Goal: Information Seeking & Learning: Learn about a topic

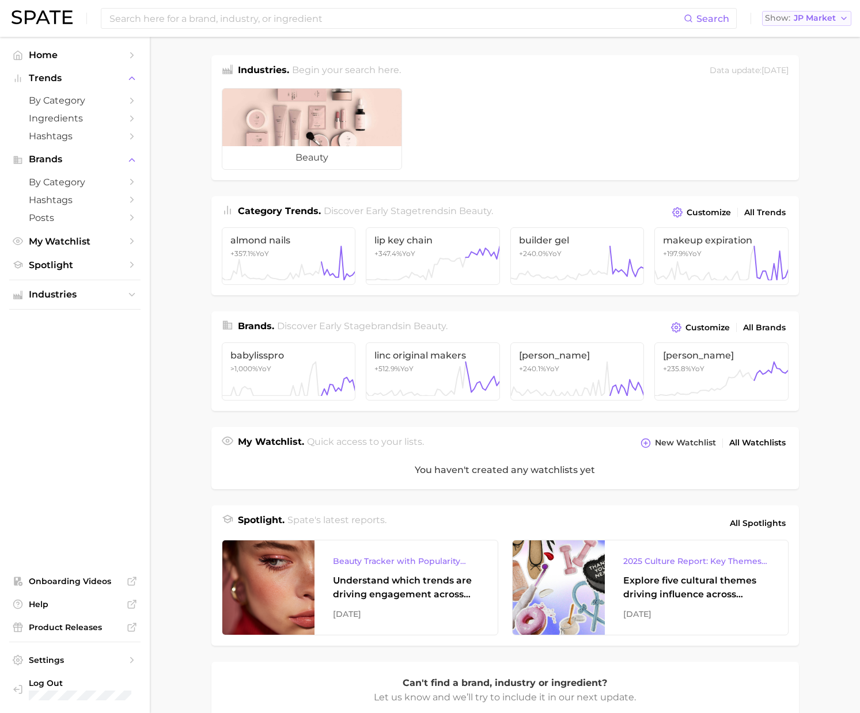
click at [806, 11] on button "Show JP Market" at bounding box center [806, 18] width 89 height 15
click at [798, 35] on span "United States" at bounding box center [812, 37] width 89 height 10
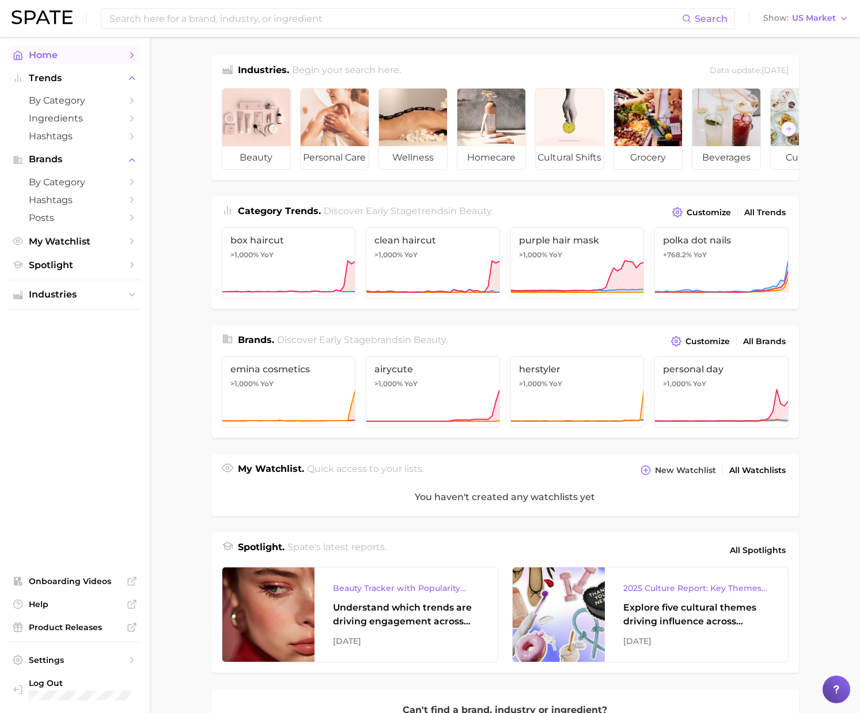
click at [92, 54] on span "Home" at bounding box center [75, 55] width 92 height 11
click at [89, 55] on span "Home" at bounding box center [75, 55] width 92 height 11
click at [97, 107] on link "by Category" at bounding box center [74, 101] width 131 height 18
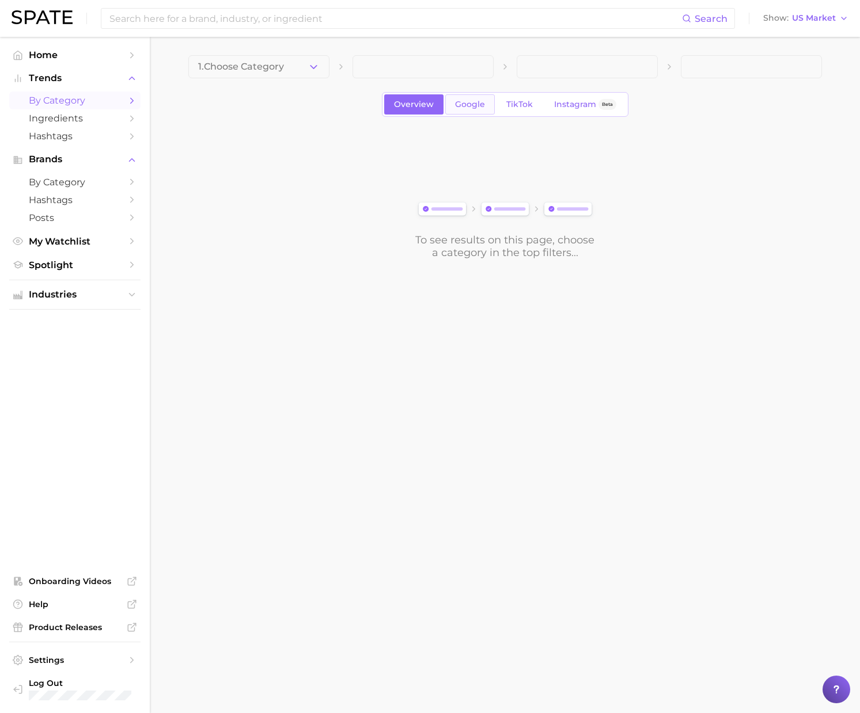
click at [473, 108] on span "Google" at bounding box center [470, 105] width 30 height 10
click at [316, 66] on polyline "button" at bounding box center [313, 66] width 6 height 3
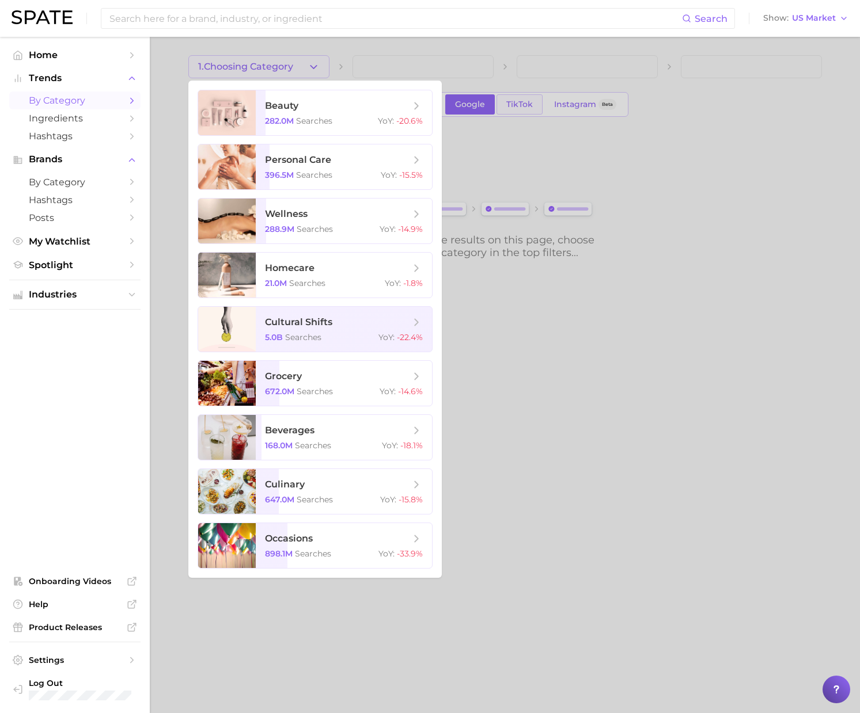
drag, startPoint x: 514, startPoint y: 102, endPoint x: 523, endPoint y: 105, distance: 9.7
click at [515, 102] on div at bounding box center [430, 356] width 860 height 713
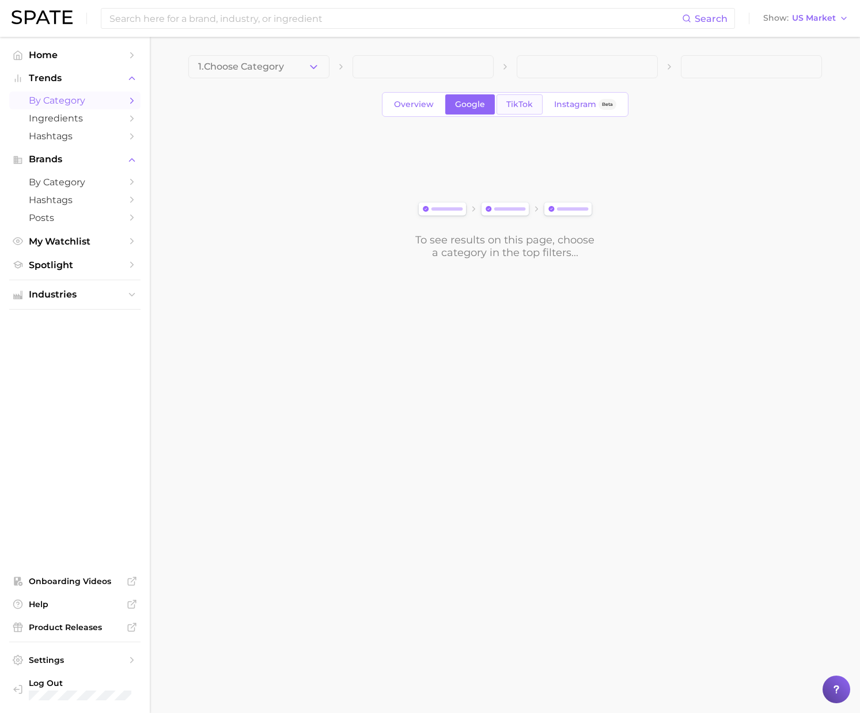
click at [523, 105] on span "TikTok" at bounding box center [519, 105] width 26 height 10
click at [316, 67] on icon "button" at bounding box center [313, 67] width 12 height 12
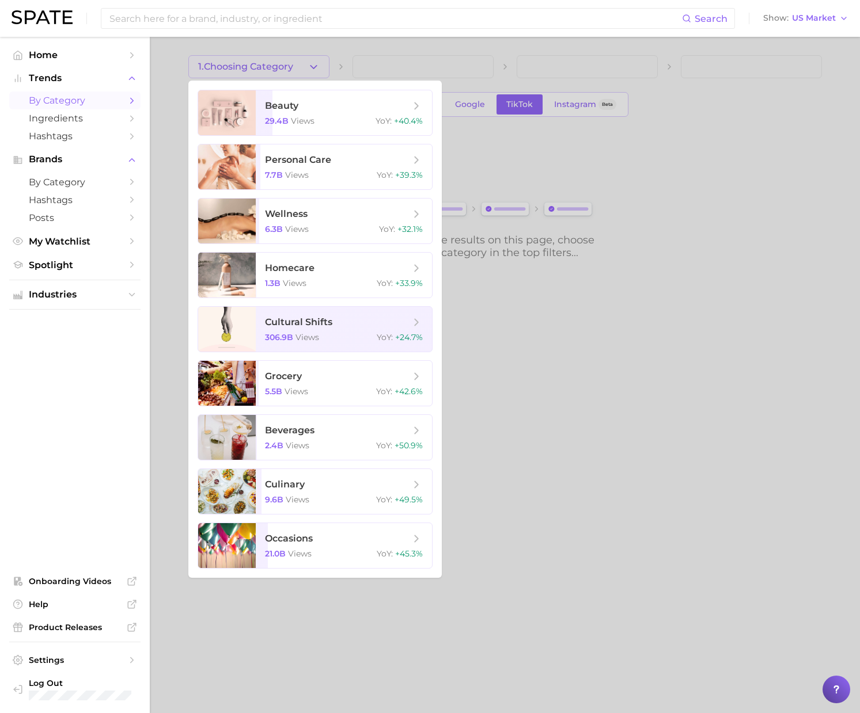
click at [484, 104] on div at bounding box center [430, 356] width 860 height 713
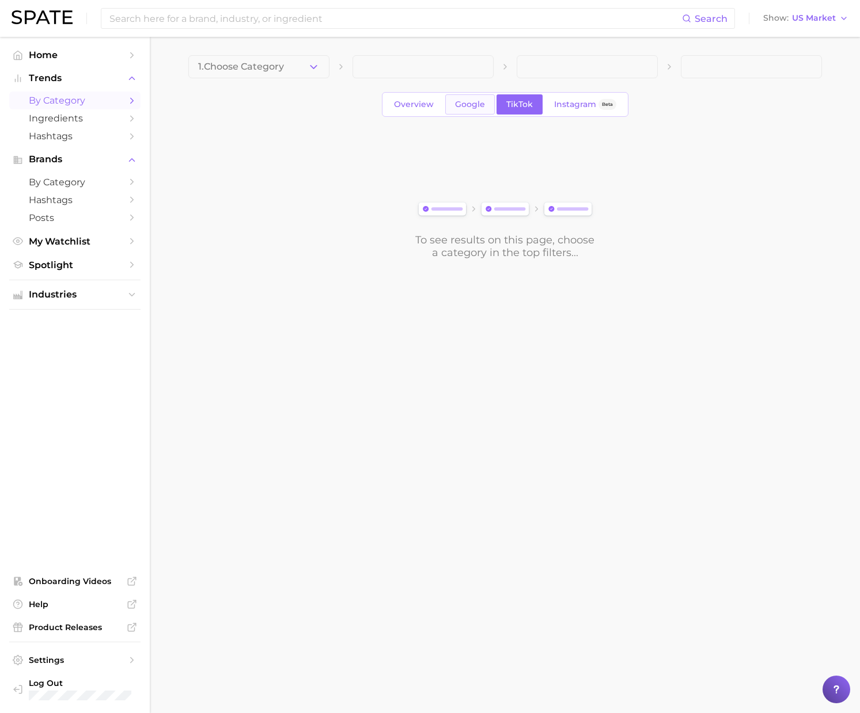
click at [463, 105] on span "Google" at bounding box center [470, 105] width 30 height 10
click at [318, 70] on icon "button" at bounding box center [313, 67] width 12 height 12
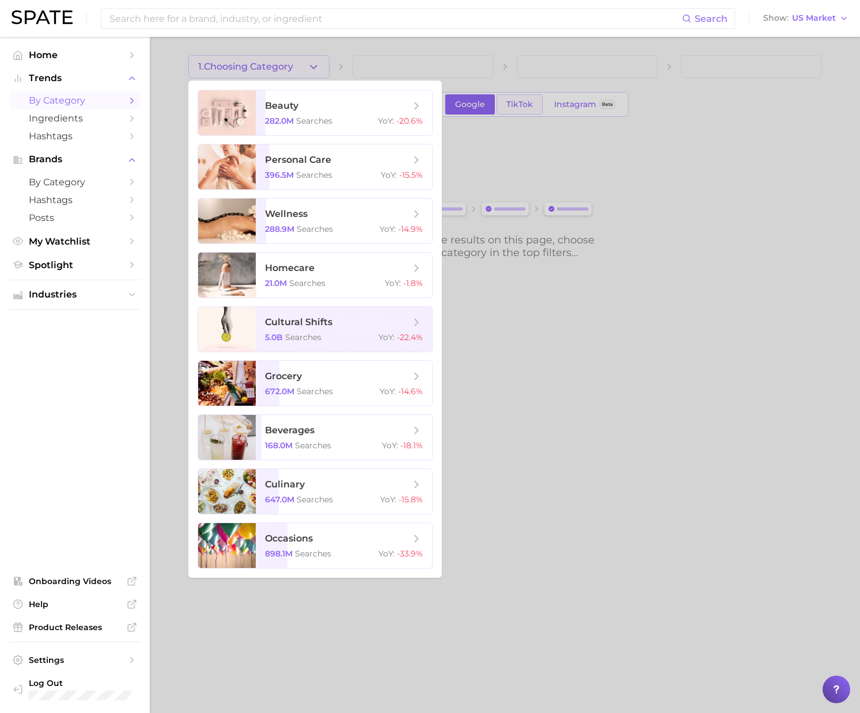
click at [519, 110] on div at bounding box center [430, 356] width 860 height 713
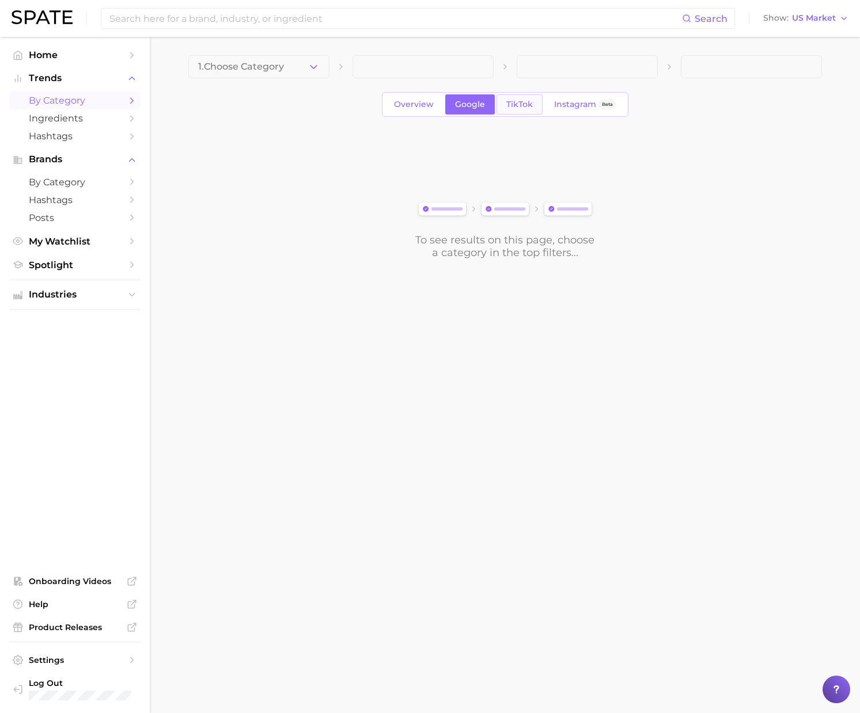
click at [518, 108] on span "TikTok" at bounding box center [519, 105] width 26 height 10
click at [325, 72] on button "1. Choose Category" at bounding box center [258, 66] width 141 height 23
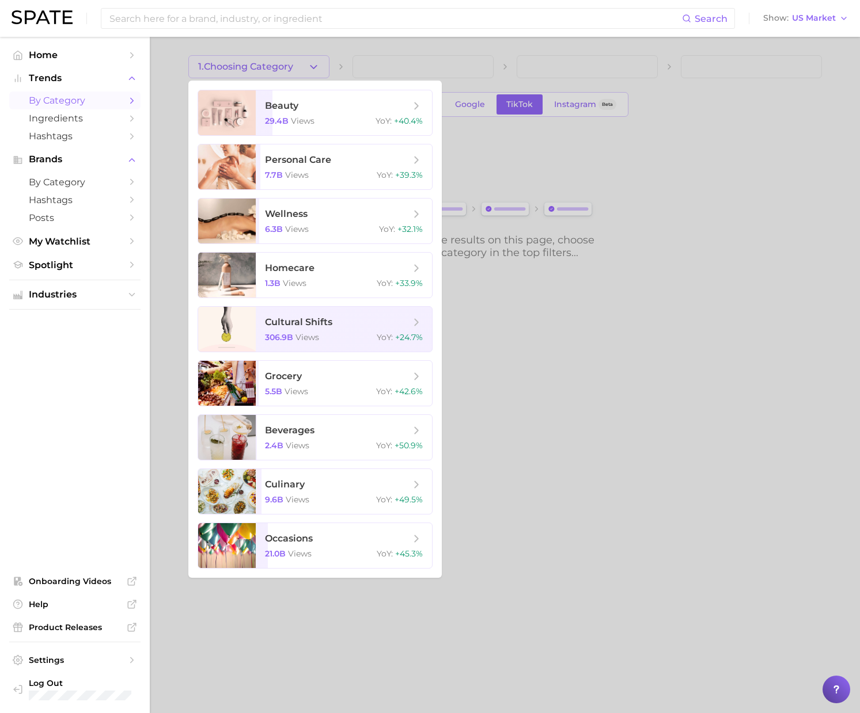
click at [543, 159] on div at bounding box center [430, 356] width 860 height 713
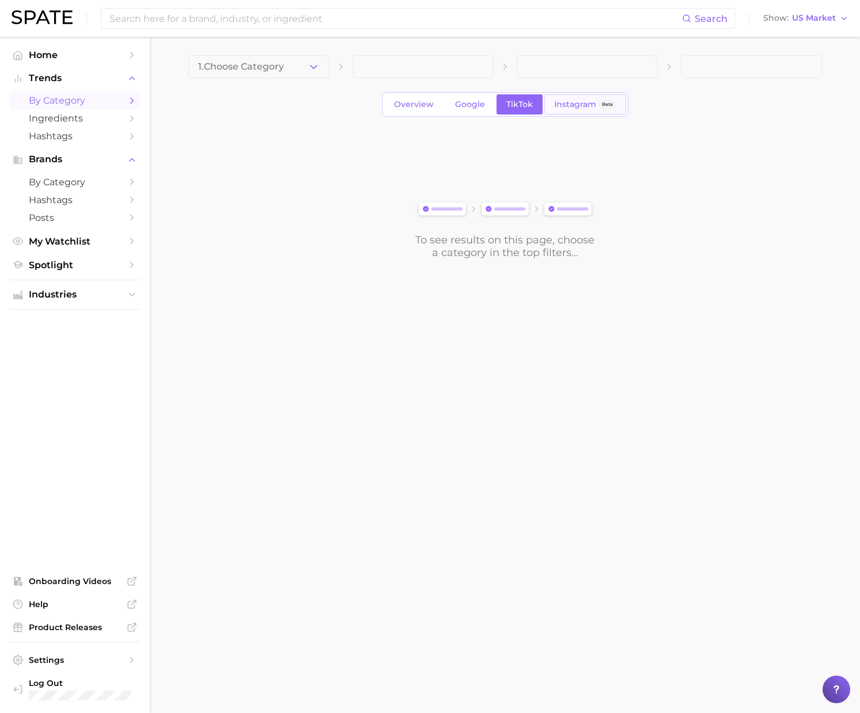
click at [569, 111] on link "Instagram Beta" at bounding box center [585, 104] width 82 height 20
click at [308, 67] on icon "button" at bounding box center [313, 67] width 12 height 12
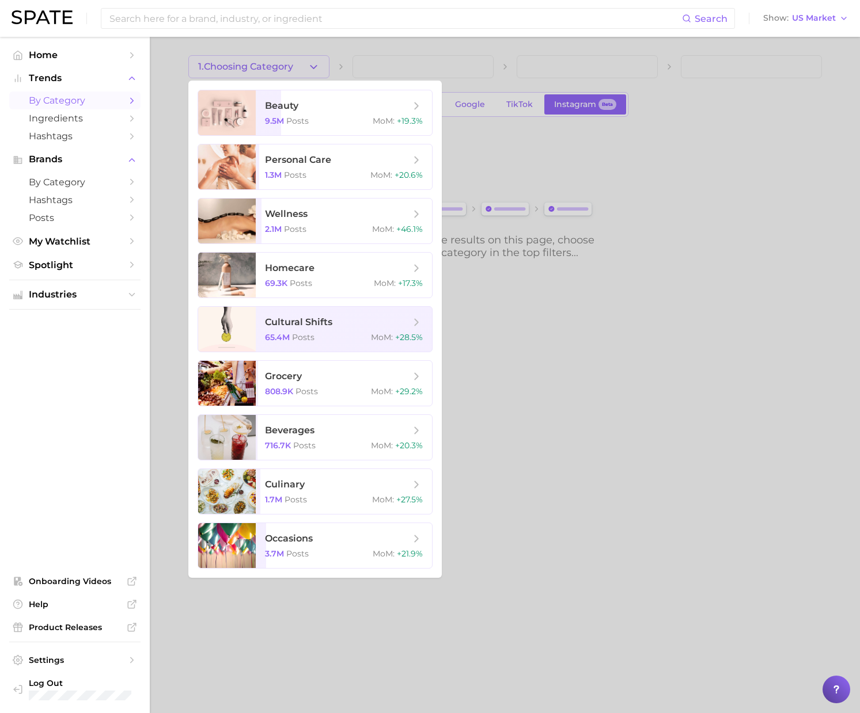
click at [596, 438] on div at bounding box center [430, 356] width 860 height 713
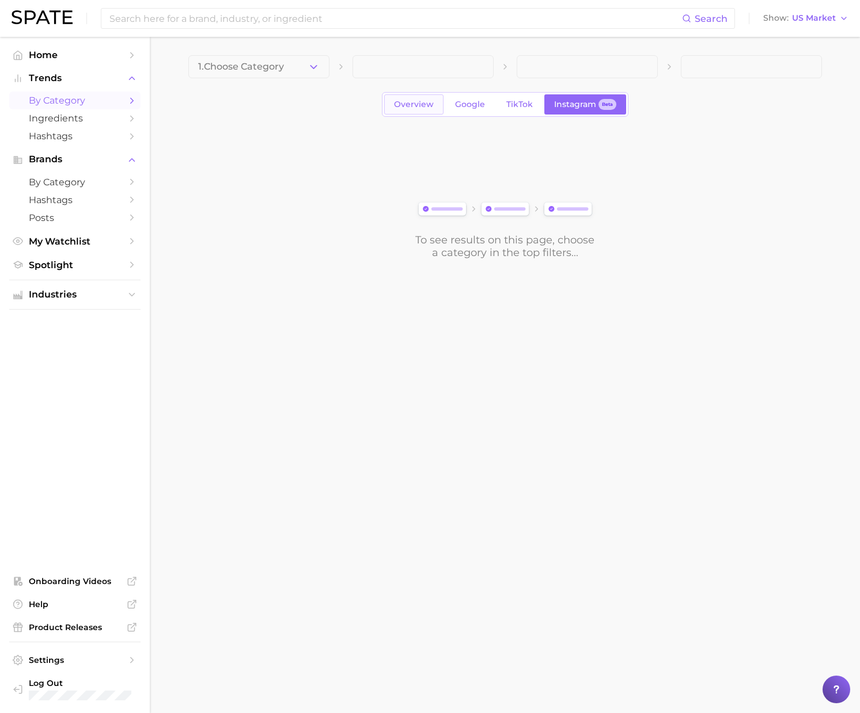
click at [413, 101] on span "Overview" at bounding box center [414, 105] width 40 height 10
click at [307, 69] on icon "button" at bounding box center [313, 67] width 12 height 12
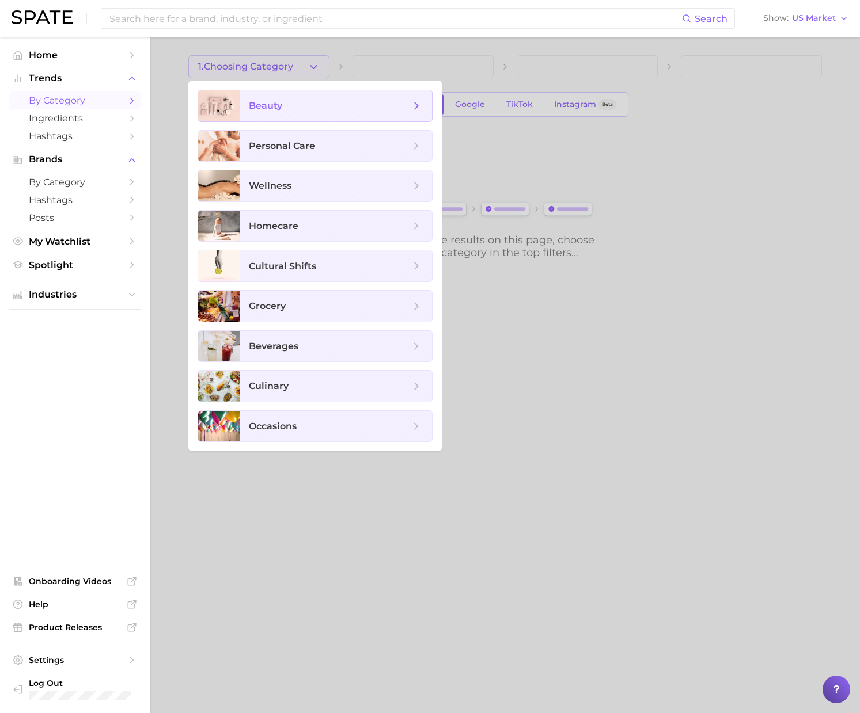
click at [288, 109] on span "beauty" at bounding box center [329, 106] width 161 height 13
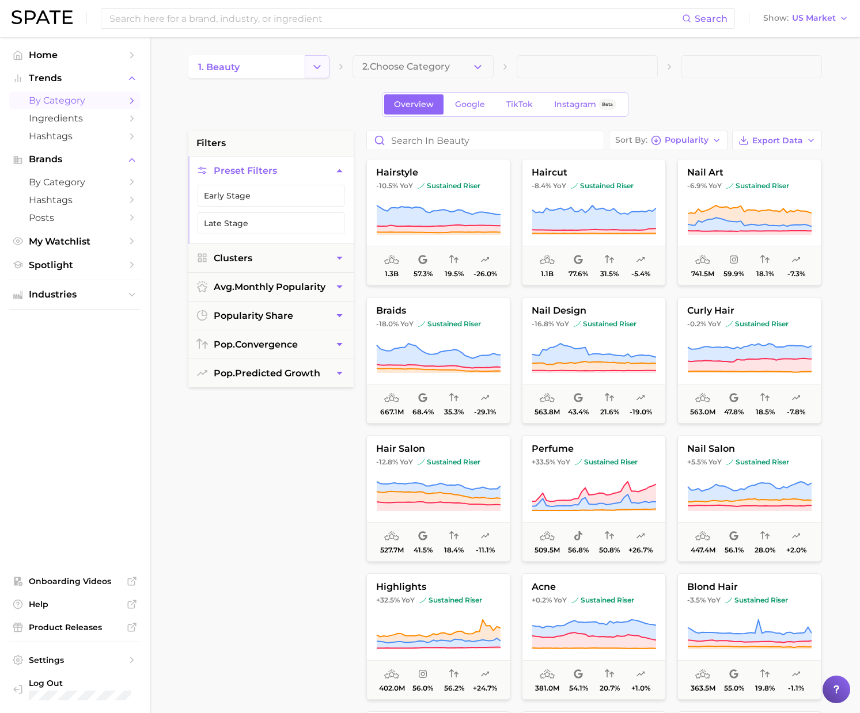
click at [318, 69] on icon "Change Category" at bounding box center [317, 67] width 12 height 12
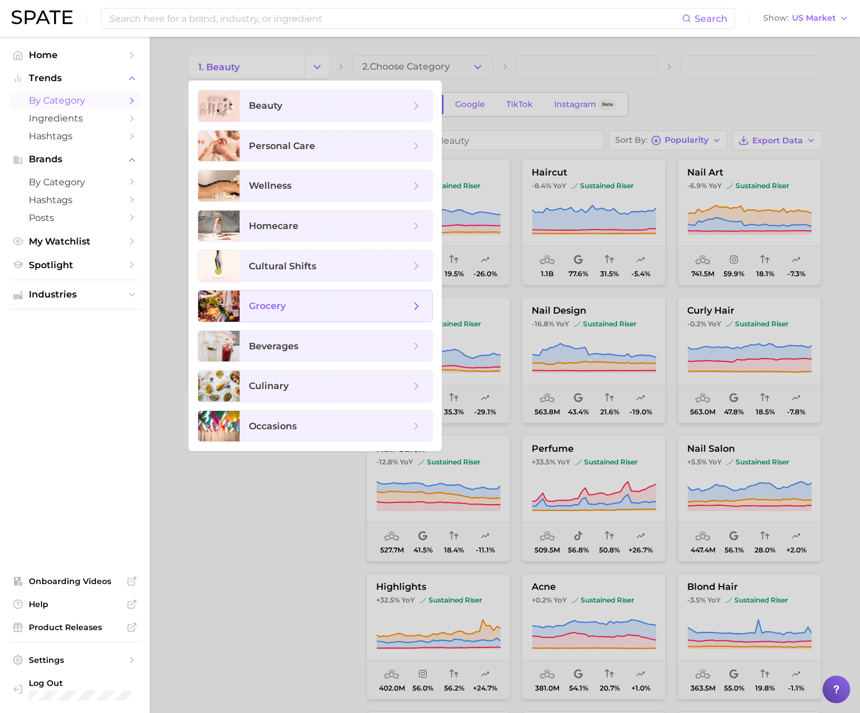
click at [301, 298] on span "grocery" at bounding box center [336, 306] width 192 height 31
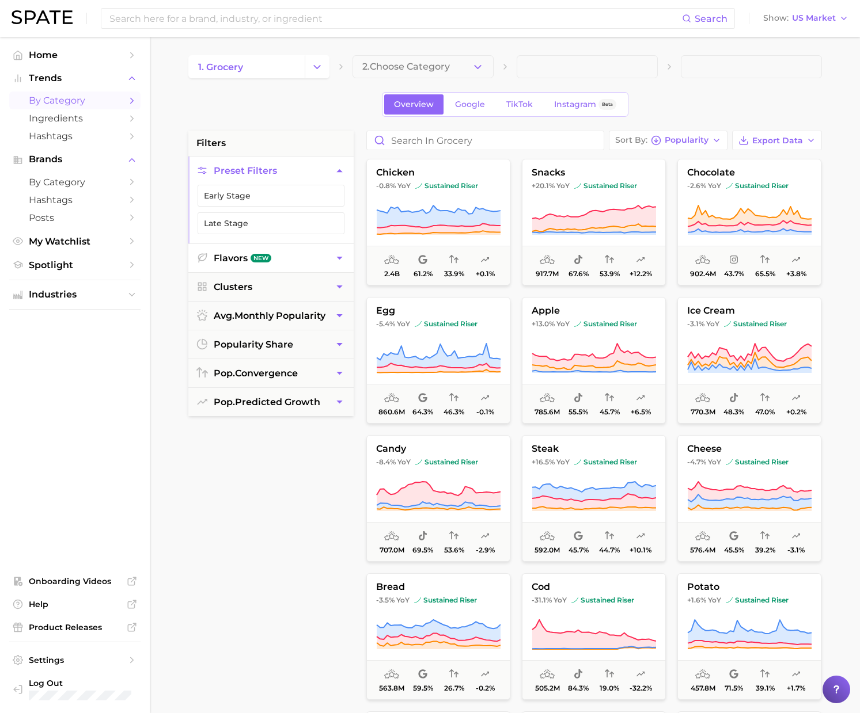
click at [278, 260] on button "Flavors New" at bounding box center [270, 258] width 165 height 28
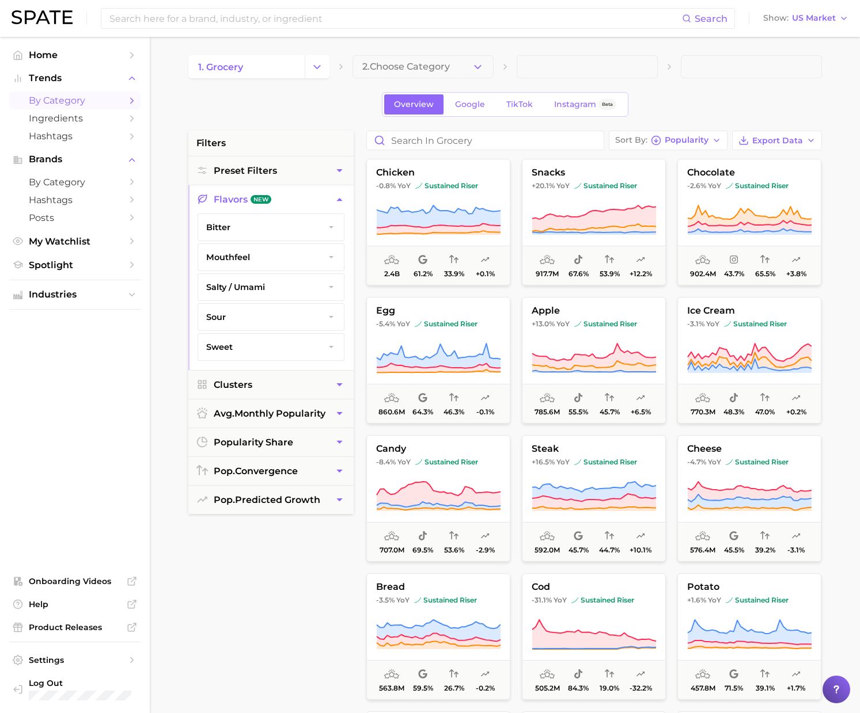
click at [258, 232] on button "bitter" at bounding box center [271, 227] width 146 height 26
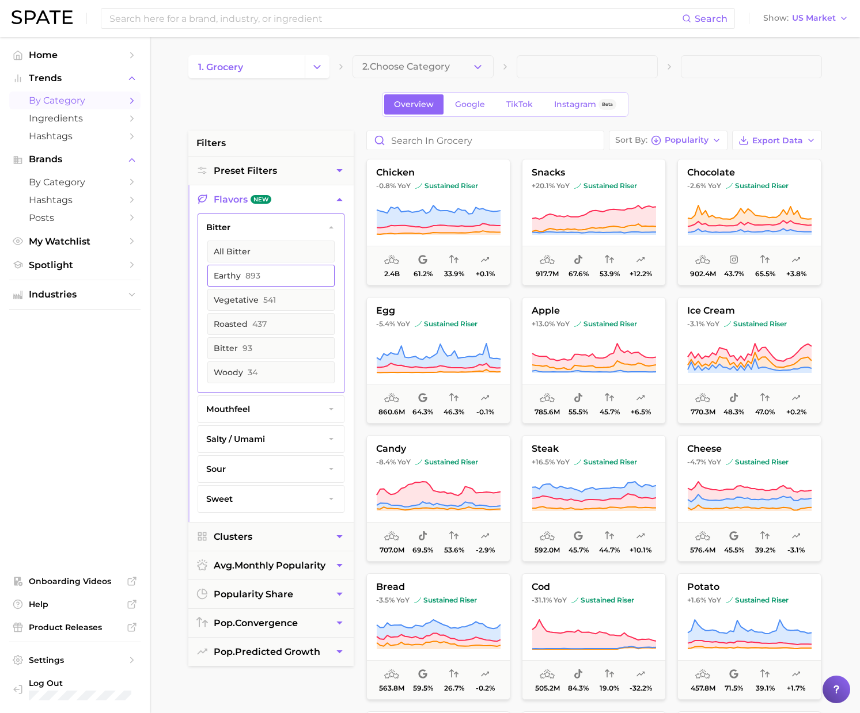
click at [261, 271] on button "earthy 893" at bounding box center [270, 276] width 127 height 22
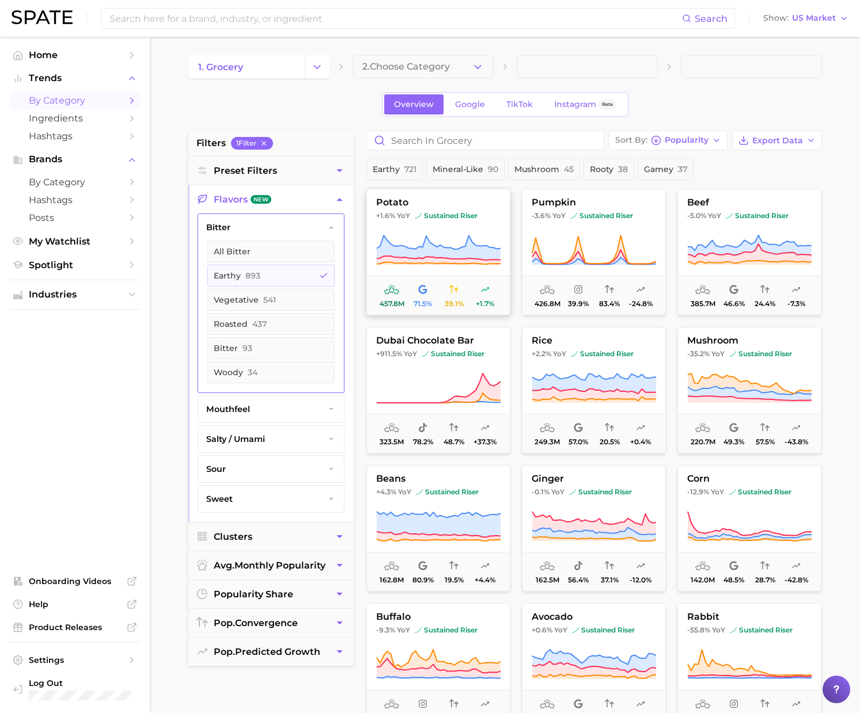
click at [464, 271] on button "potato +1.6% YoY sustained riser 457.8m 71.5% 39.1% +1.7%" at bounding box center [438, 252] width 144 height 127
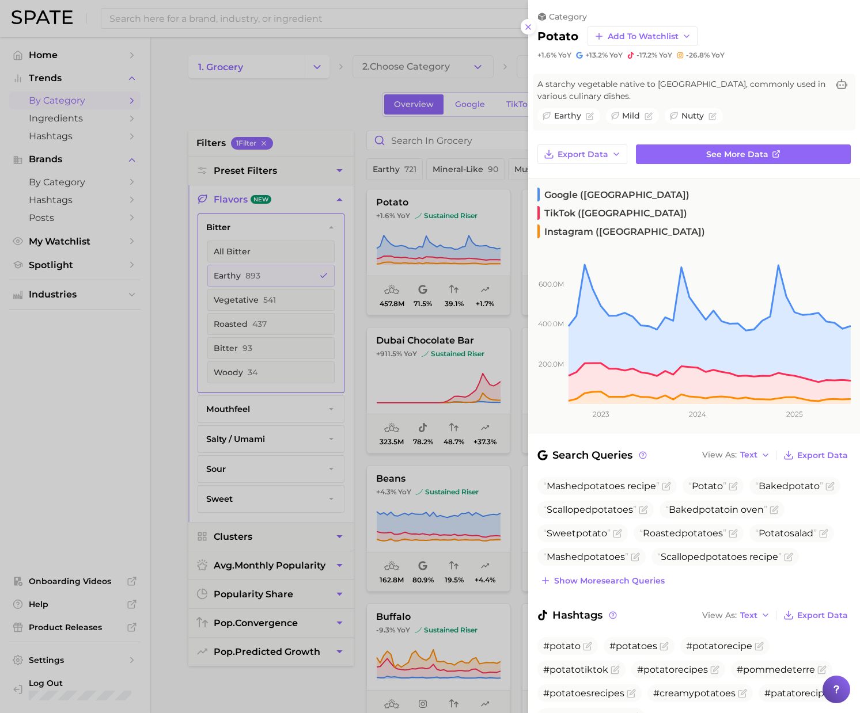
click at [299, 105] on div at bounding box center [430, 356] width 860 height 713
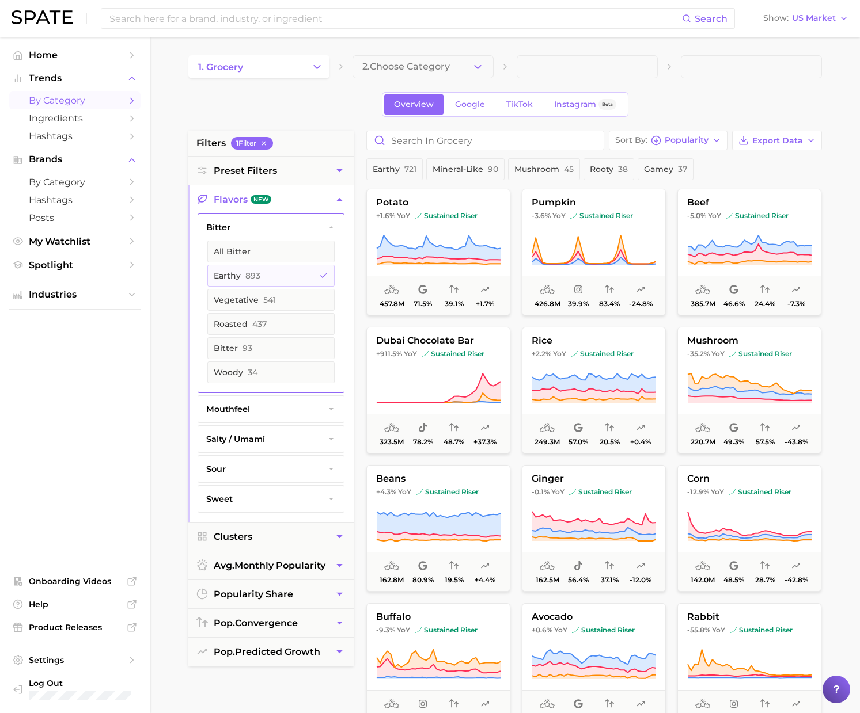
drag, startPoint x: 320, startPoint y: 62, endPoint x: 316, endPoint y: 68, distance: 7.5
click at [320, 62] on icon "Change Category" at bounding box center [317, 67] width 12 height 12
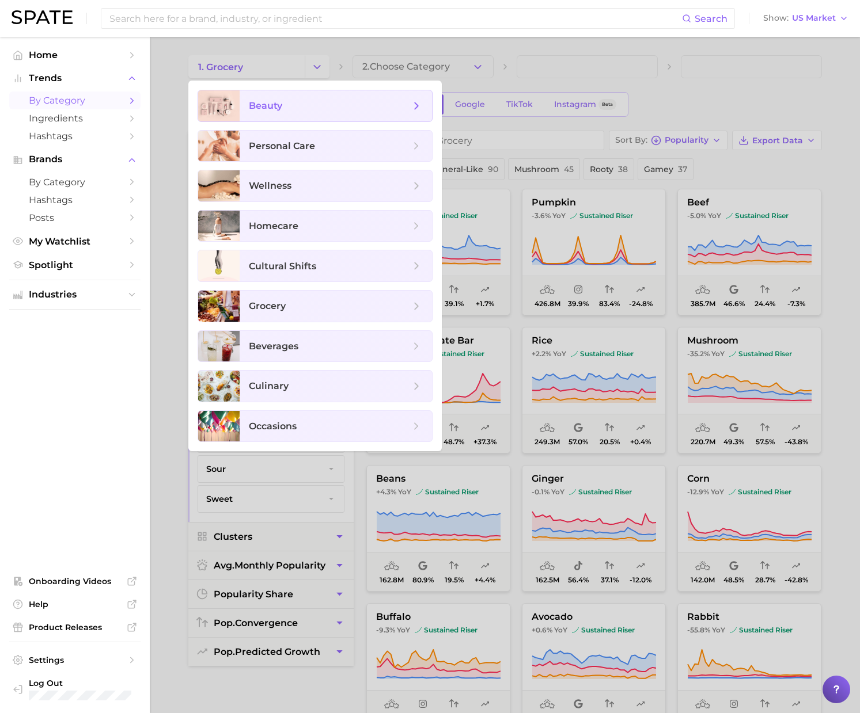
click at [282, 107] on span "beauty" at bounding box center [329, 106] width 161 height 13
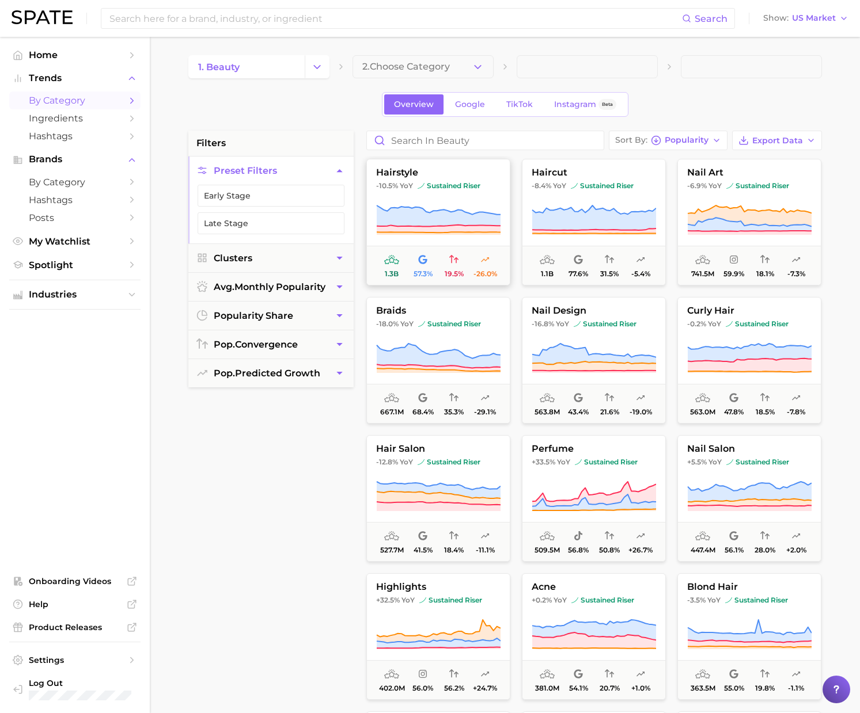
click at [449, 208] on icon at bounding box center [438, 220] width 124 height 32
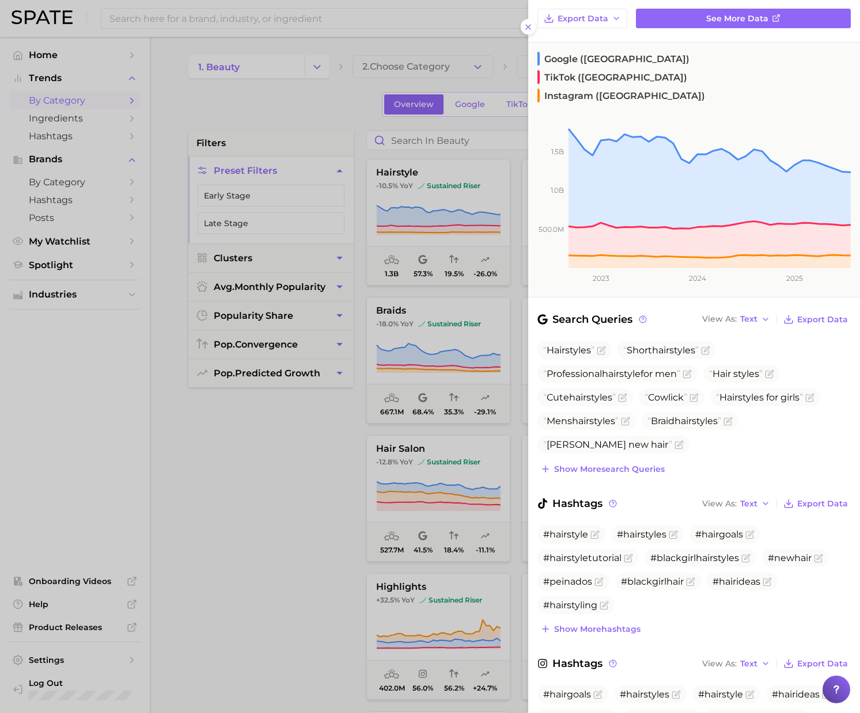
scroll to position [174, 0]
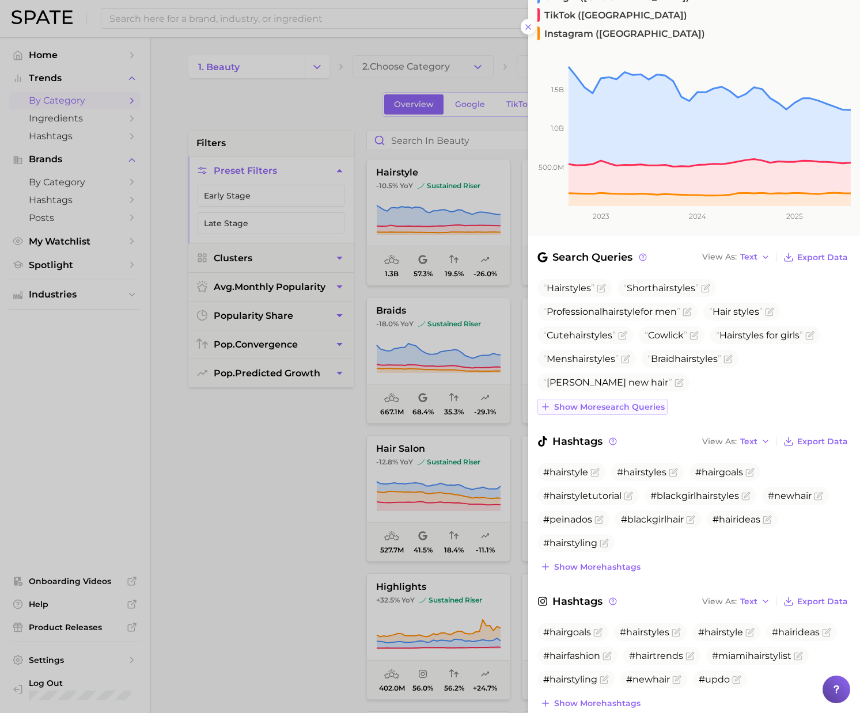
click at [601, 402] on span "Show more search queries" at bounding box center [609, 407] width 111 height 10
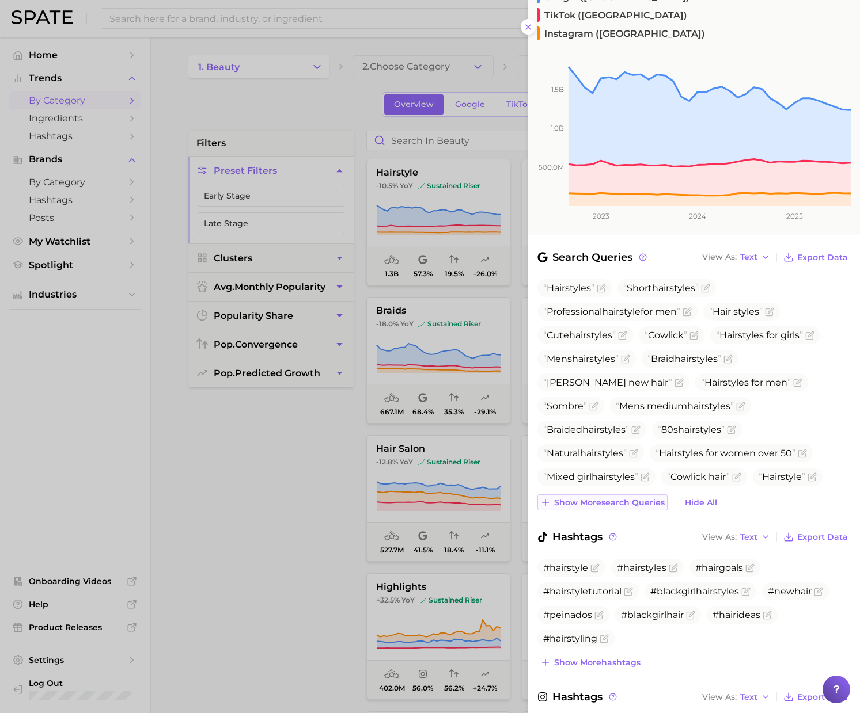
click at [629, 498] on span "Show more search queries" at bounding box center [609, 503] width 111 height 10
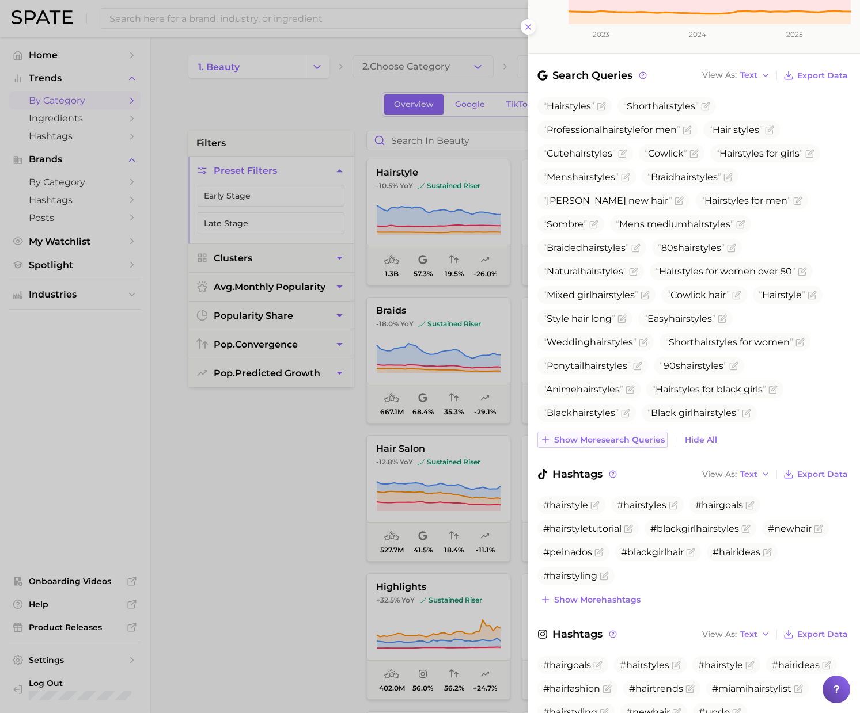
scroll to position [389, 0]
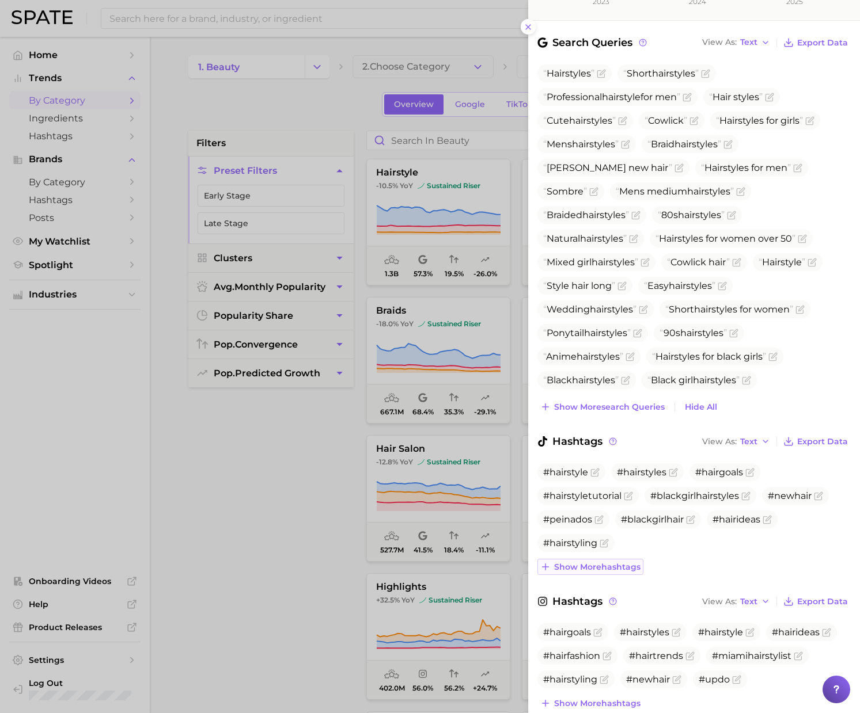
drag, startPoint x: 610, startPoint y: 526, endPoint x: 618, endPoint y: 528, distance: 8.4
click at [611, 563] on span "Show more hashtags" at bounding box center [597, 568] width 86 height 10
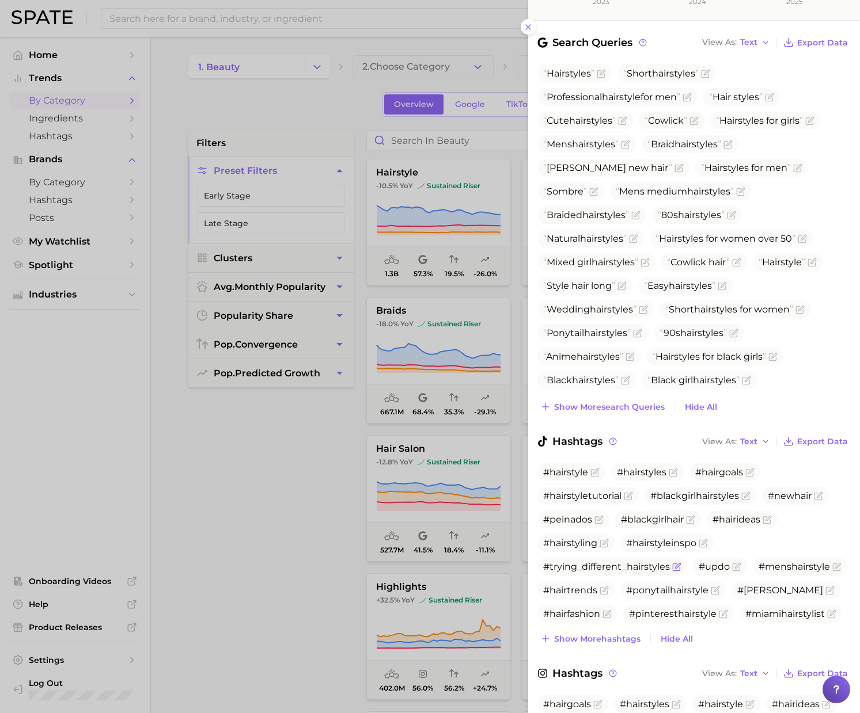
scroll to position [461, 0]
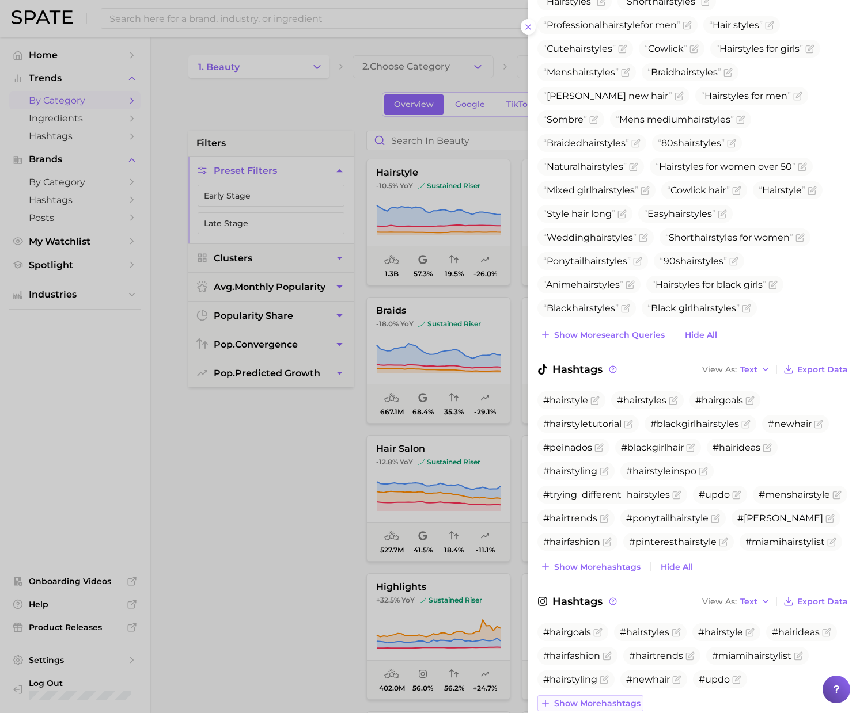
click at [612, 699] on span "Show more hashtags" at bounding box center [597, 704] width 86 height 10
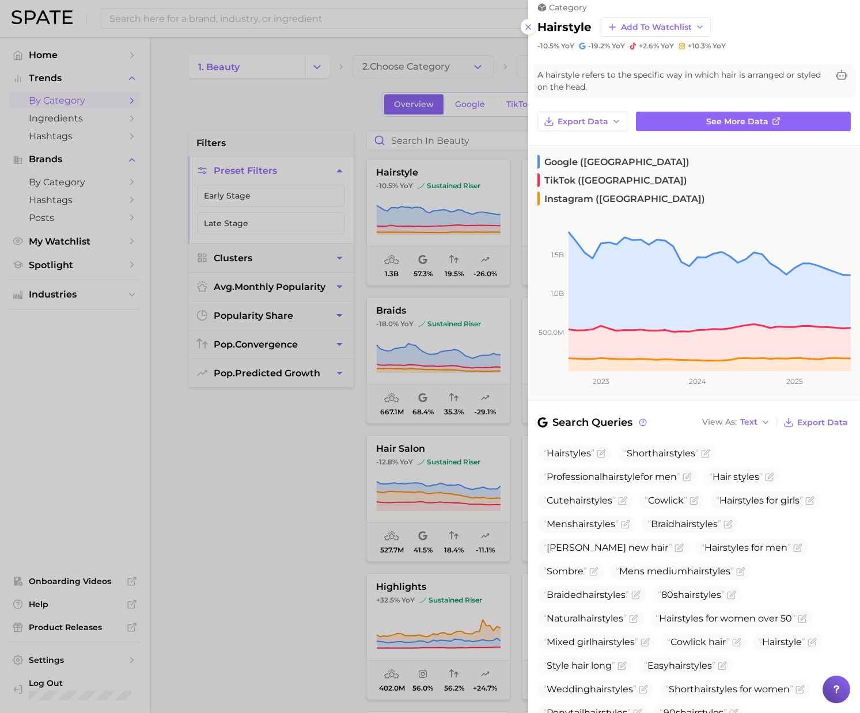
scroll to position [0, 0]
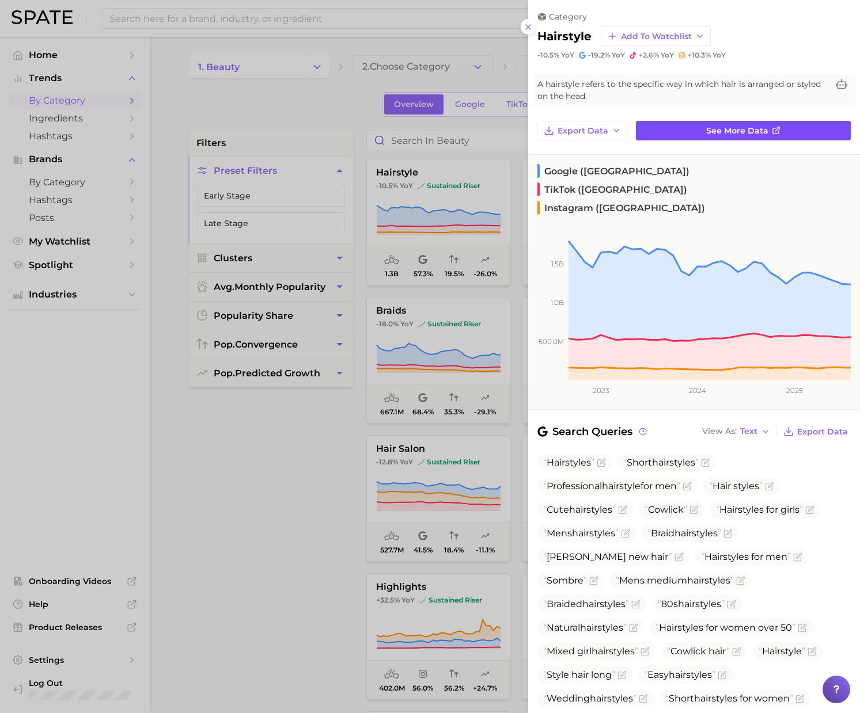
click at [732, 128] on span "See more data" at bounding box center [737, 131] width 62 height 10
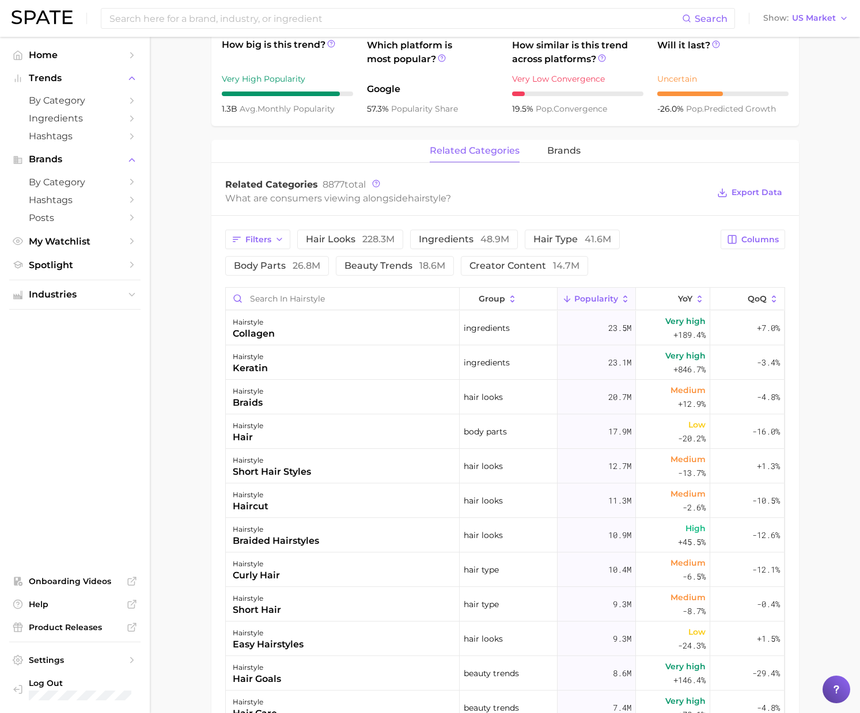
scroll to position [467, 0]
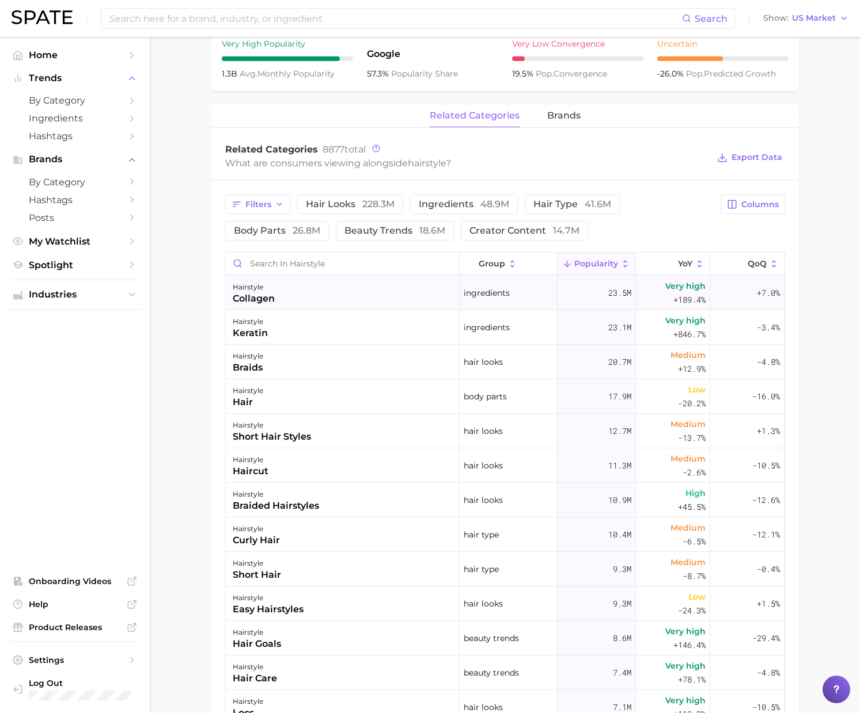
click at [260, 298] on div "collagen" at bounding box center [254, 299] width 42 height 14
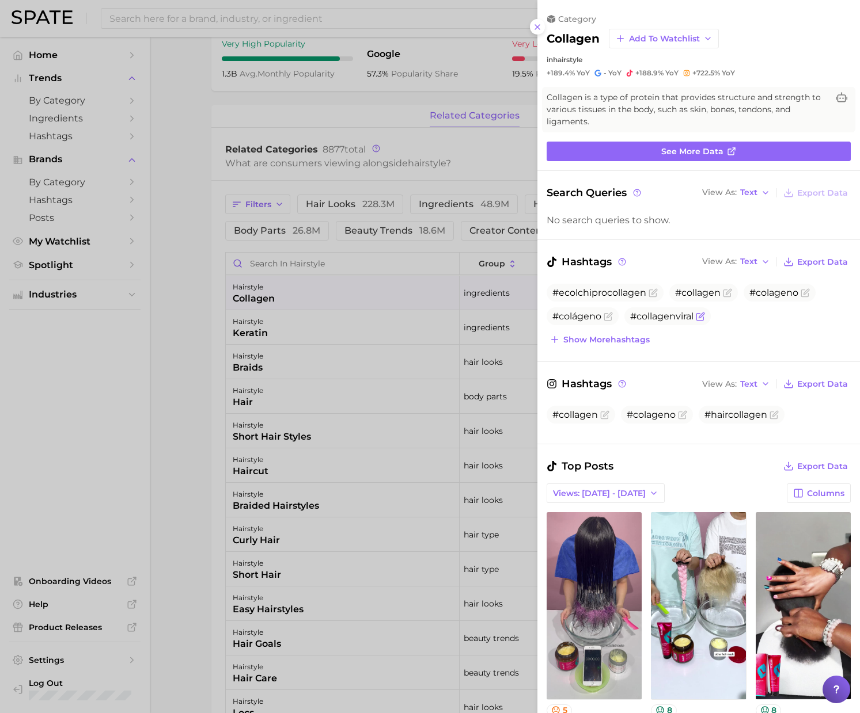
scroll to position [0, 0]
click at [686, 149] on span "See more data" at bounding box center [692, 152] width 62 height 10
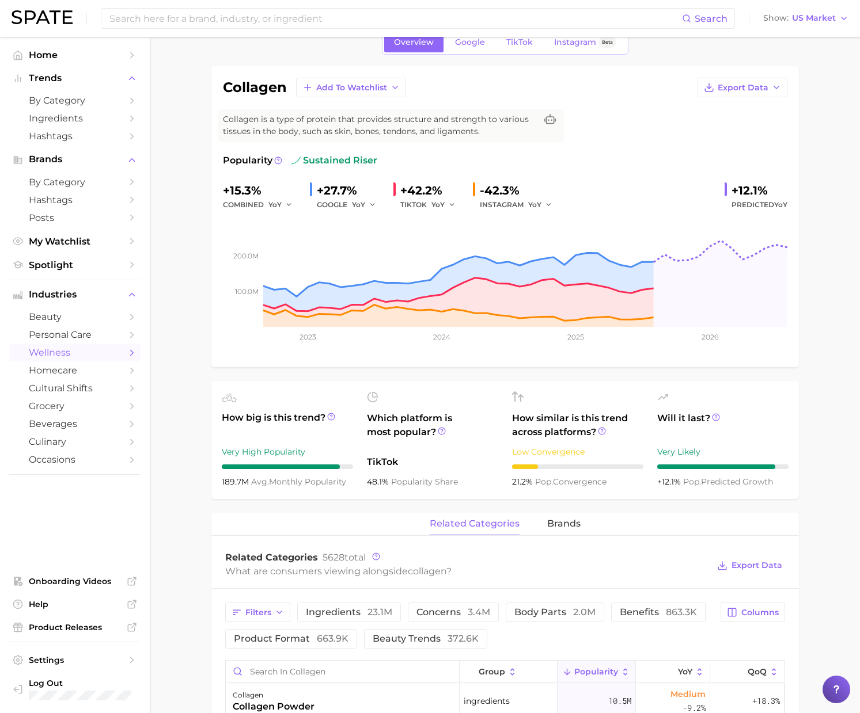
scroll to position [36, 0]
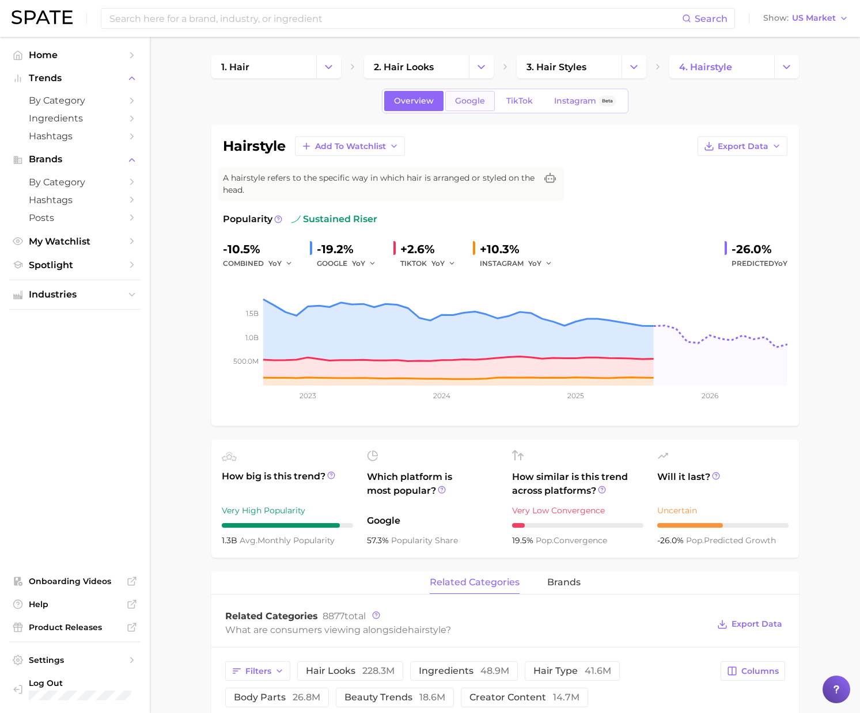
click at [466, 103] on span "Google" at bounding box center [470, 101] width 30 height 10
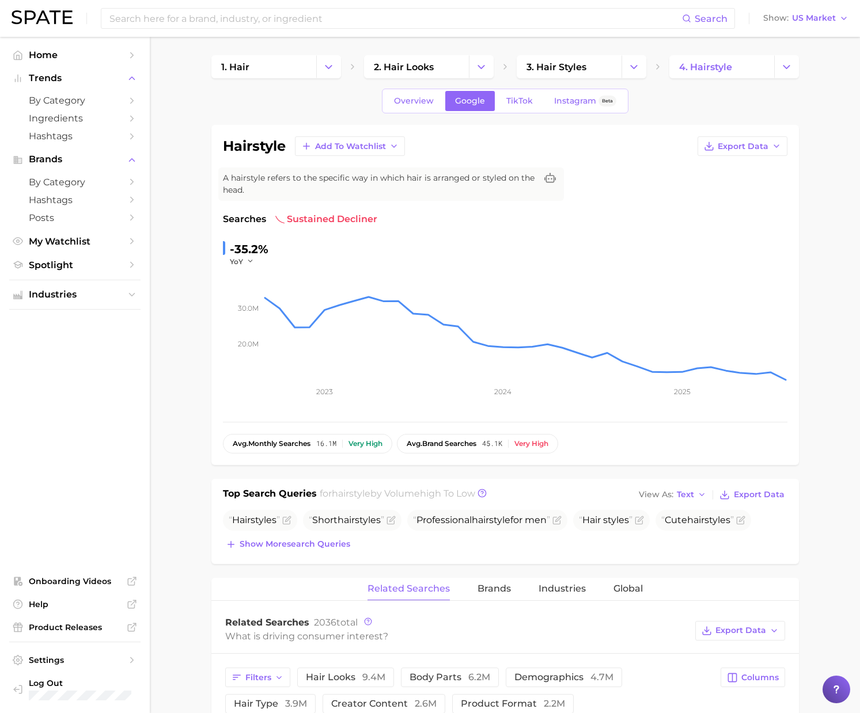
drag, startPoint x: 802, startPoint y: 451, endPoint x: 798, endPoint y: 440, distance: 11.1
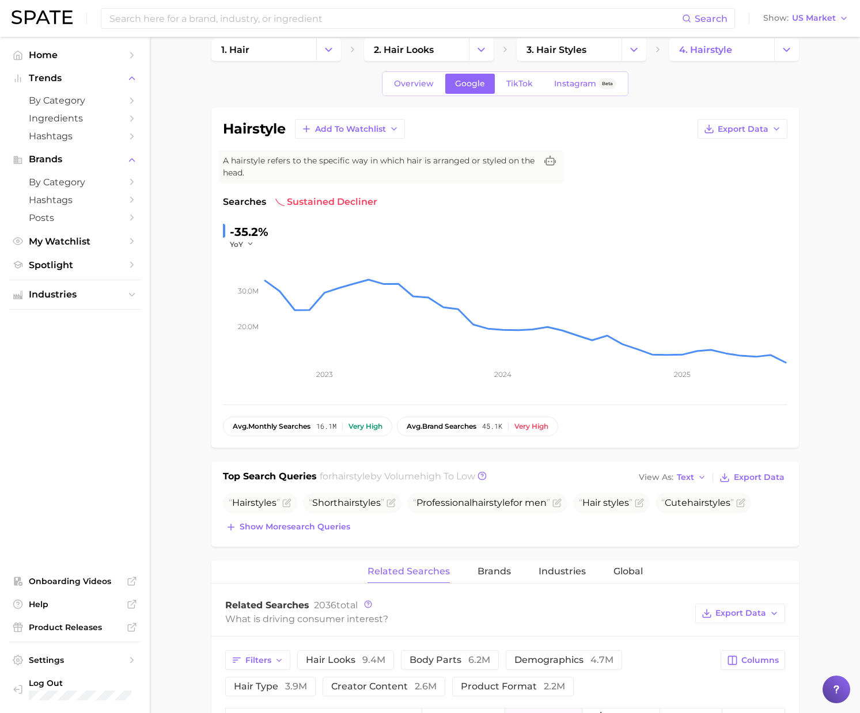
scroll to position [30, 0]
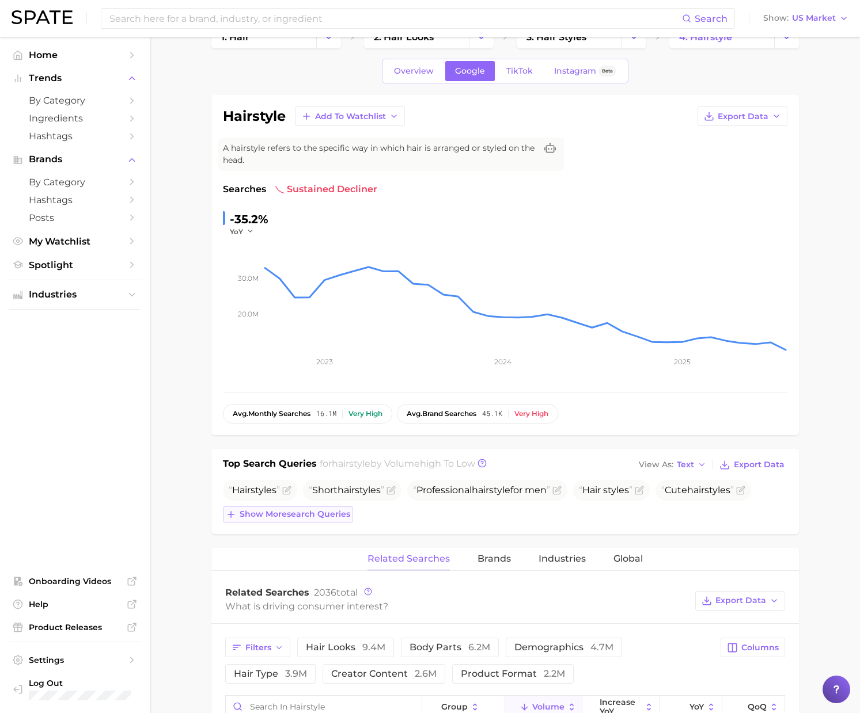
click at [329, 516] on span "Show more search queries" at bounding box center [295, 515] width 111 height 10
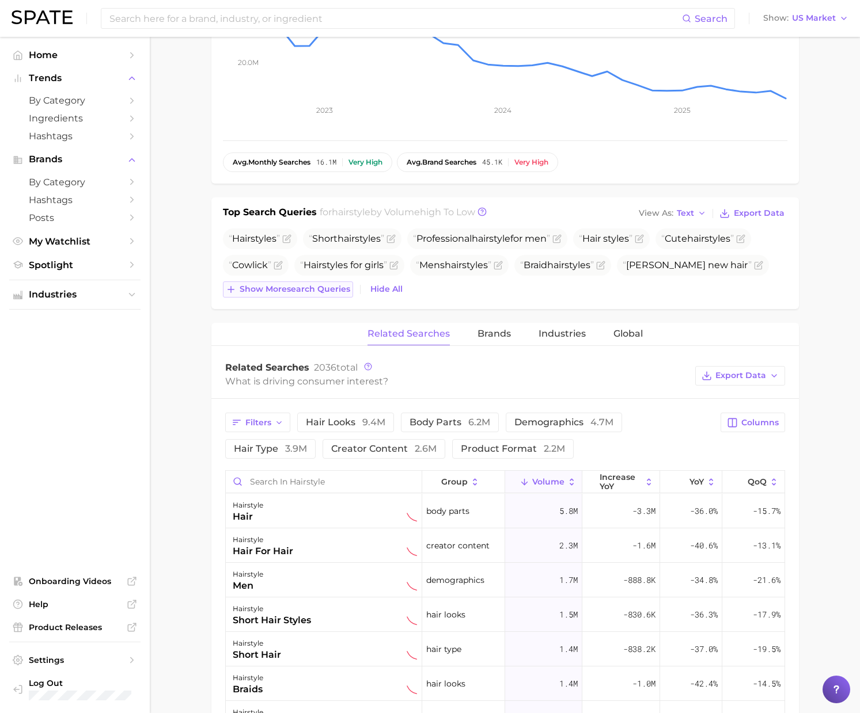
scroll to position [285, 0]
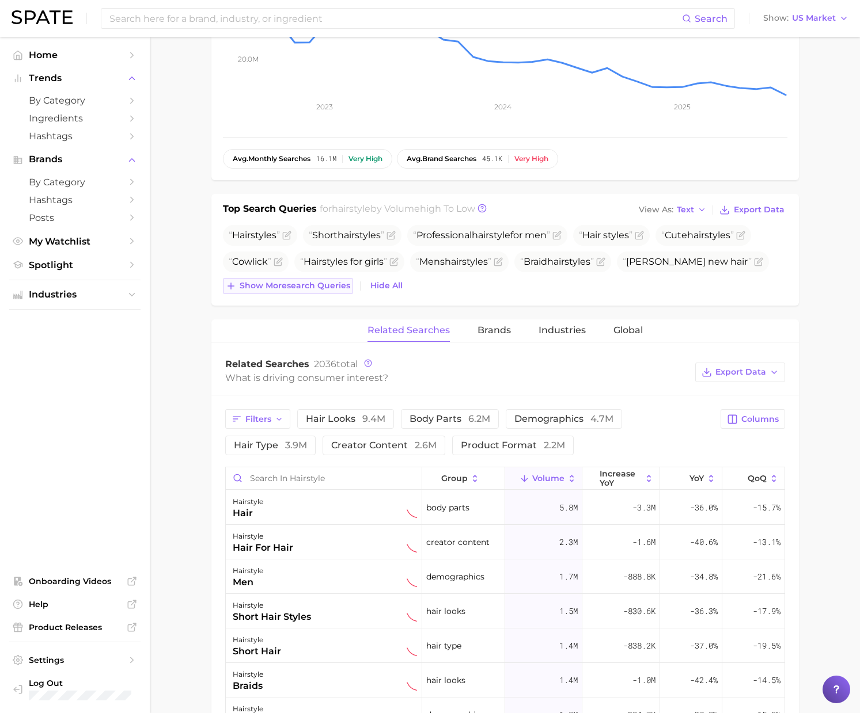
click at [278, 285] on span "Show more search queries" at bounding box center [295, 286] width 111 height 10
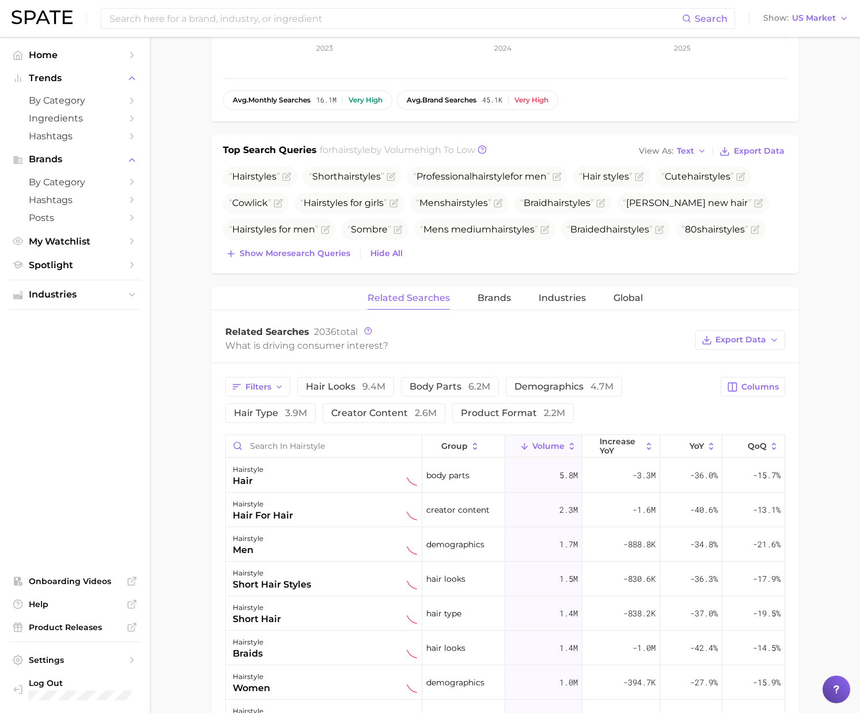
scroll to position [351, 0]
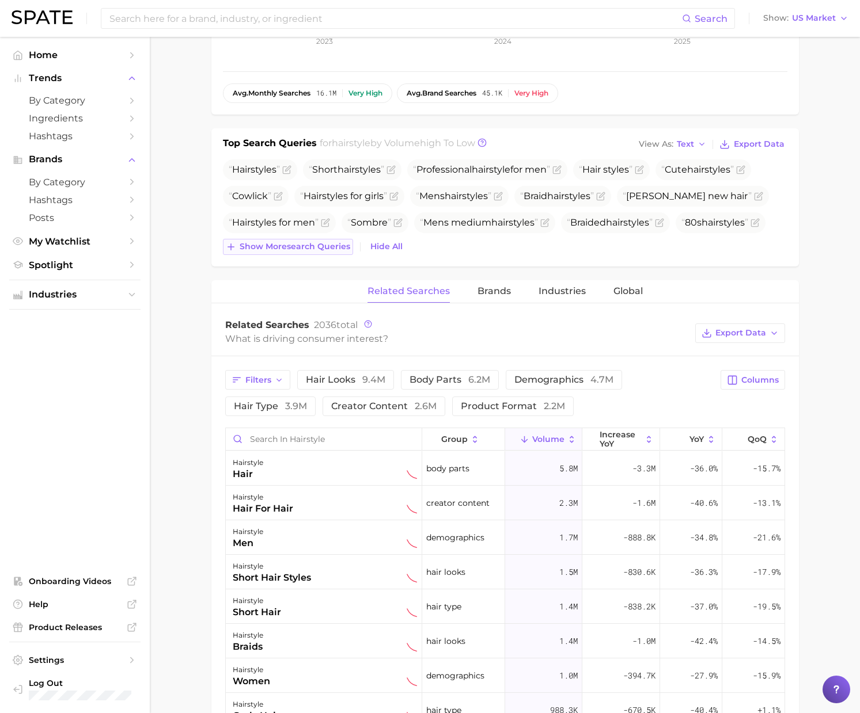
click at [272, 249] on span "Show more search queries" at bounding box center [295, 247] width 111 height 10
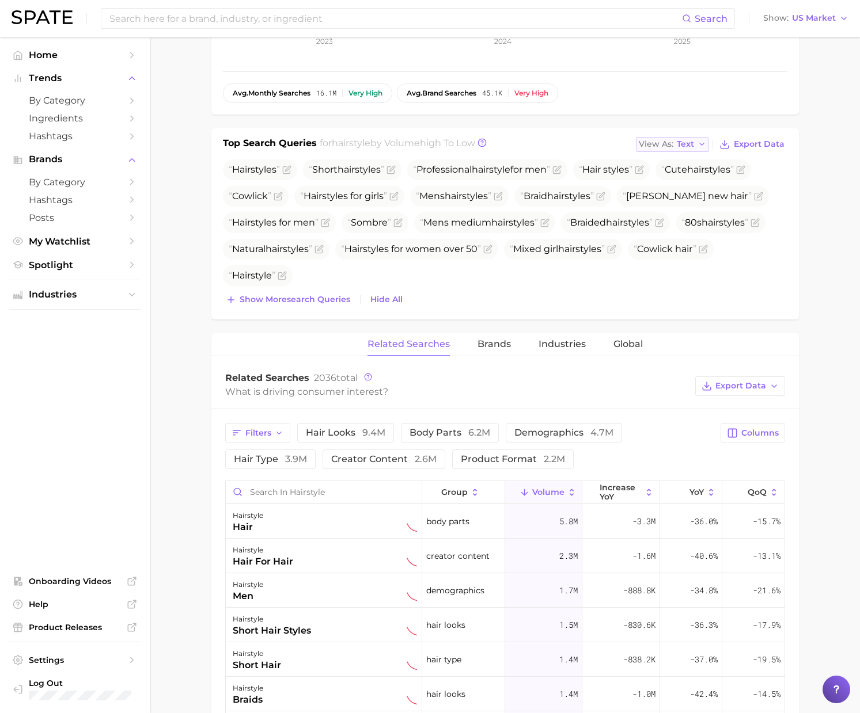
click at [675, 144] on div "View As Text" at bounding box center [666, 144] width 55 height 6
click at [675, 184] on span "Table" at bounding box center [666, 184] width 22 height 10
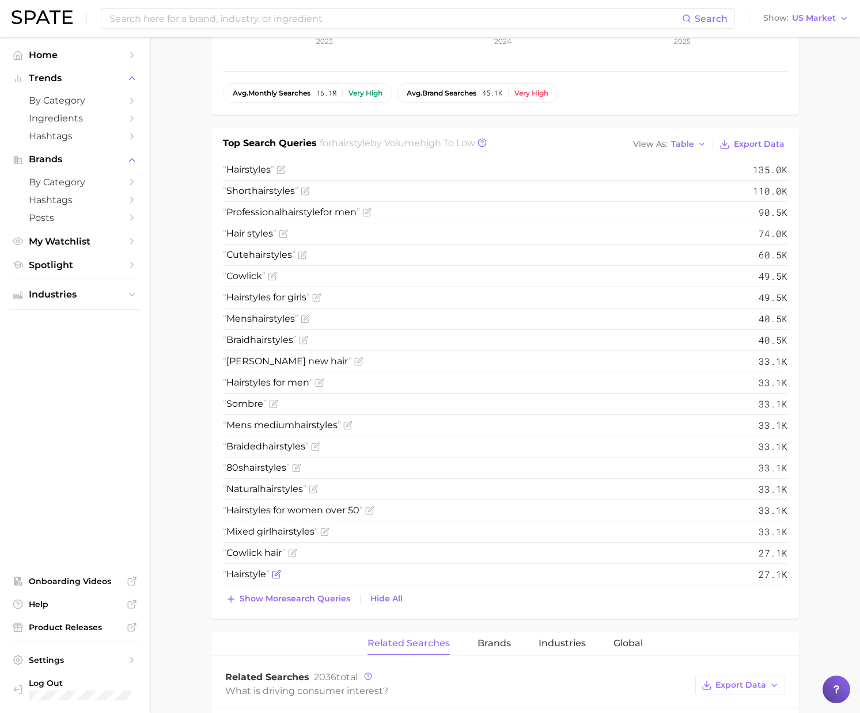
click at [272, 574] on icon "Flag as miscategorized or irrelevant" at bounding box center [275, 575] width 7 height 7
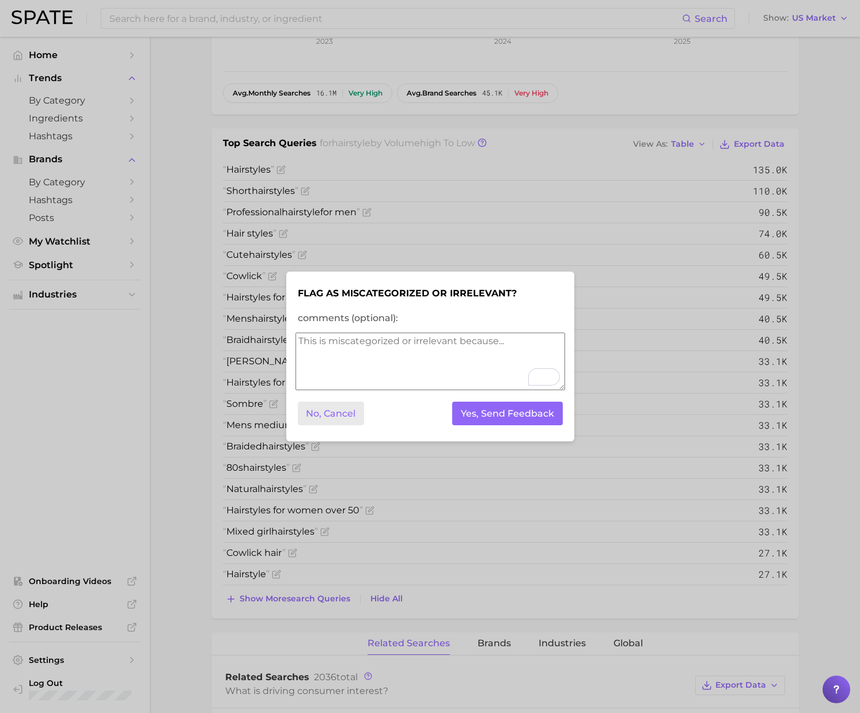
click at [337, 413] on button "No, Cancel" at bounding box center [331, 414] width 67 height 24
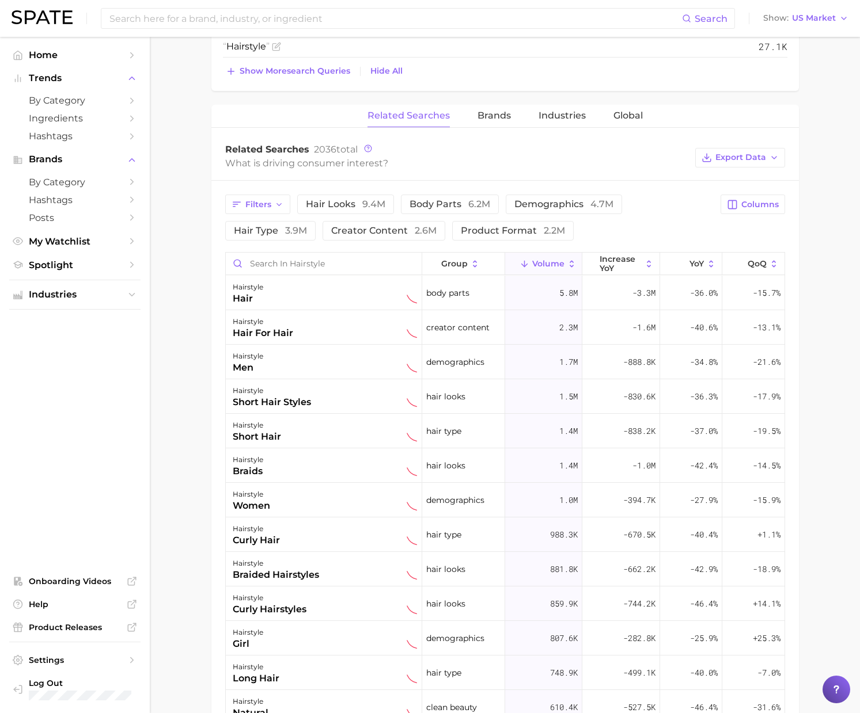
scroll to position [911, 0]
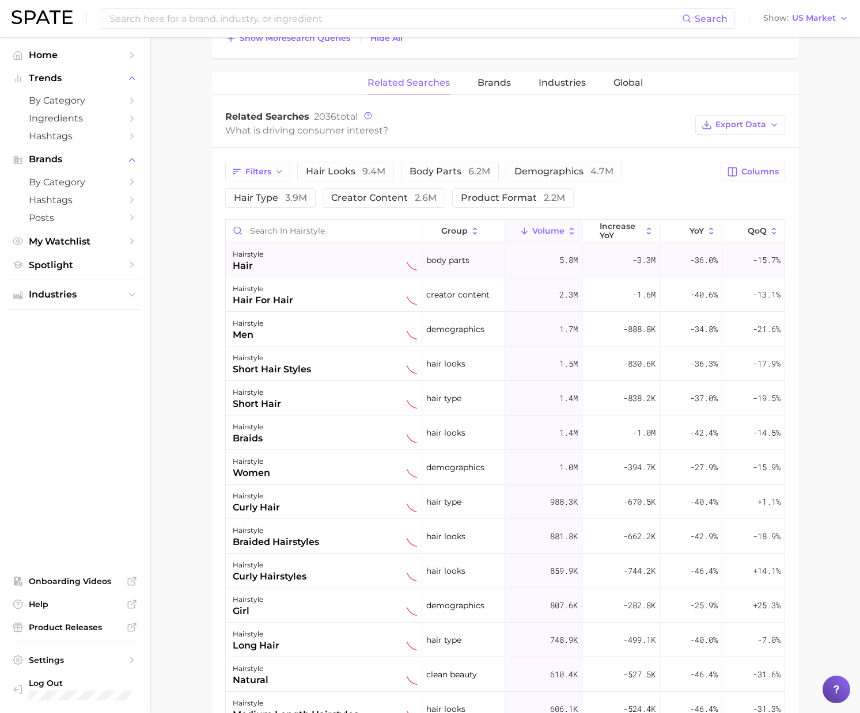
click at [292, 269] on div "hairstyle hair" at bounding box center [325, 260] width 184 height 25
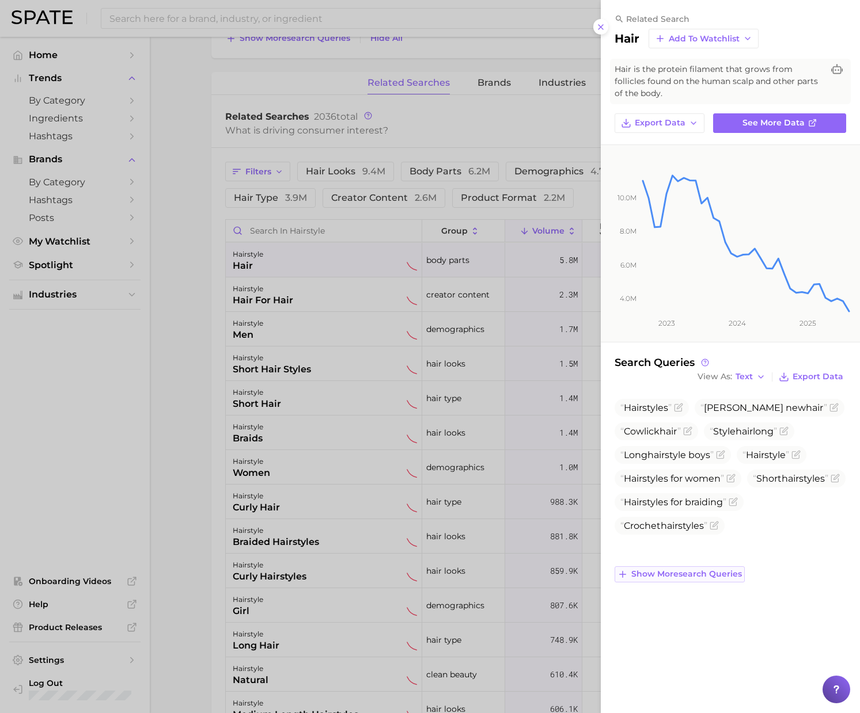
click at [729, 573] on span "Show more search queries" at bounding box center [686, 574] width 111 height 10
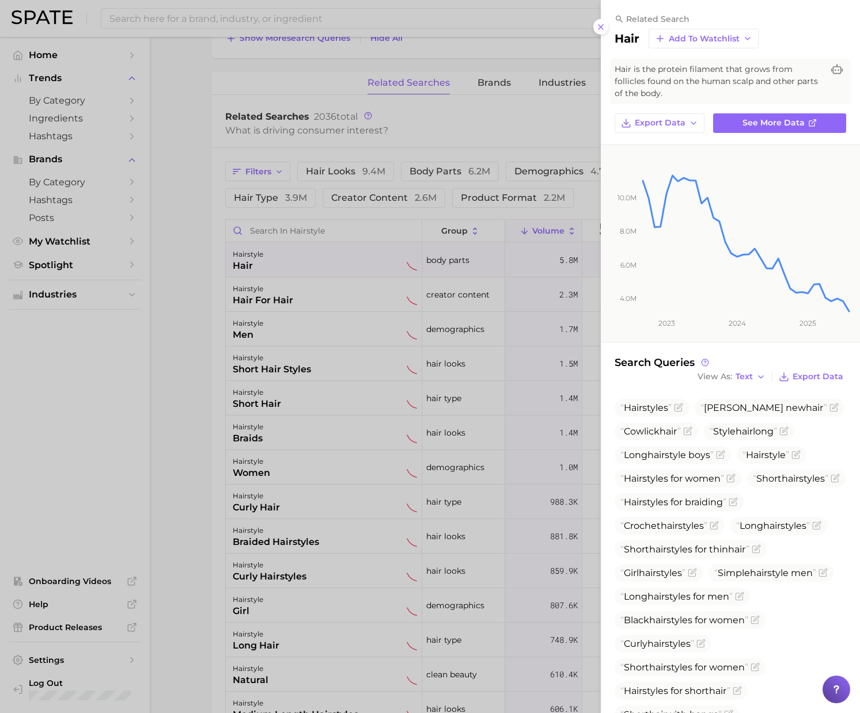
click at [174, 266] on div at bounding box center [430, 356] width 860 height 713
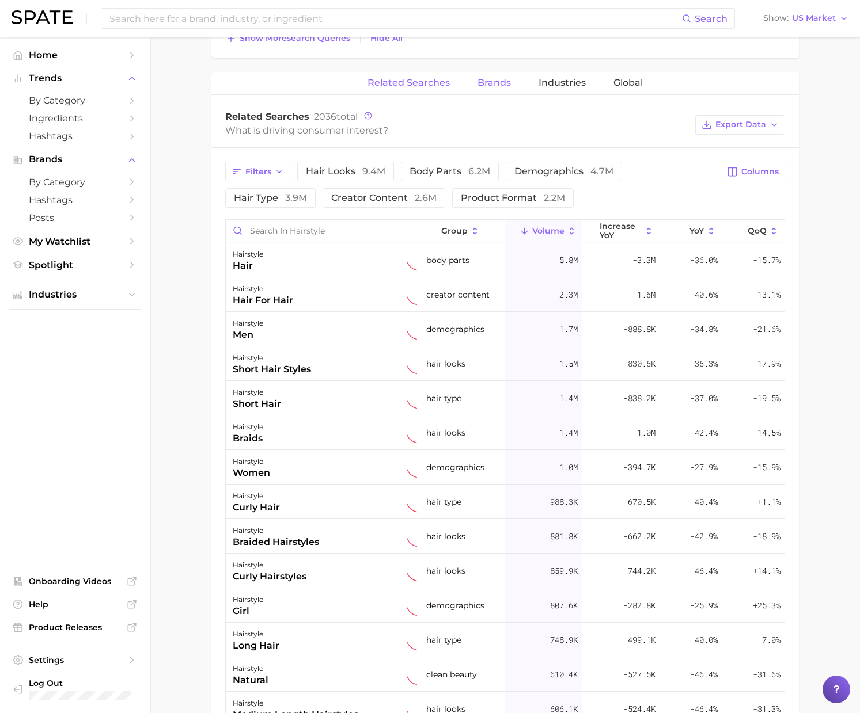
click at [491, 85] on span "Brands" at bounding box center [493, 83] width 33 height 10
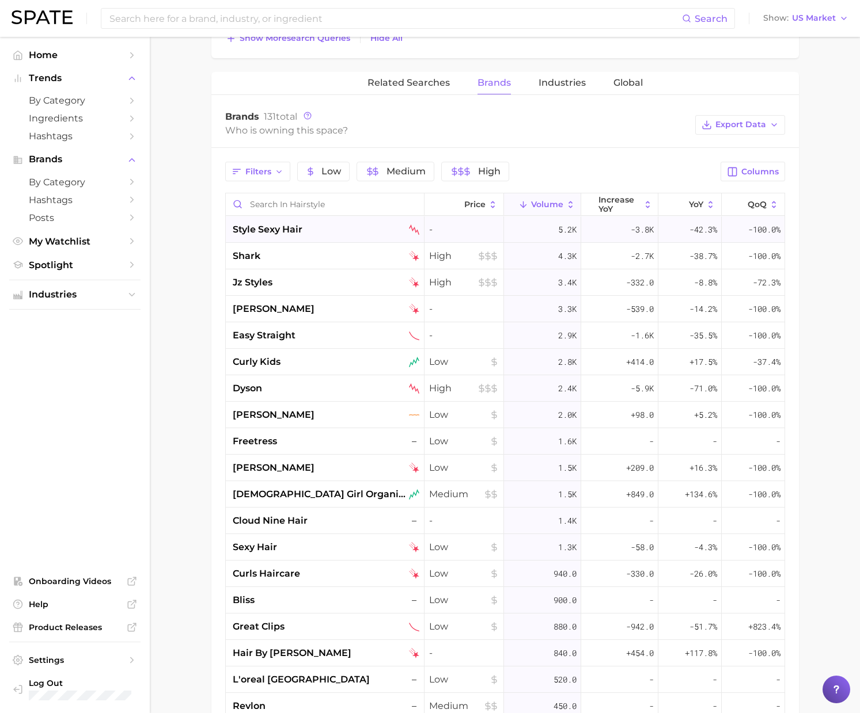
click at [276, 228] on span "style sexy hair" at bounding box center [268, 230] width 70 height 14
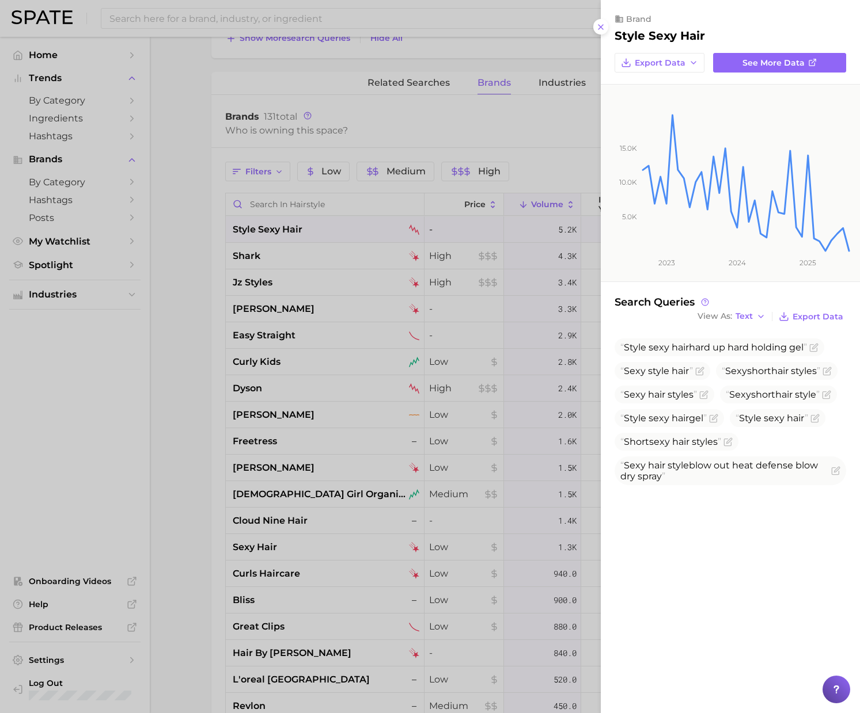
click at [320, 257] on div at bounding box center [430, 356] width 860 height 713
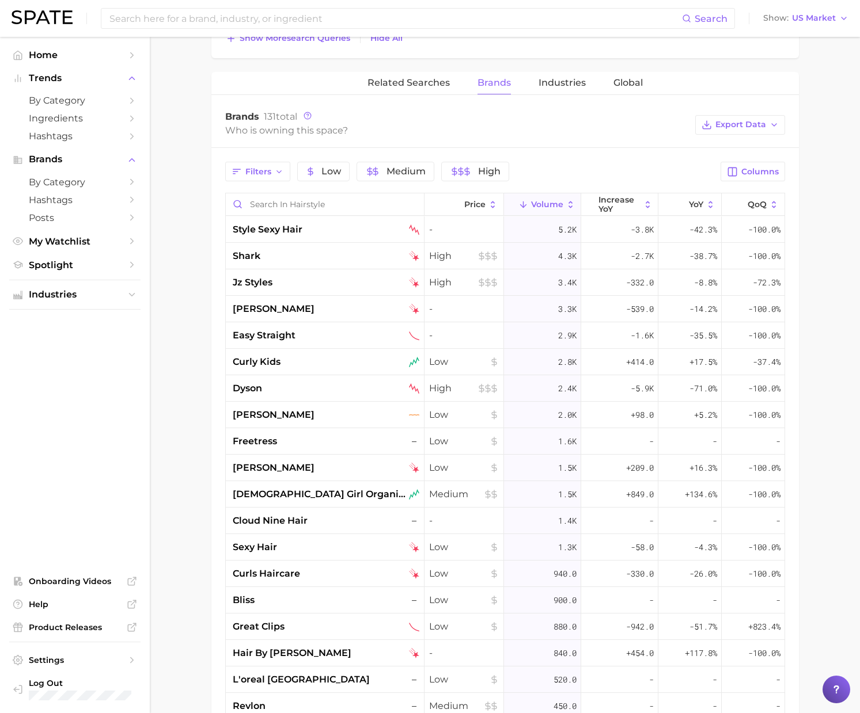
click at [306, 261] on div "shark" at bounding box center [326, 256] width 187 height 14
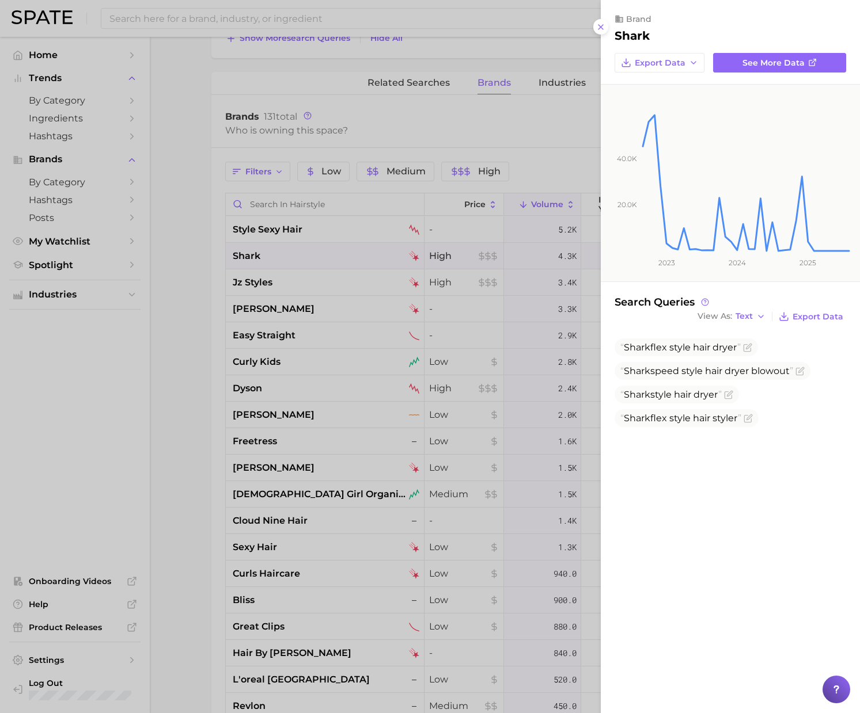
drag, startPoint x: 325, startPoint y: 278, endPoint x: 324, endPoint y: 286, distance: 7.7
click at [325, 278] on div at bounding box center [430, 356] width 860 height 713
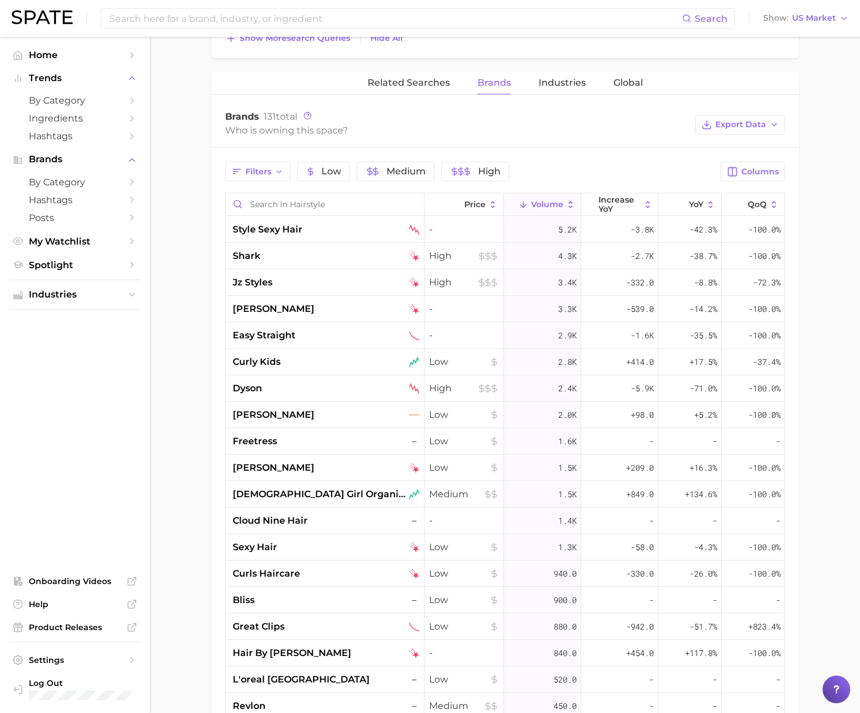
click at [324, 286] on div "jz styles" at bounding box center [326, 283] width 187 height 14
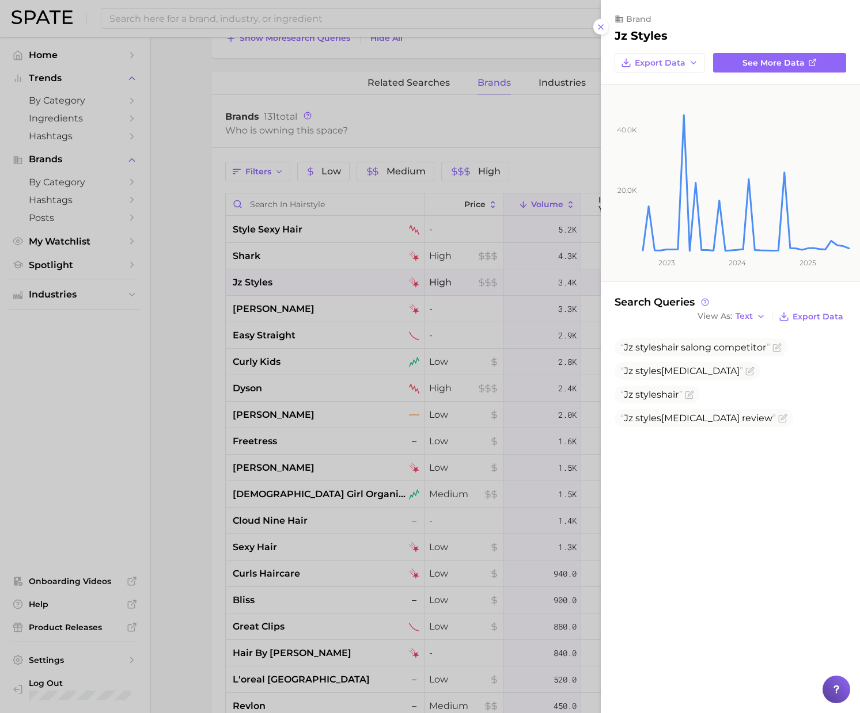
click at [284, 262] on div at bounding box center [430, 356] width 860 height 713
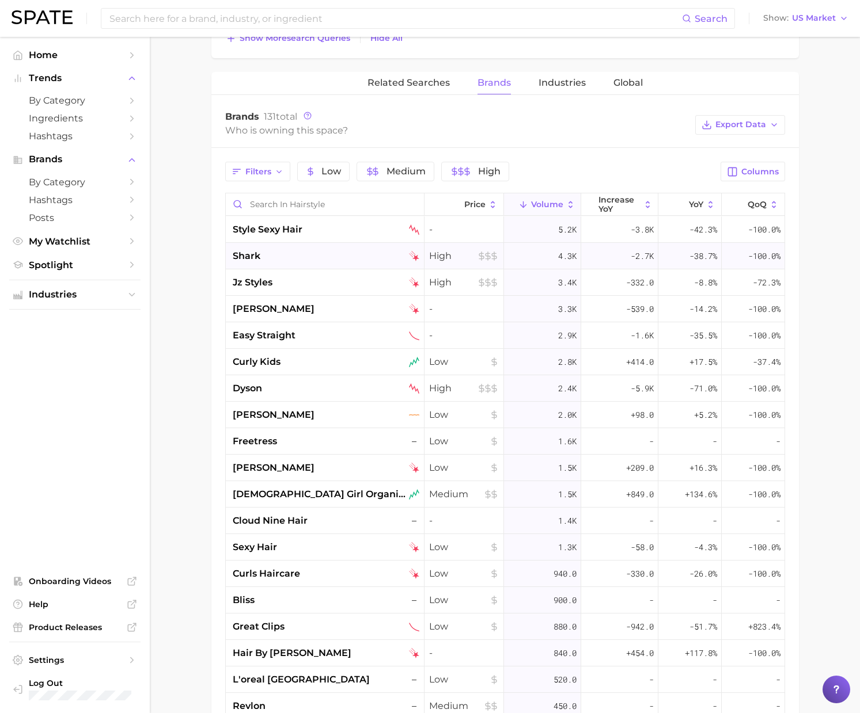
click at [297, 256] on div "shark" at bounding box center [326, 256] width 187 height 14
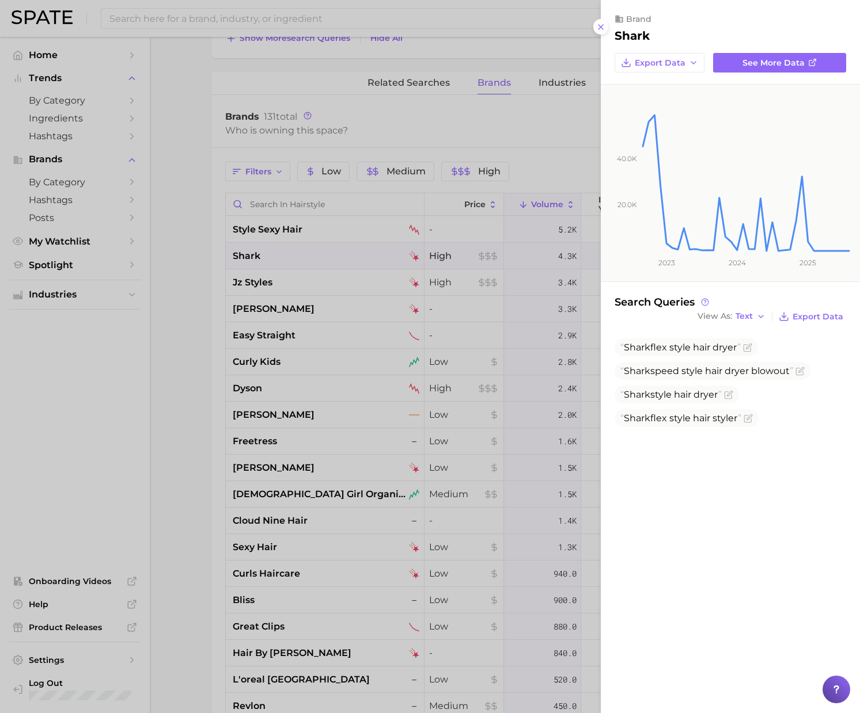
click at [211, 373] on div at bounding box center [430, 356] width 860 height 713
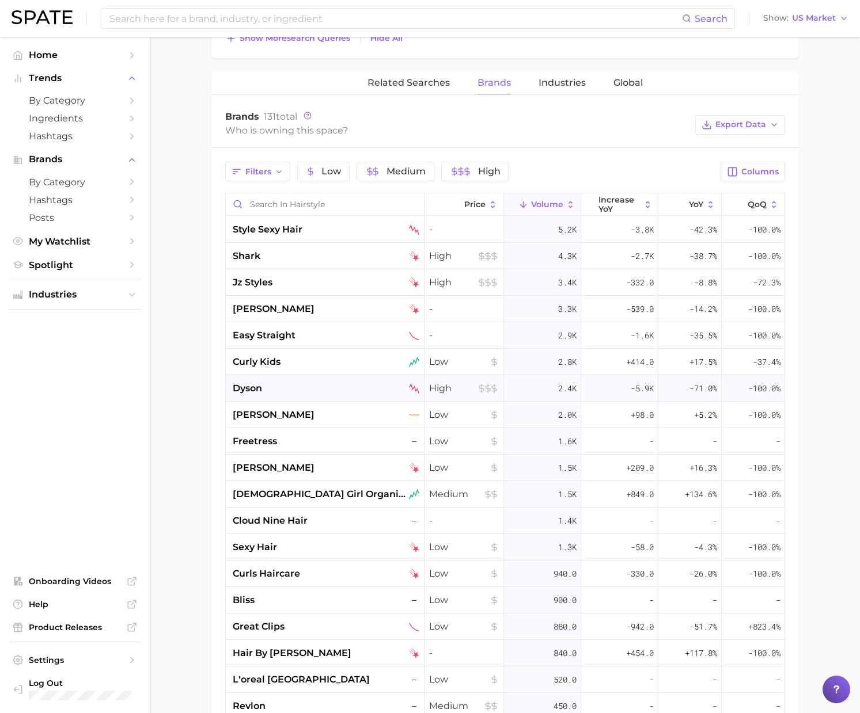
click at [322, 384] on div "dyson" at bounding box center [326, 389] width 187 height 14
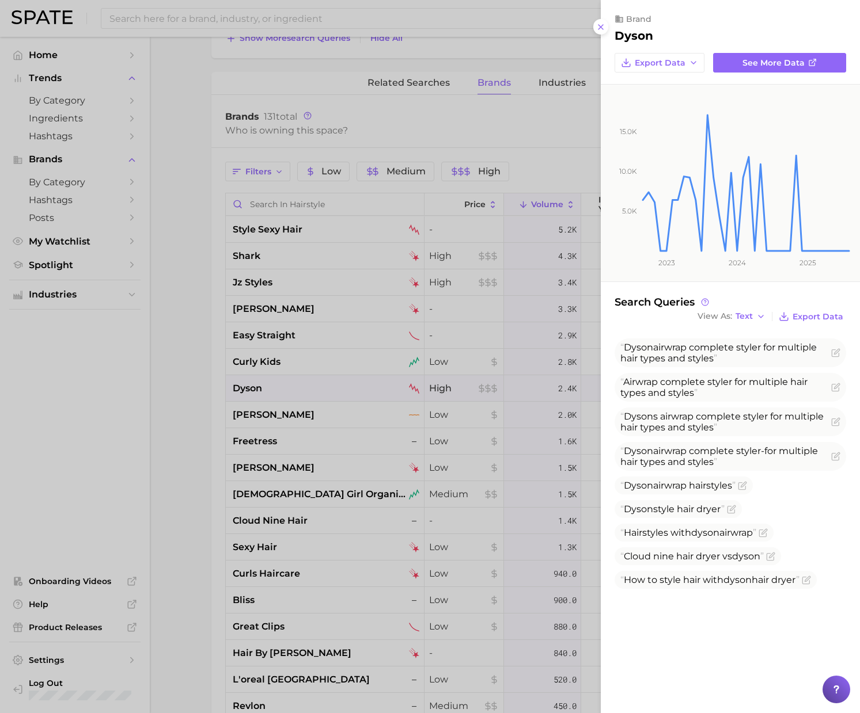
click at [491, 126] on div at bounding box center [430, 356] width 860 height 713
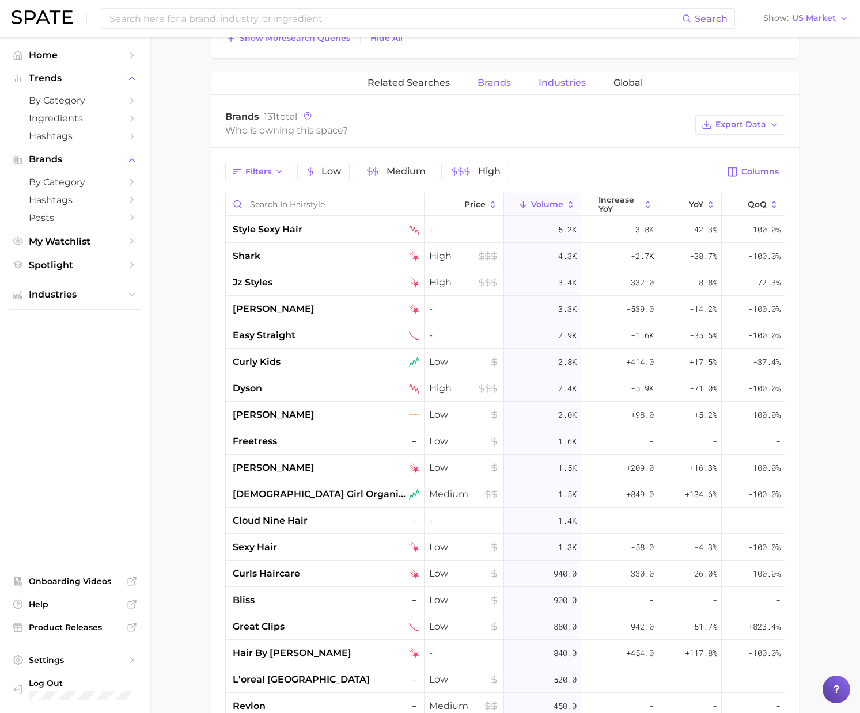
click at [548, 82] on span "Industries" at bounding box center [561, 83] width 47 height 10
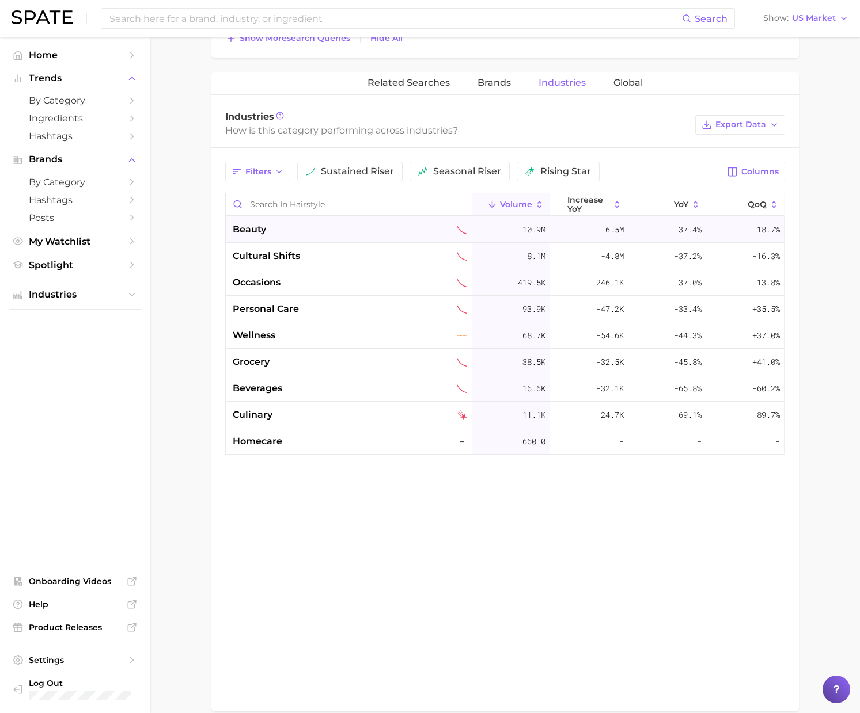
click at [325, 227] on div "beauty" at bounding box center [350, 230] width 234 height 14
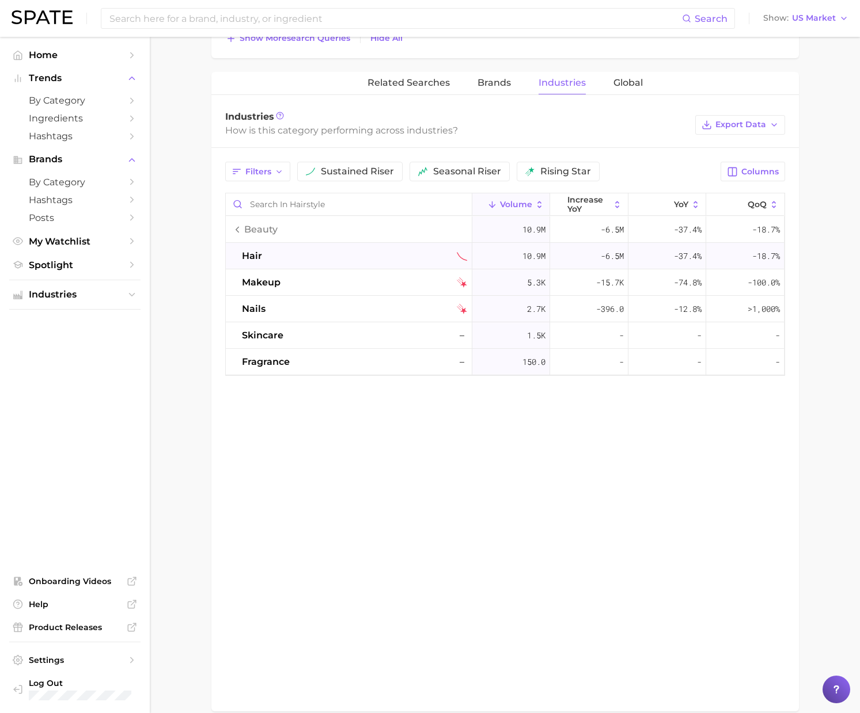
click at [370, 253] on div "hair" at bounding box center [354, 256] width 225 height 14
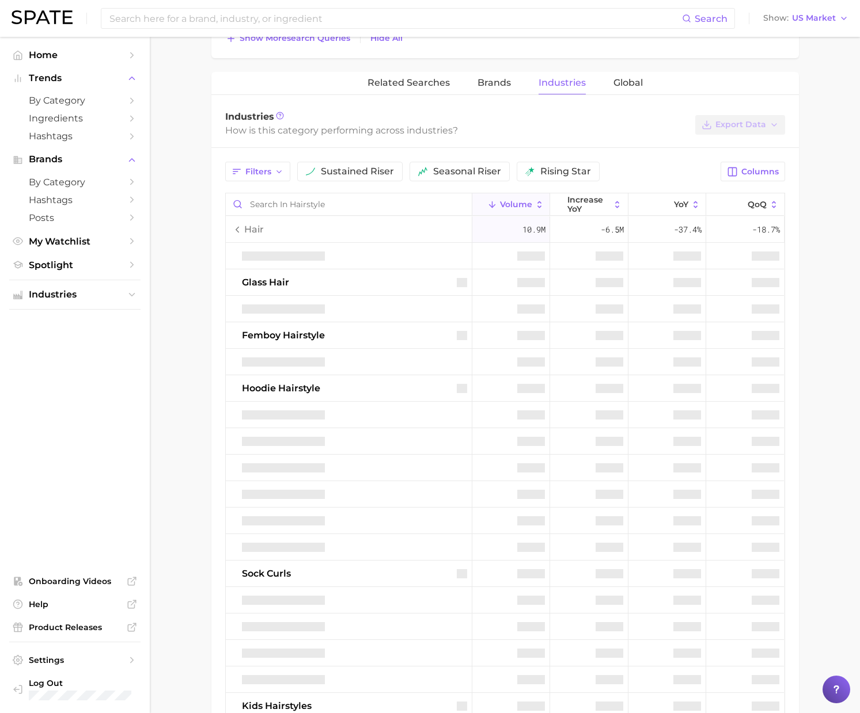
click at [371, 260] on div at bounding box center [349, 256] width 246 height 26
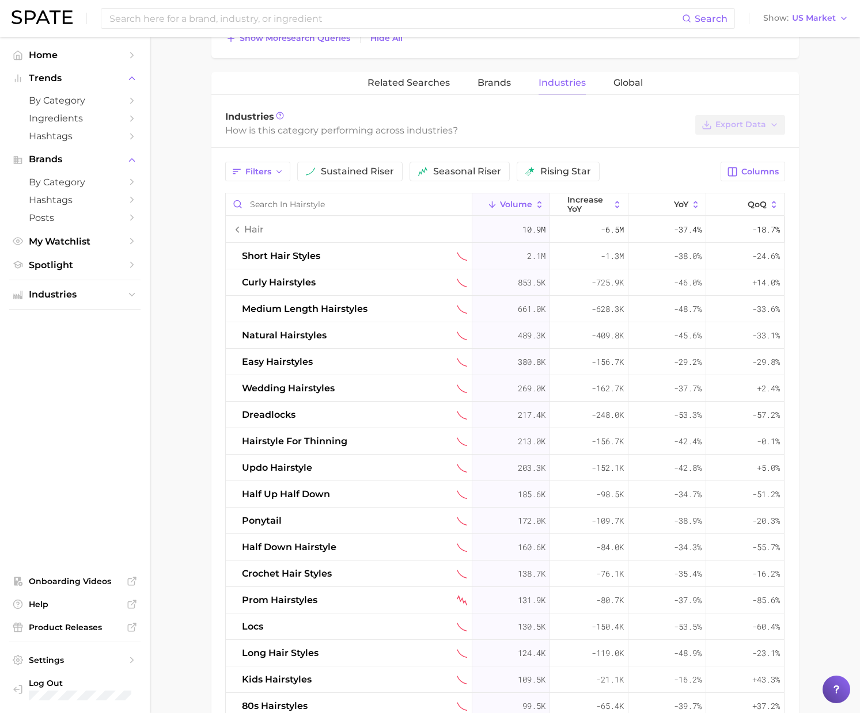
click at [370, 278] on div "curly hairstyles" at bounding box center [354, 283] width 225 height 14
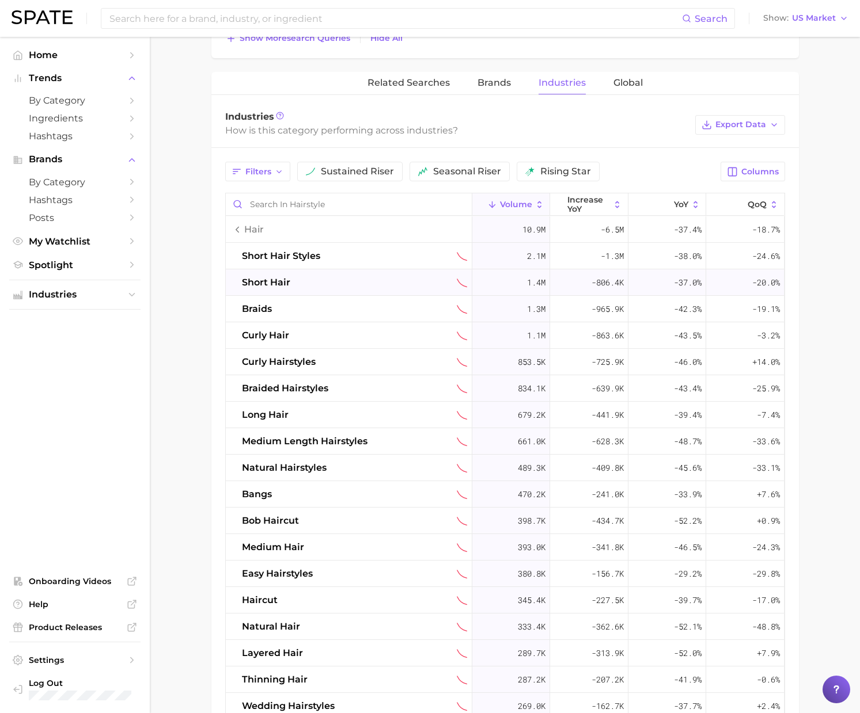
click at [387, 271] on div "short hair" at bounding box center [349, 282] width 246 height 26
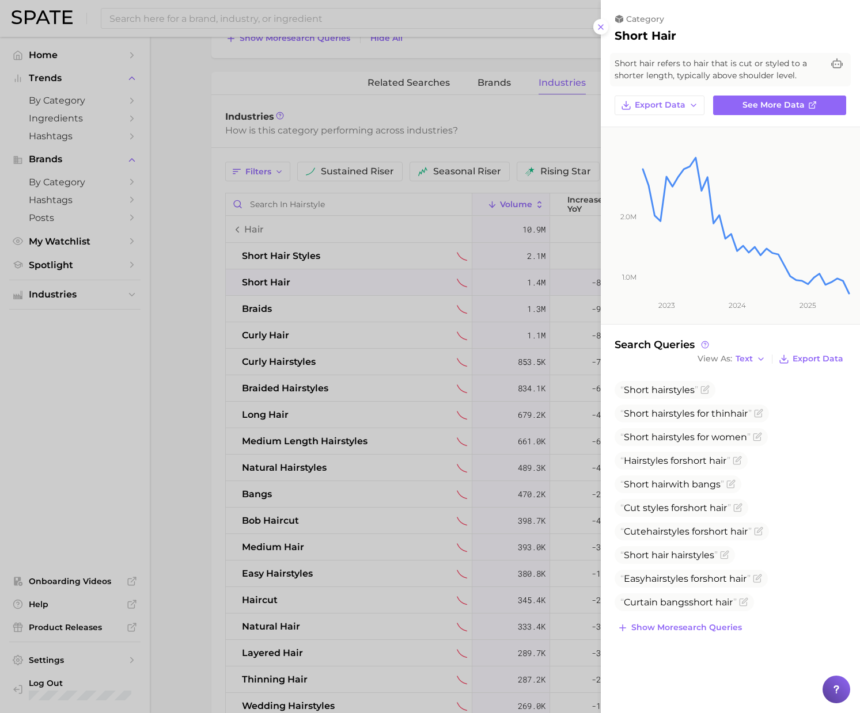
click at [567, 132] on div at bounding box center [430, 356] width 860 height 713
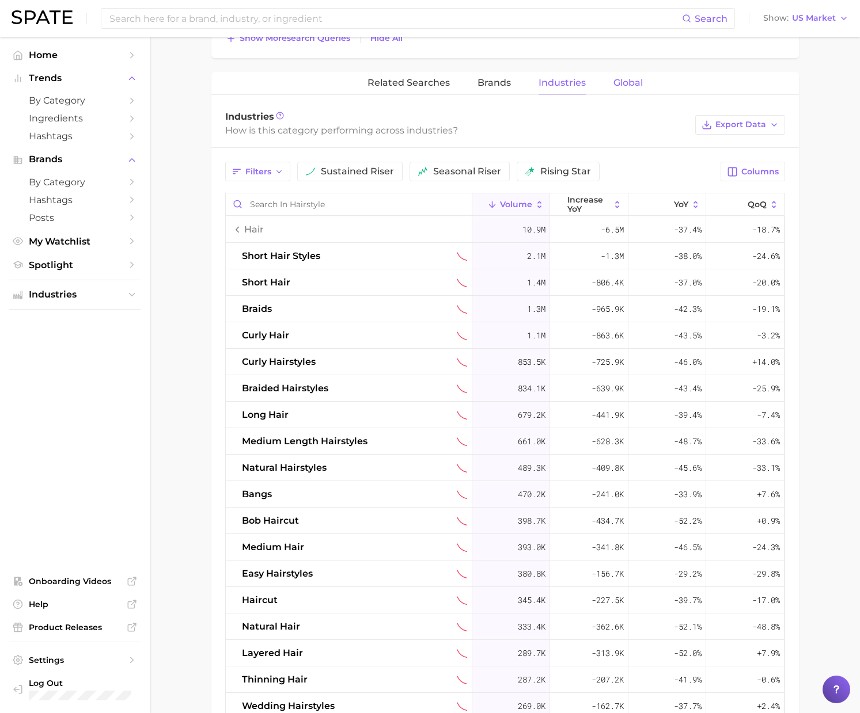
click at [626, 88] on button "Global" at bounding box center [627, 83] width 29 height 22
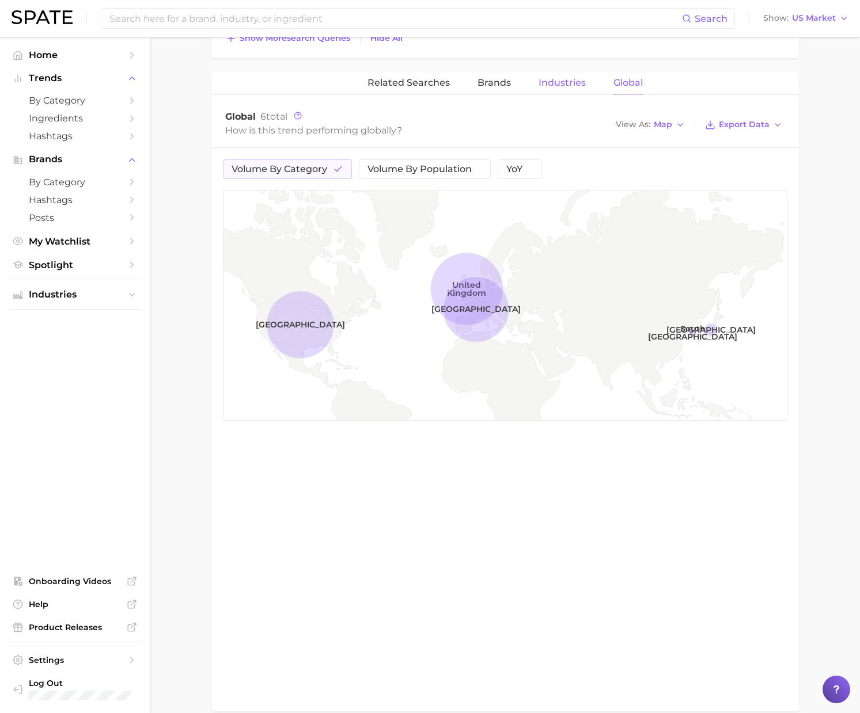
drag, startPoint x: 489, startPoint y: 92, endPoint x: 553, endPoint y: 82, distance: 64.7
click at [490, 92] on button "Brands" at bounding box center [493, 83] width 33 height 22
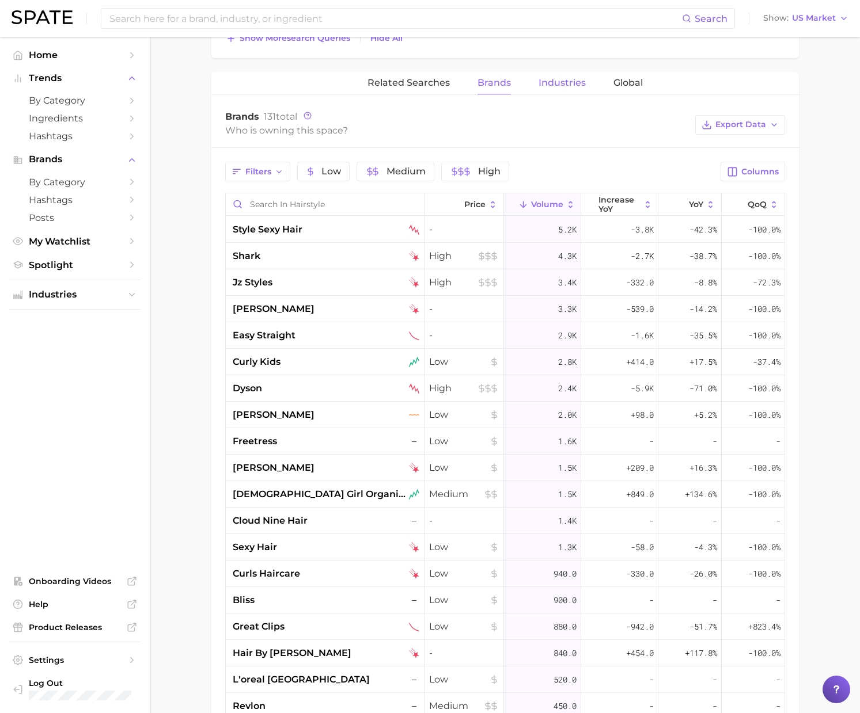
click at [561, 81] on span "Industries" at bounding box center [561, 83] width 47 height 10
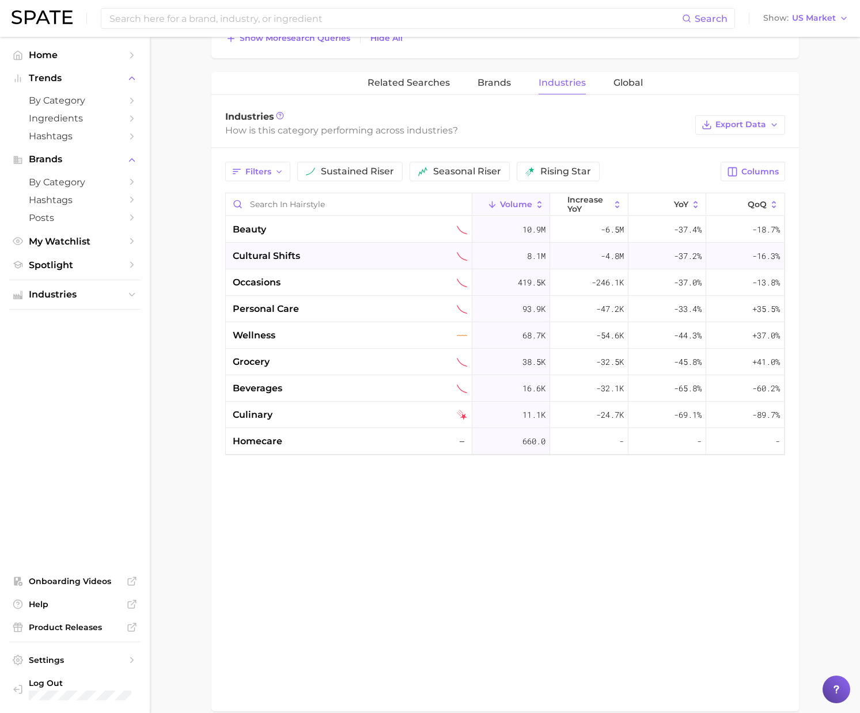
click at [360, 246] on div "cultural shifts" at bounding box center [349, 256] width 246 height 26
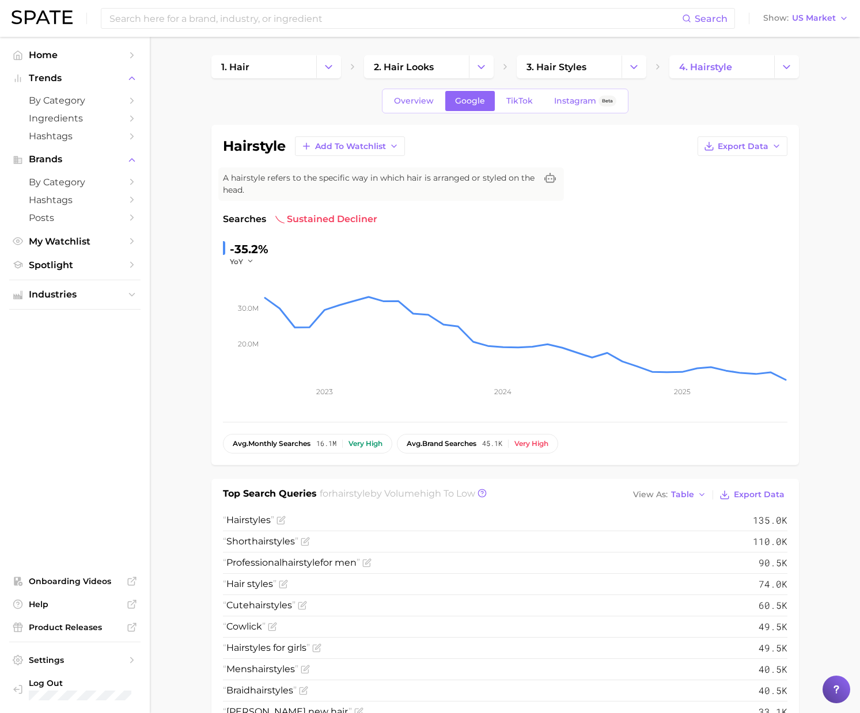
scroll to position [4, 0]
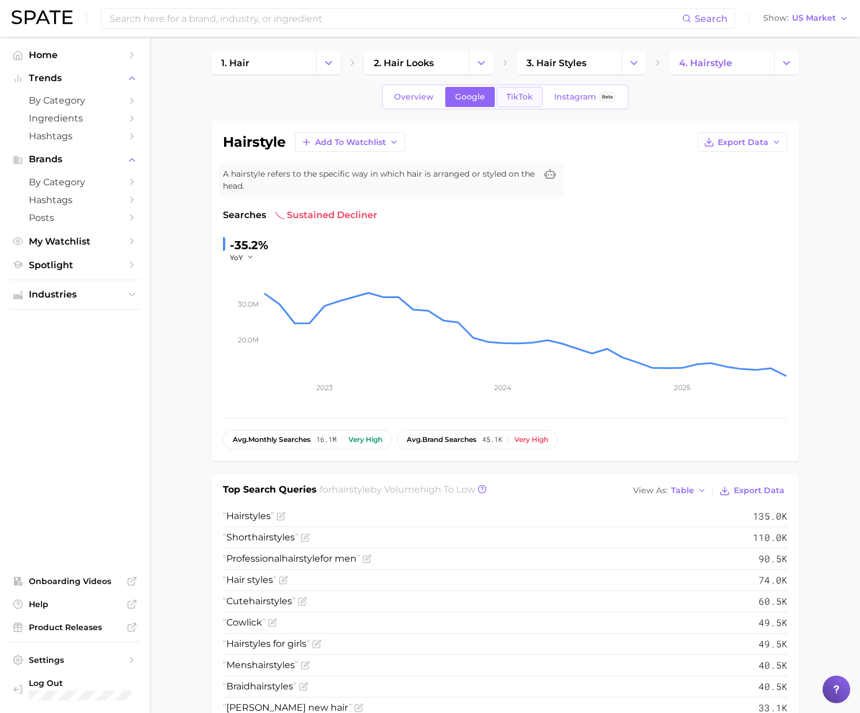
click at [514, 101] on span "TikTok" at bounding box center [519, 97] width 26 height 10
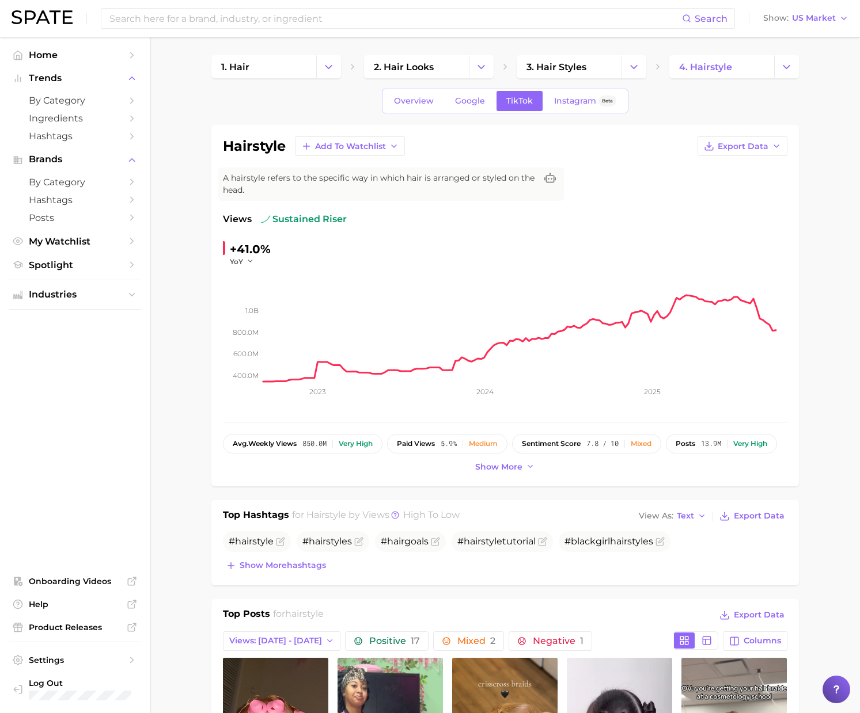
scroll to position [121, 0]
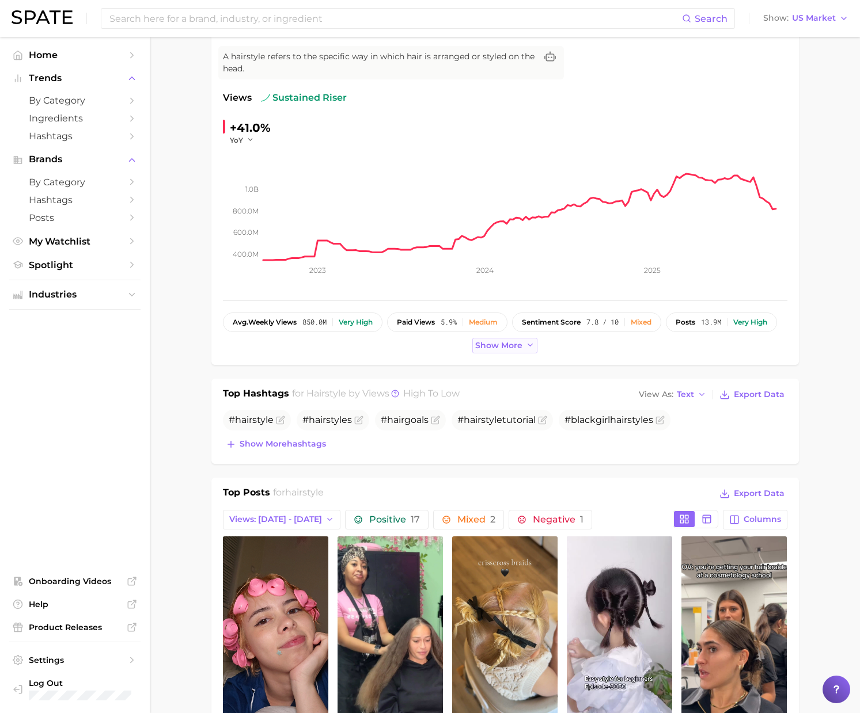
click at [518, 347] on span "Show more" at bounding box center [498, 346] width 47 height 10
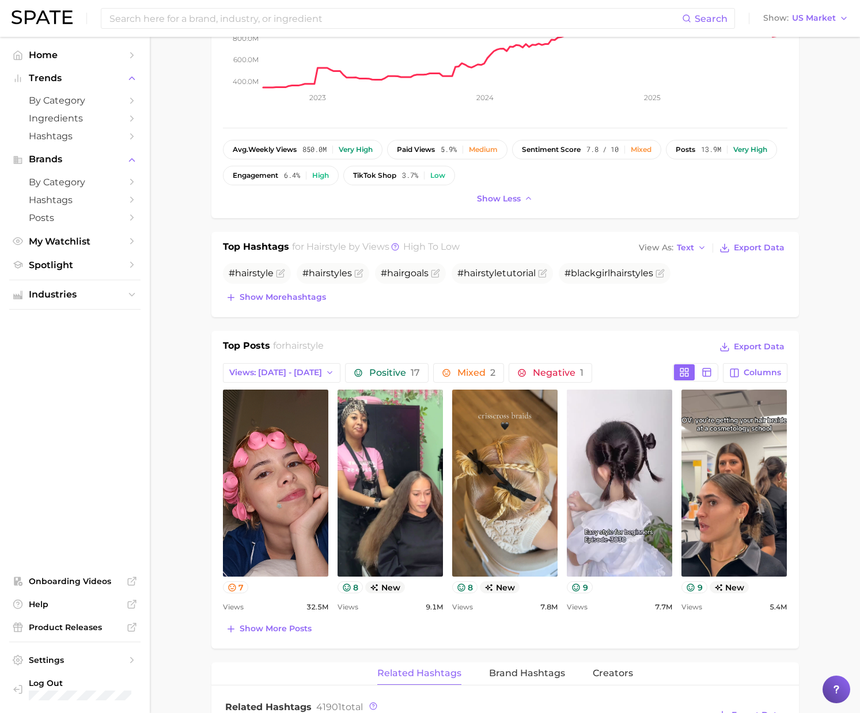
scroll to position [0, 0]
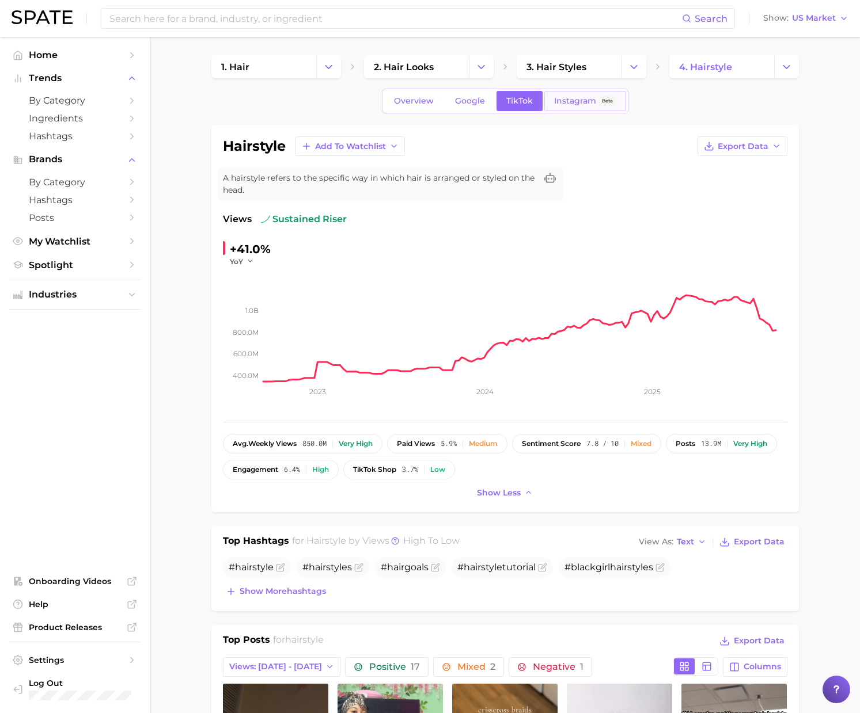
click at [572, 102] on span "Instagram" at bounding box center [575, 101] width 42 height 10
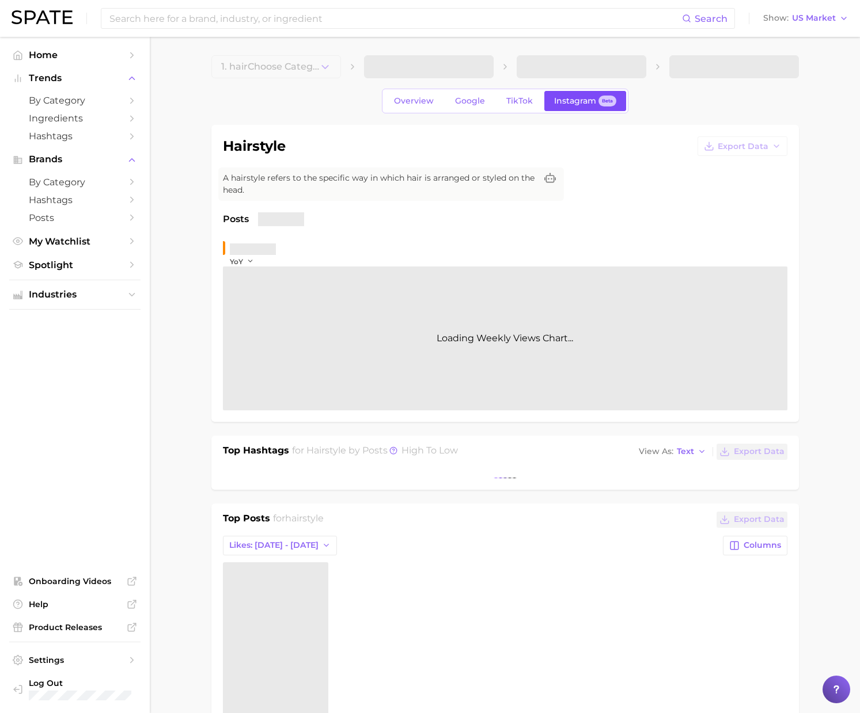
click at [579, 101] on span "Instagram" at bounding box center [575, 101] width 42 height 10
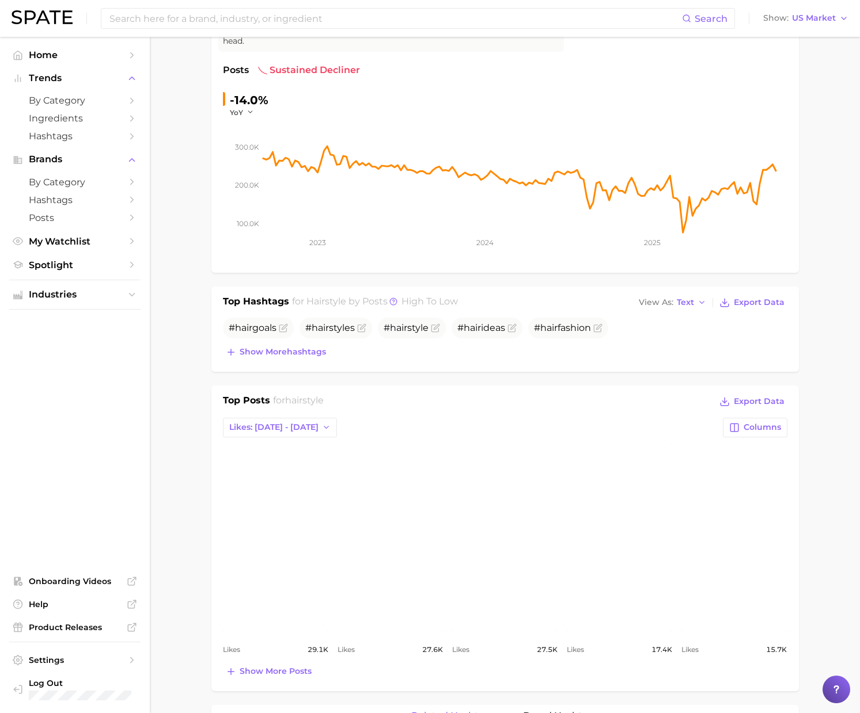
scroll to position [166, 0]
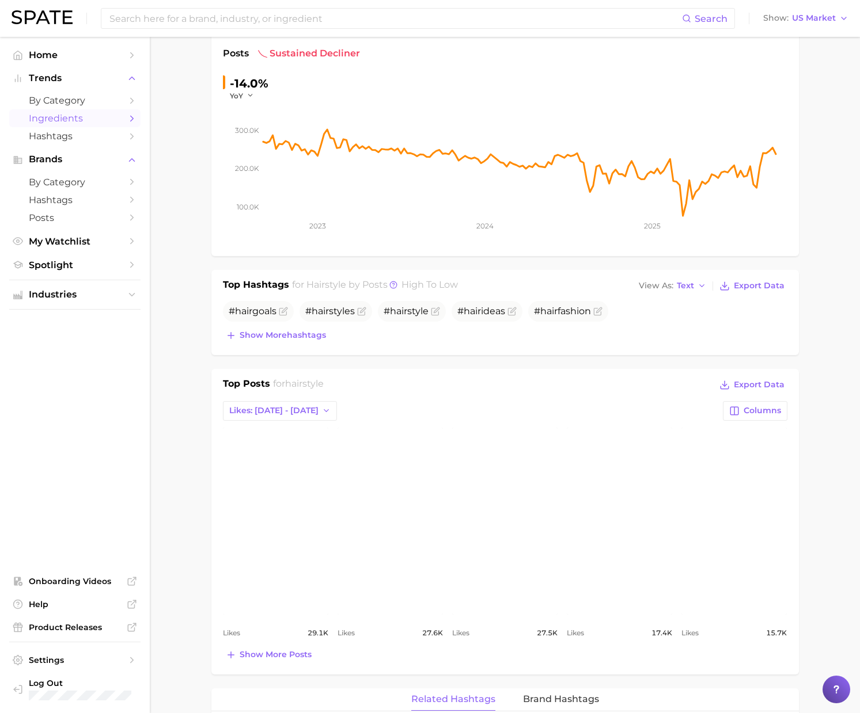
click at [75, 119] on span "Ingredients" at bounding box center [75, 118] width 92 height 11
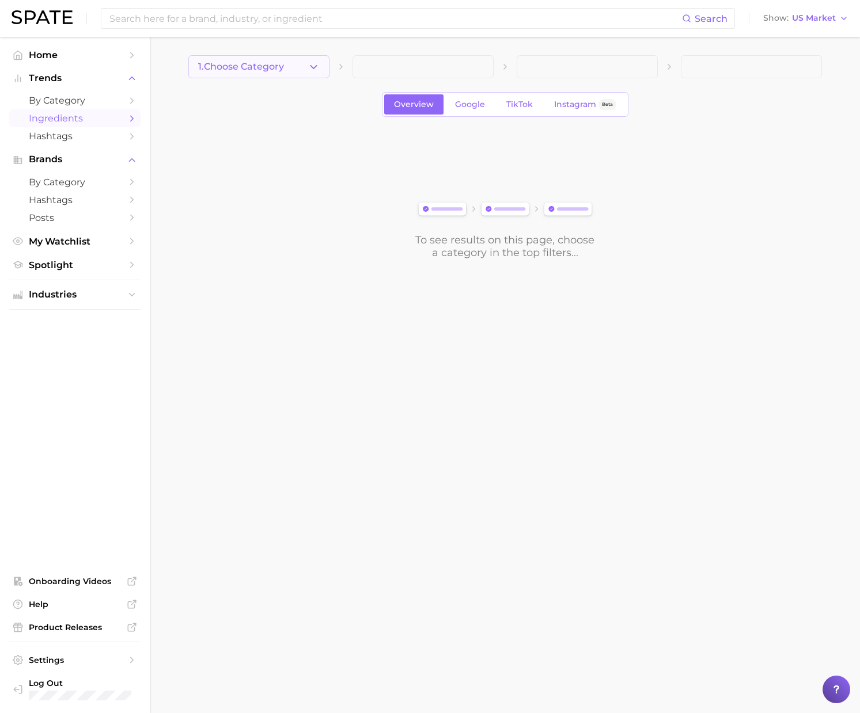
click at [304, 69] on button "1. Choose Category" at bounding box center [258, 66] width 141 height 23
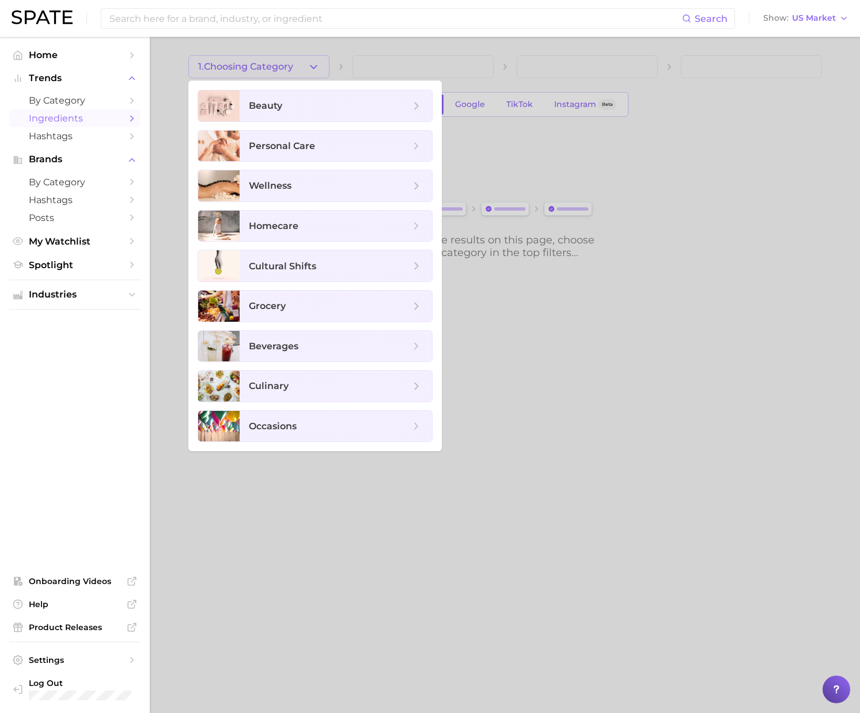
click at [458, 123] on div at bounding box center [430, 356] width 860 height 713
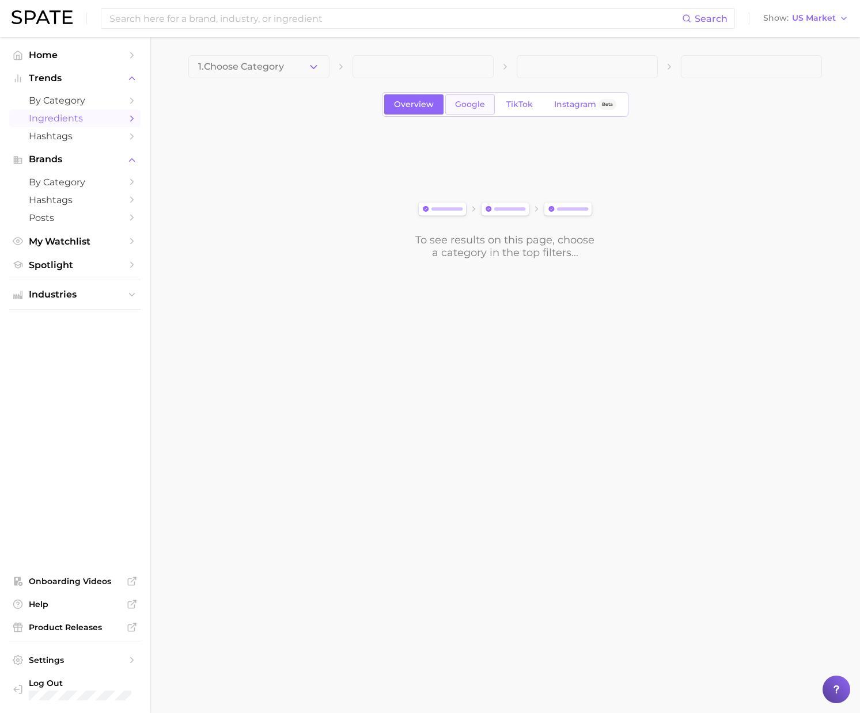
click at [460, 111] on link "Google" at bounding box center [470, 104] width 50 height 20
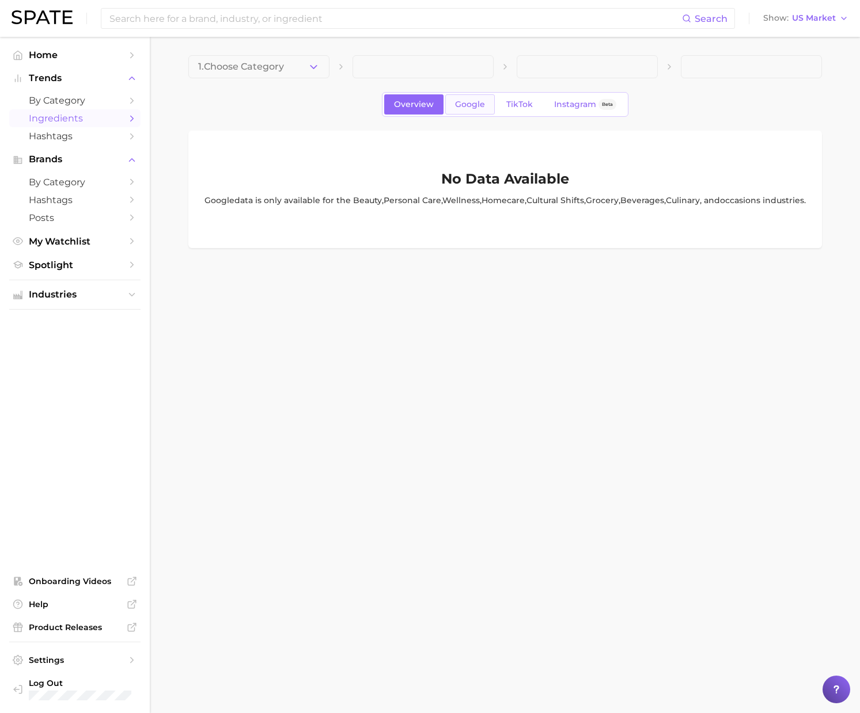
click at [465, 102] on span "Google" at bounding box center [470, 105] width 30 height 10
click at [466, 102] on span "Google" at bounding box center [470, 105] width 30 height 10
drag, startPoint x: 508, startPoint y: 126, endPoint x: 484, endPoint y: 115, distance: 25.8
click at [503, 123] on div "1. Choose Category Overview Google TikTok Instagram Beta No Data Available Goog…" at bounding box center [504, 151] width 633 height 193
click at [474, 109] on link "Google" at bounding box center [470, 104] width 50 height 20
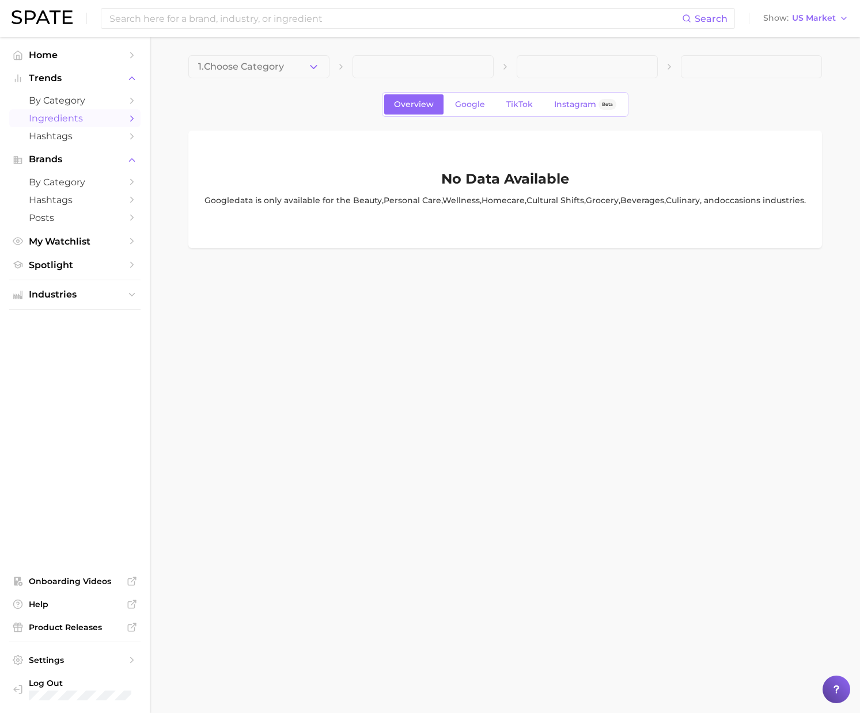
click at [328, 97] on div "Overview Google TikTok Instagram Beta" at bounding box center [504, 104] width 633 height 25
click at [310, 67] on icon "button" at bounding box center [313, 67] width 12 height 12
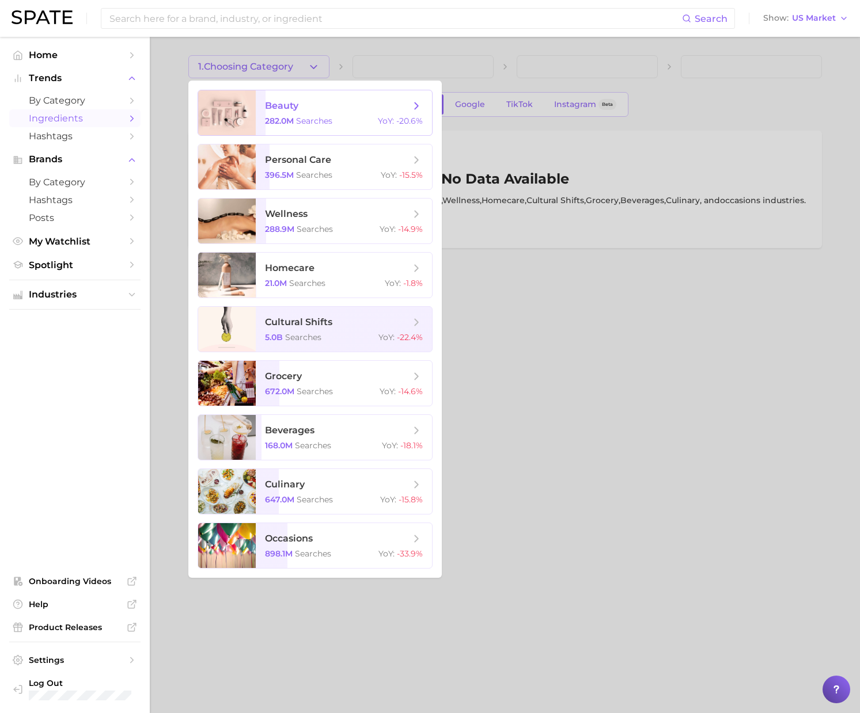
click at [284, 108] on span "beauty" at bounding box center [281, 105] width 33 height 11
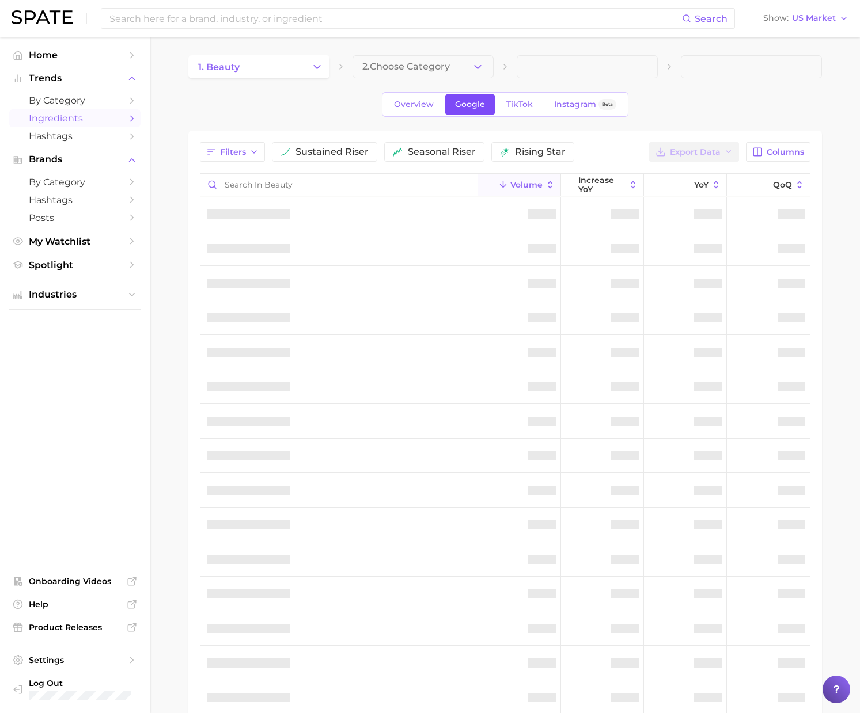
click at [477, 105] on span "Google" at bounding box center [470, 105] width 30 height 10
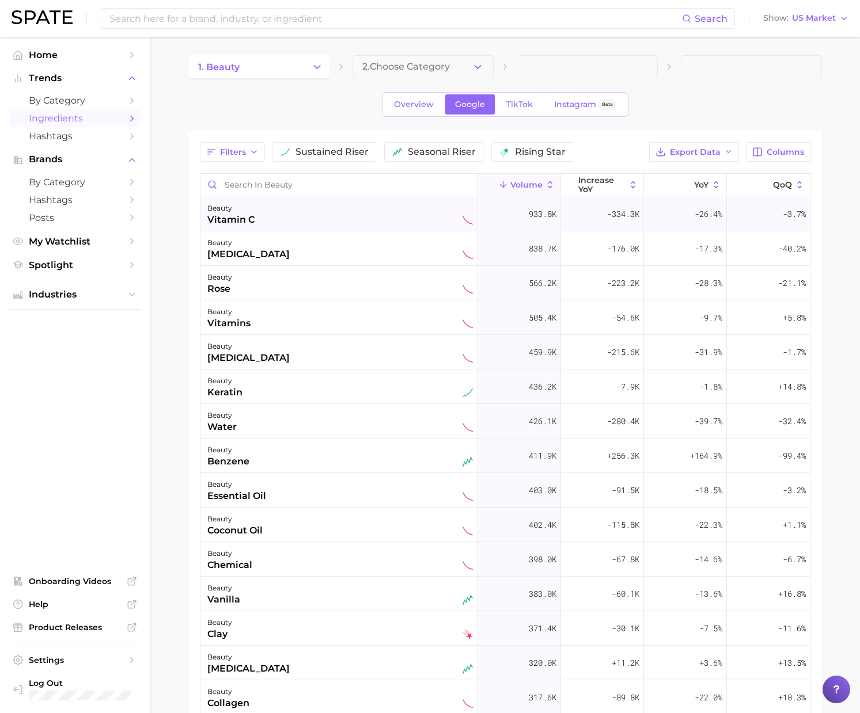
click at [286, 218] on div "beauty vitamin c" at bounding box center [339, 214] width 265 height 25
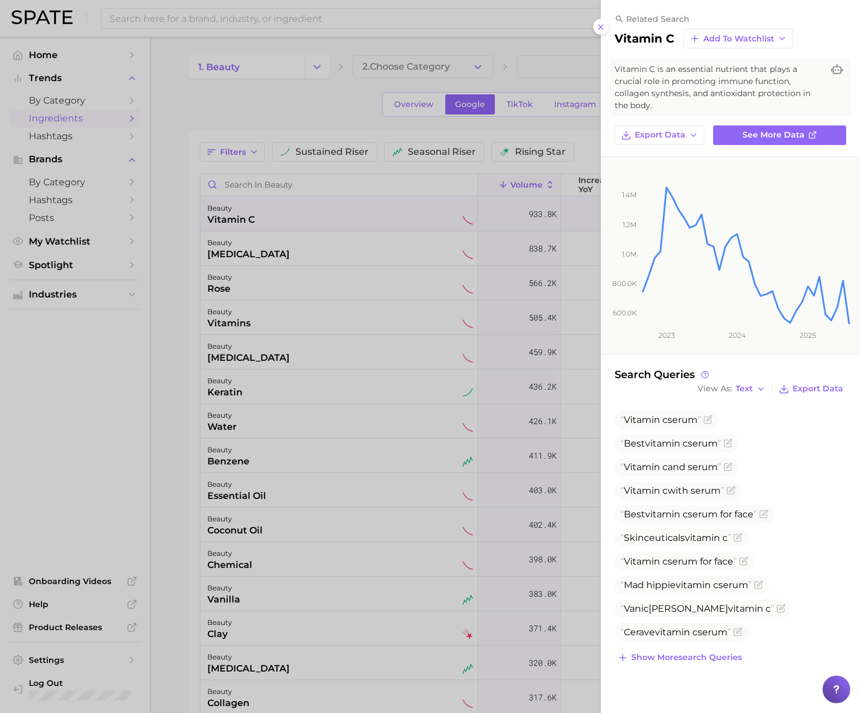
click at [334, 254] on div at bounding box center [430, 356] width 860 height 713
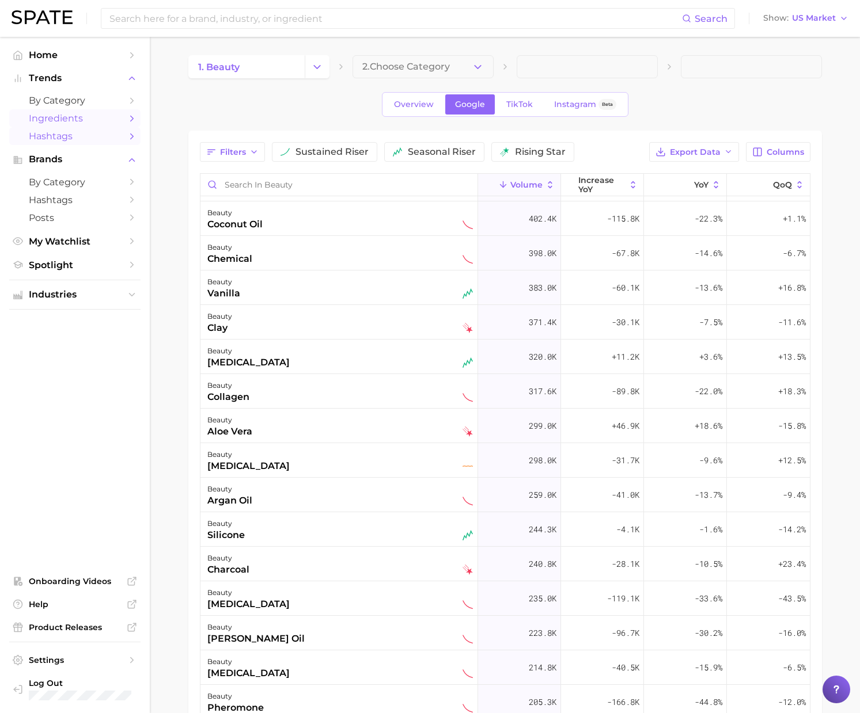
click at [70, 138] on span "Hashtags" at bounding box center [75, 136] width 92 height 11
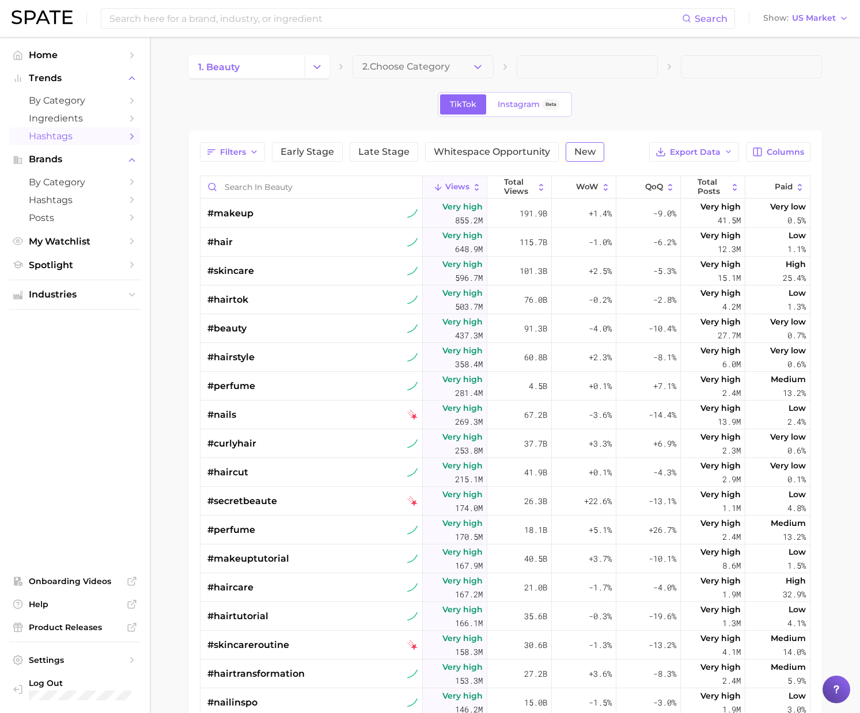
click at [569, 157] on button "New" at bounding box center [584, 152] width 39 height 20
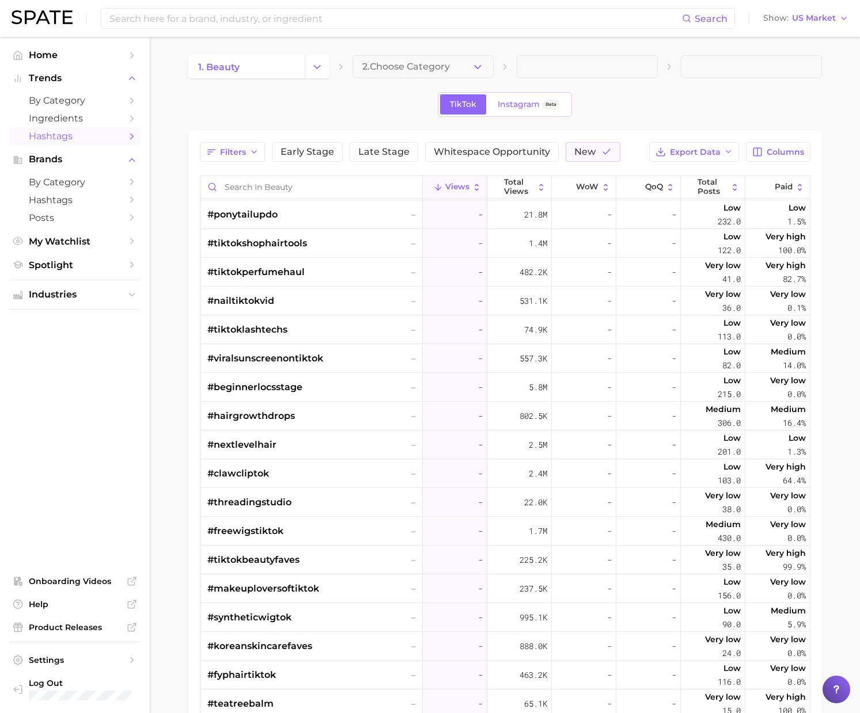
scroll to position [324, 0]
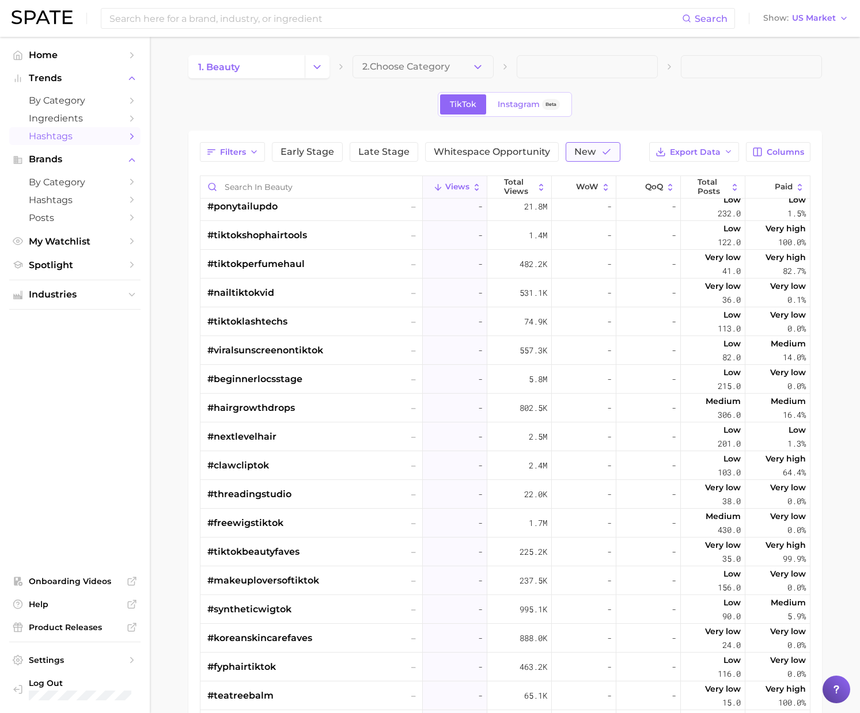
click at [588, 148] on span "New" at bounding box center [584, 151] width 21 height 9
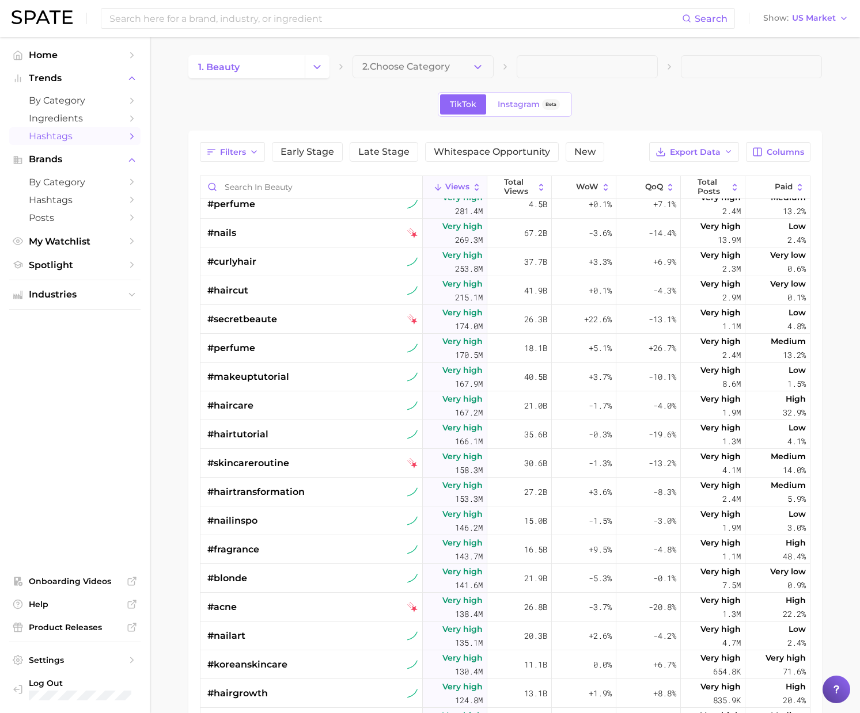
scroll to position [184, 0]
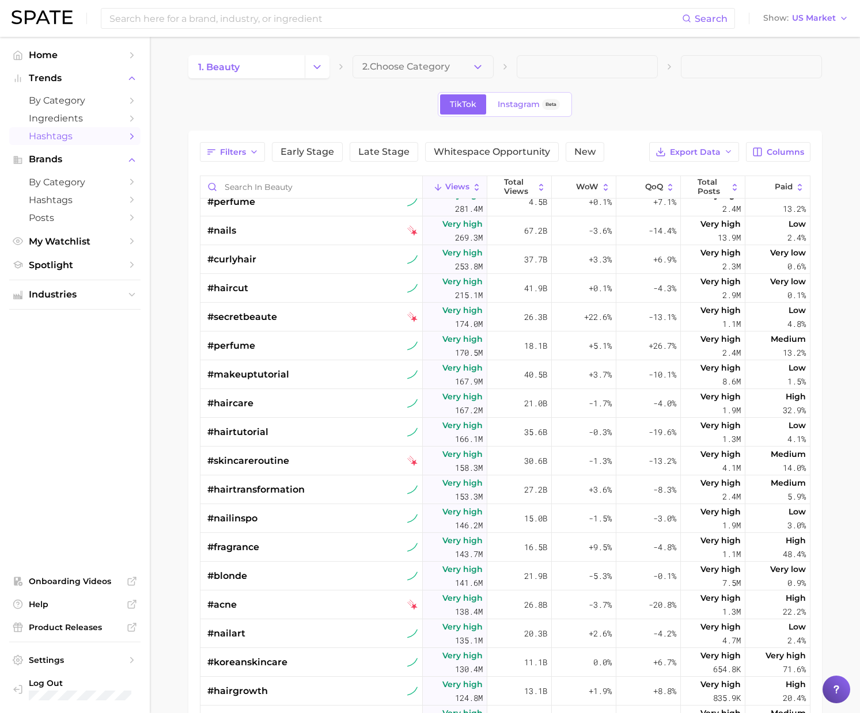
click at [155, 259] on main "1. beauty 2. Choose Category TikTok Instagram Beta Filters Early Stage Late Sta…" at bounding box center [505, 497] width 710 height 921
click at [88, 182] on span "by Category" at bounding box center [75, 182] width 92 height 11
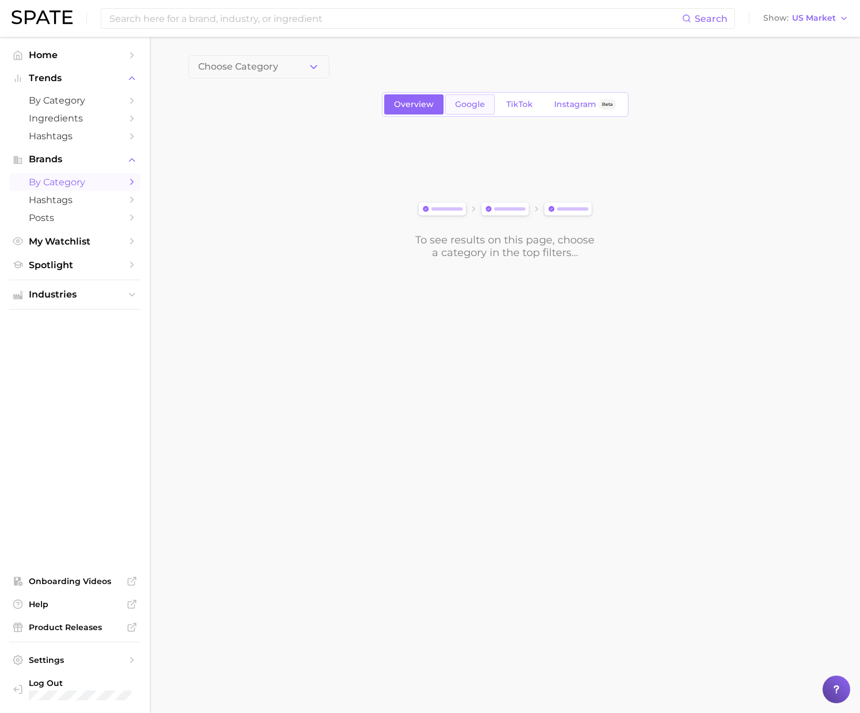
click at [468, 105] on span "Google" at bounding box center [470, 105] width 30 height 10
click at [318, 66] on icon "button" at bounding box center [313, 67] width 12 height 12
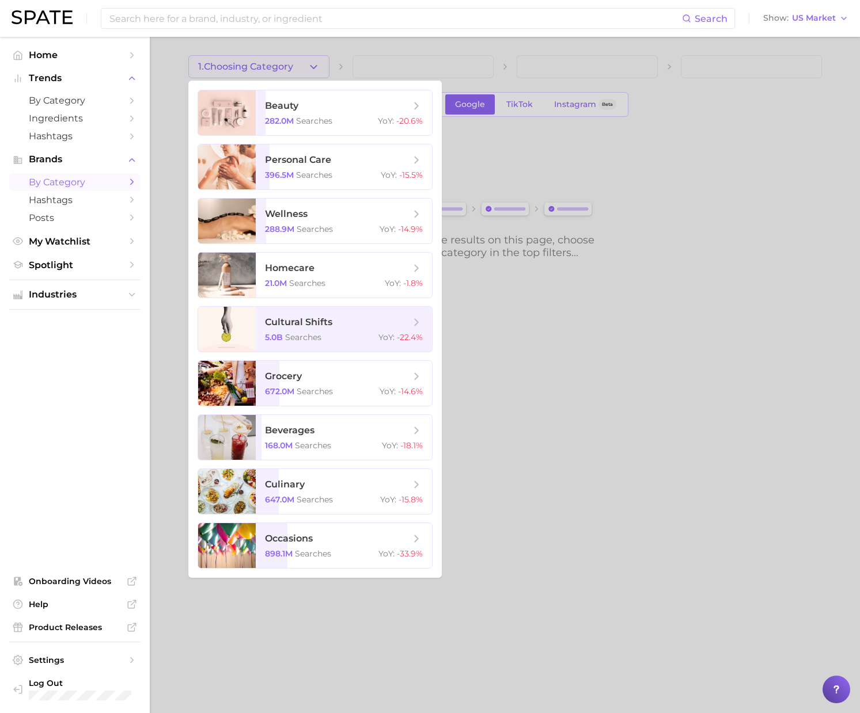
drag, startPoint x: 525, startPoint y: 159, endPoint x: 526, endPoint y: 148, distance: 11.6
click at [525, 159] on div at bounding box center [430, 356] width 860 height 713
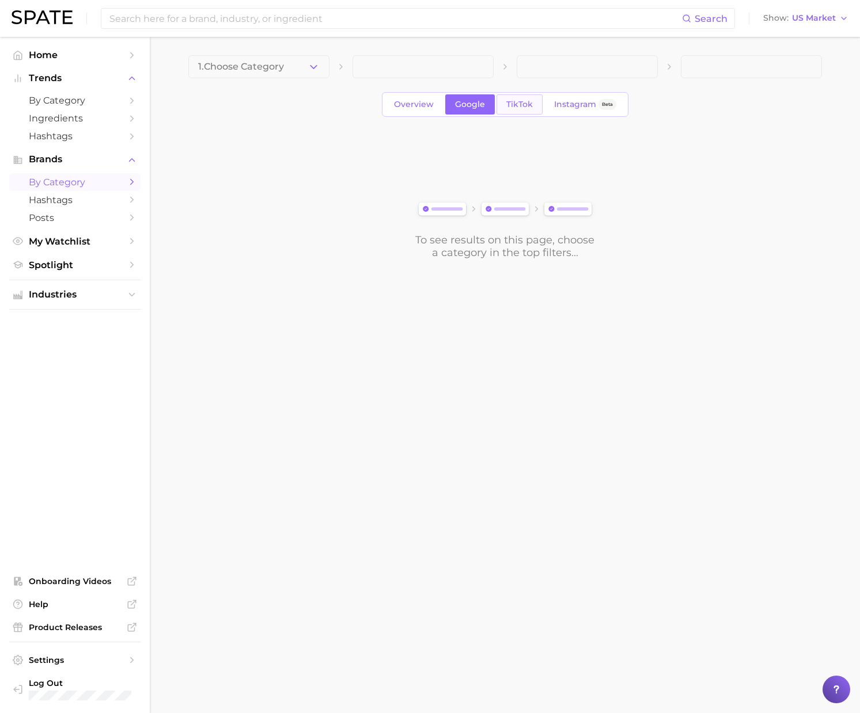
click at [518, 109] on link "TikTok" at bounding box center [519, 104] width 46 height 20
click at [317, 74] on button "Choose Category" at bounding box center [258, 66] width 141 height 23
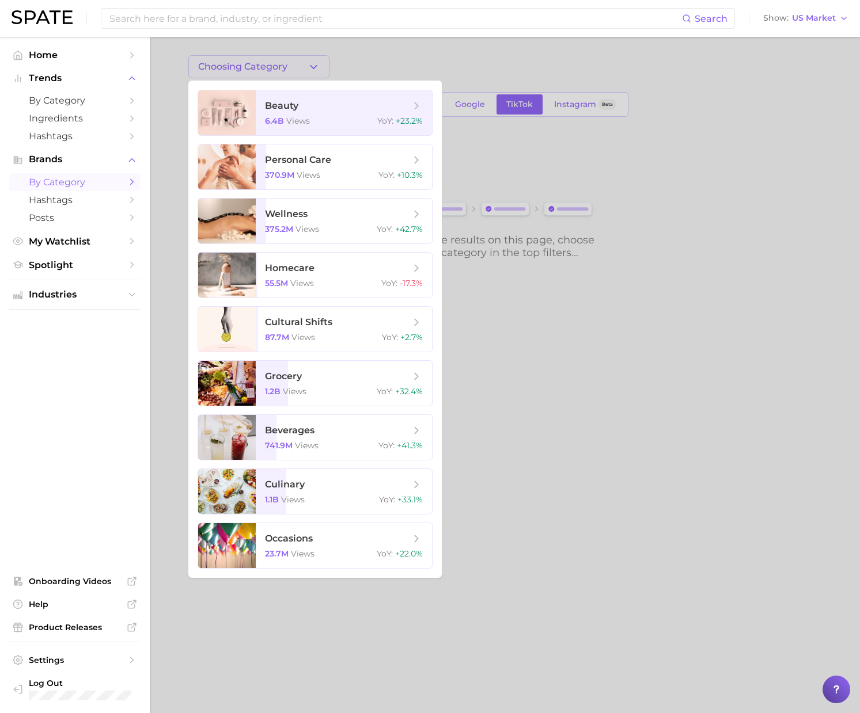
drag, startPoint x: 533, startPoint y: 161, endPoint x: 553, endPoint y: 146, distance: 24.8
click at [533, 160] on div at bounding box center [430, 356] width 860 height 713
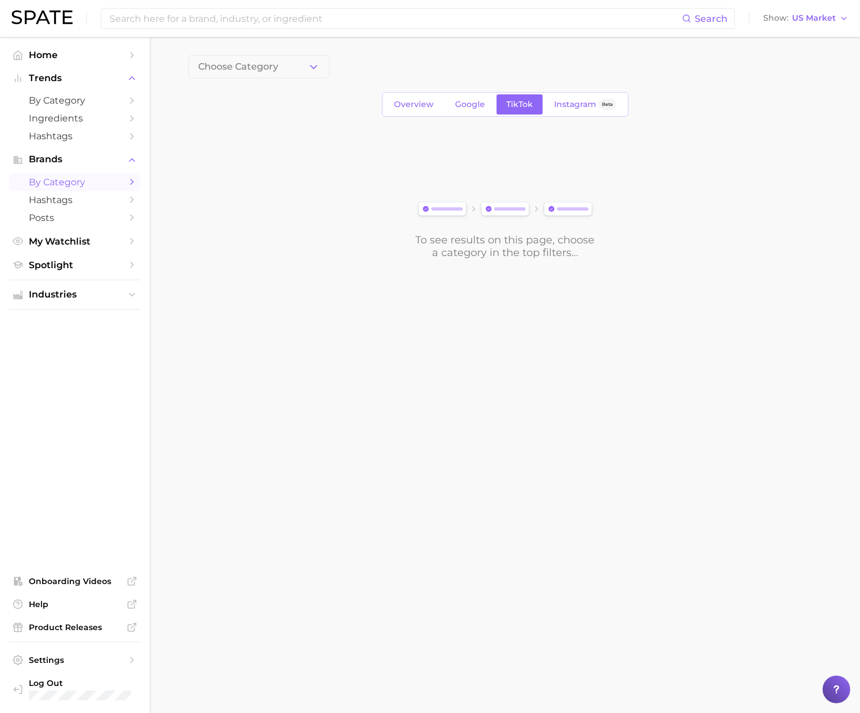
click at [580, 115] on div "Overview Google TikTok Instagram Beta" at bounding box center [505, 104] width 246 height 25
click at [582, 107] on span "Instagram" at bounding box center [575, 105] width 42 height 10
click at [299, 71] on button "Choose Category" at bounding box center [258, 66] width 141 height 23
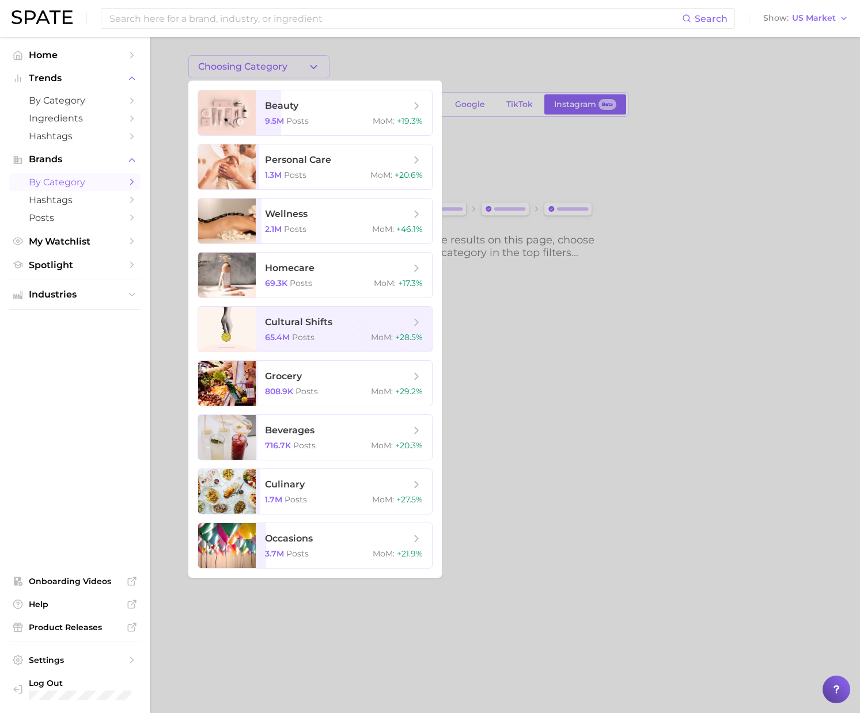
click at [178, 257] on div at bounding box center [430, 356] width 860 height 713
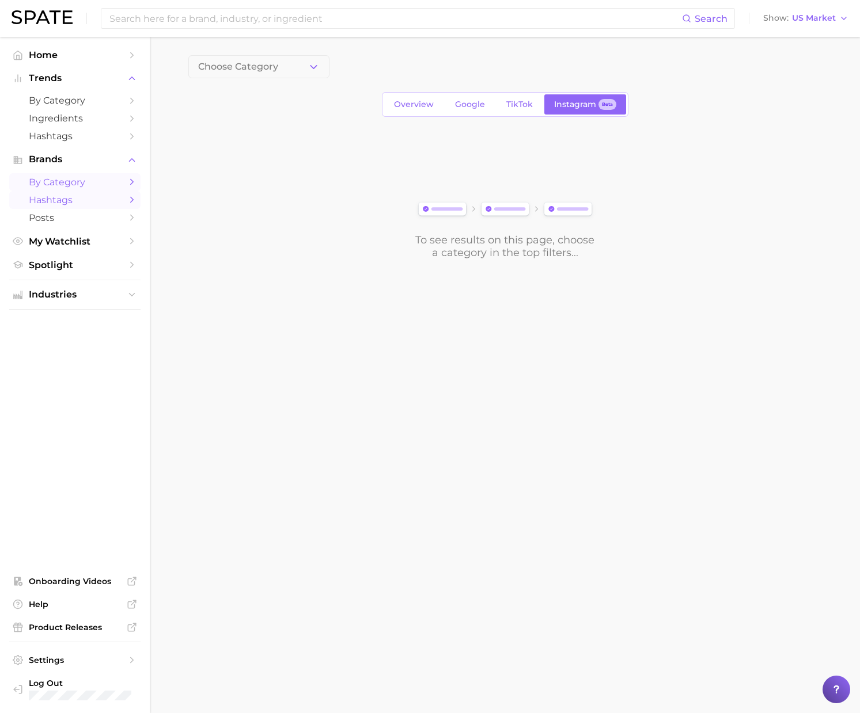
click at [67, 202] on span "Hashtags" at bounding box center [75, 200] width 92 height 11
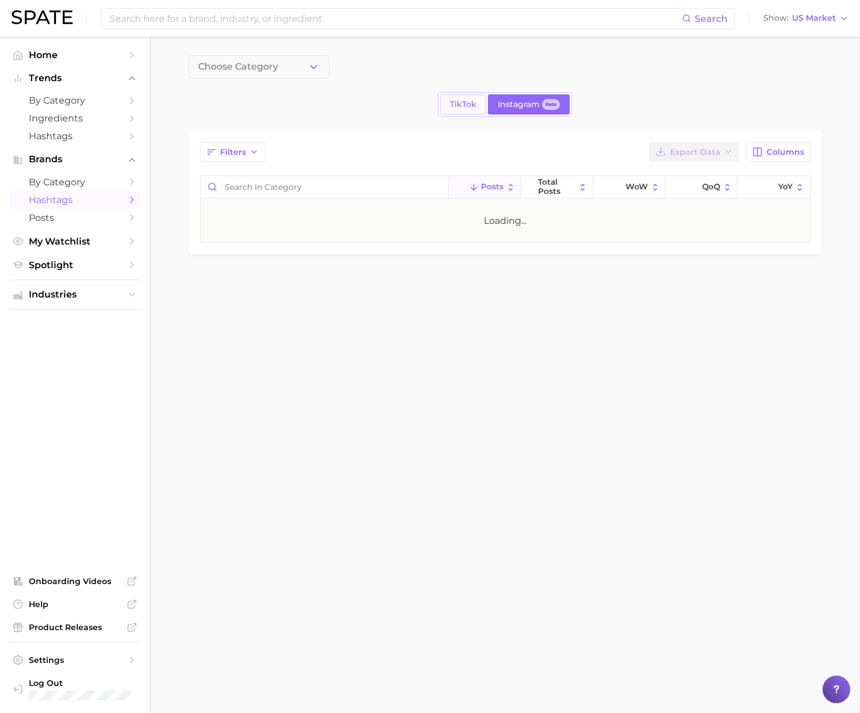
click at [468, 102] on span "TikTok" at bounding box center [463, 105] width 26 height 10
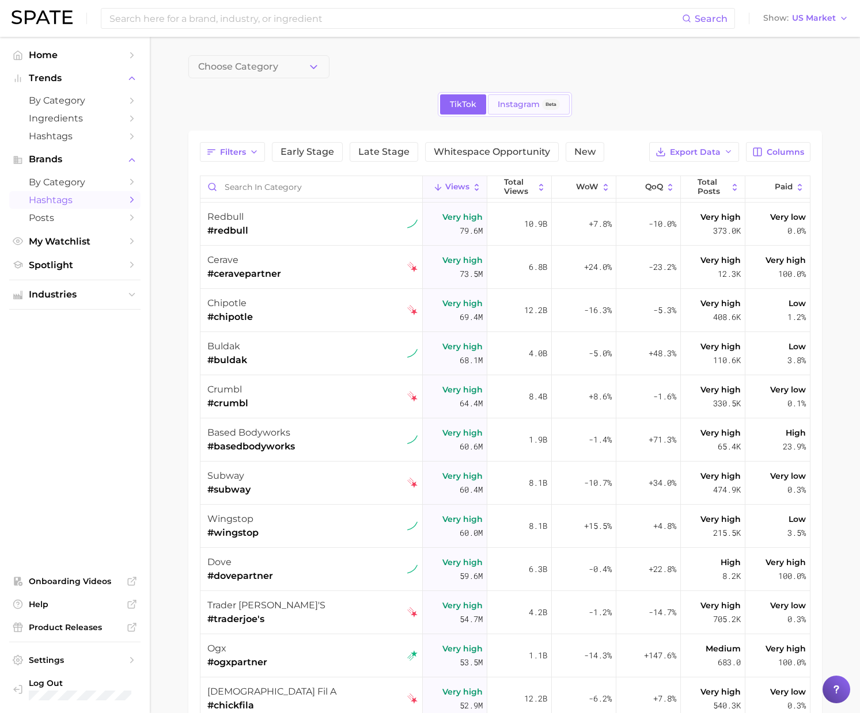
scroll to position [223, 0]
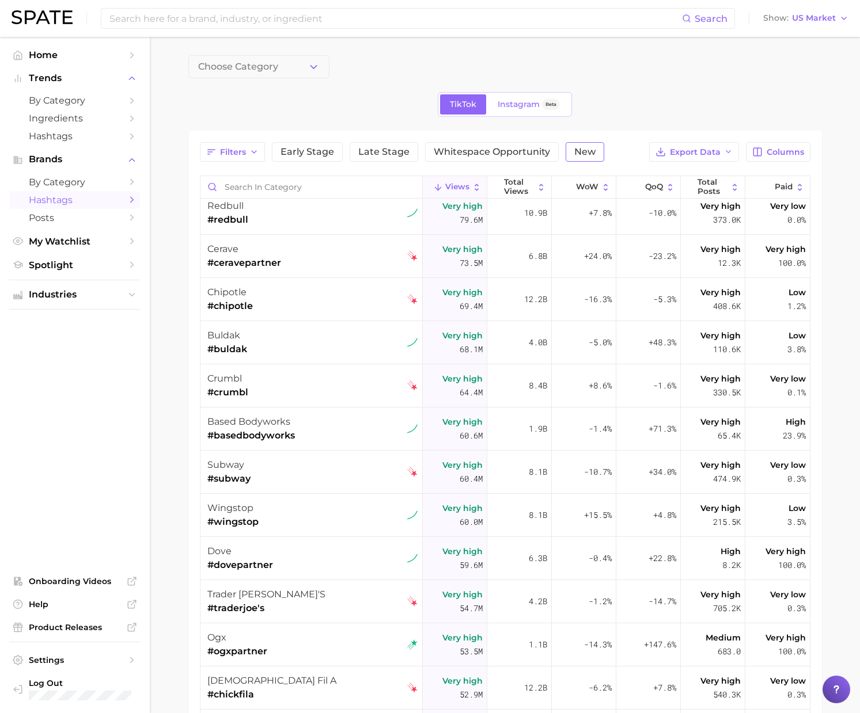
click at [592, 150] on button "New" at bounding box center [584, 152] width 39 height 20
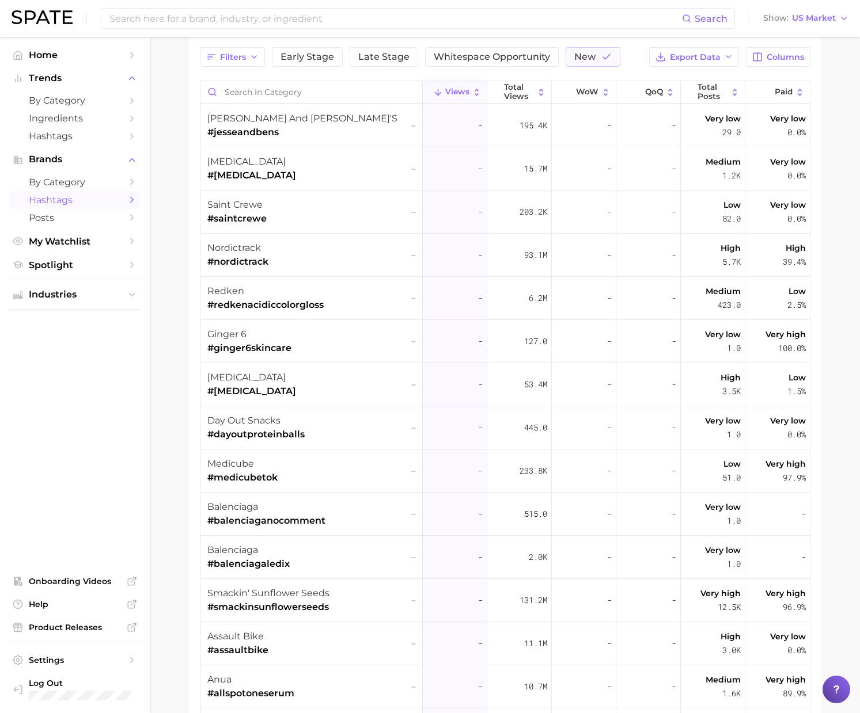
scroll to position [94, 0]
click at [89, 221] on span "Posts" at bounding box center [75, 217] width 92 height 11
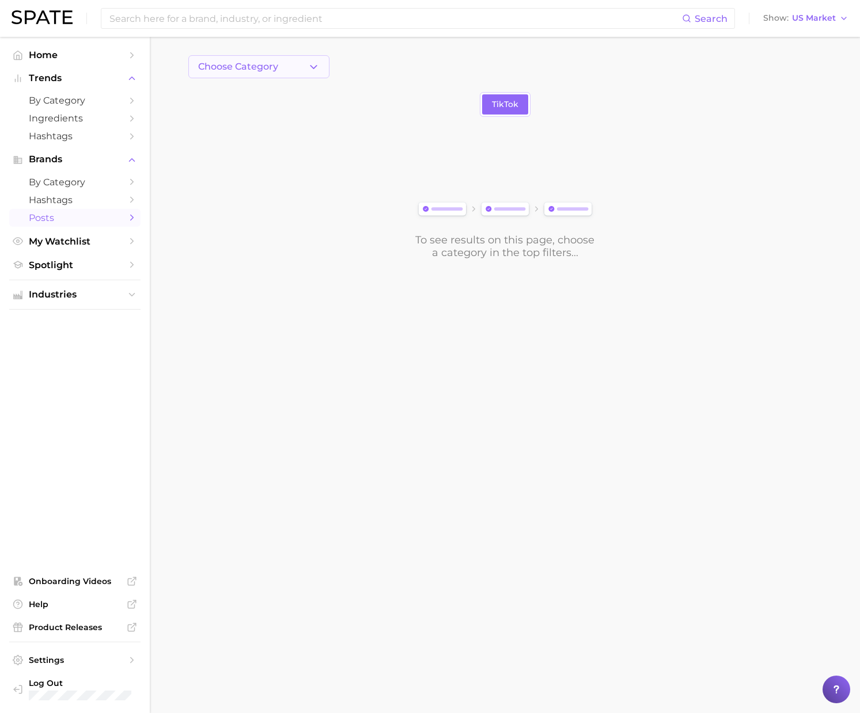
click at [306, 71] on button "Choose Category" at bounding box center [258, 66] width 141 height 23
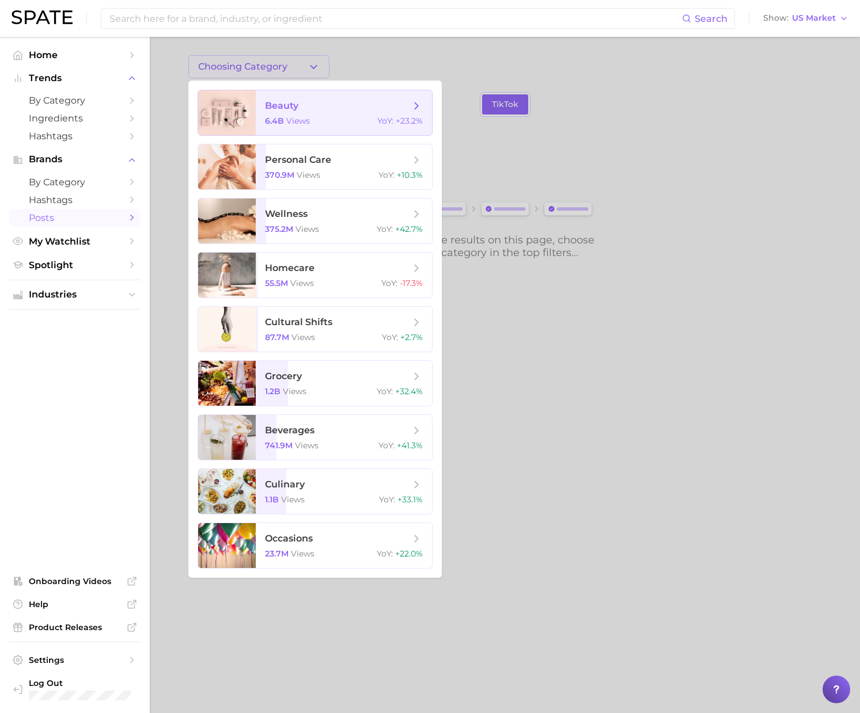
click at [298, 107] on span "beauty" at bounding box center [337, 106] width 145 height 13
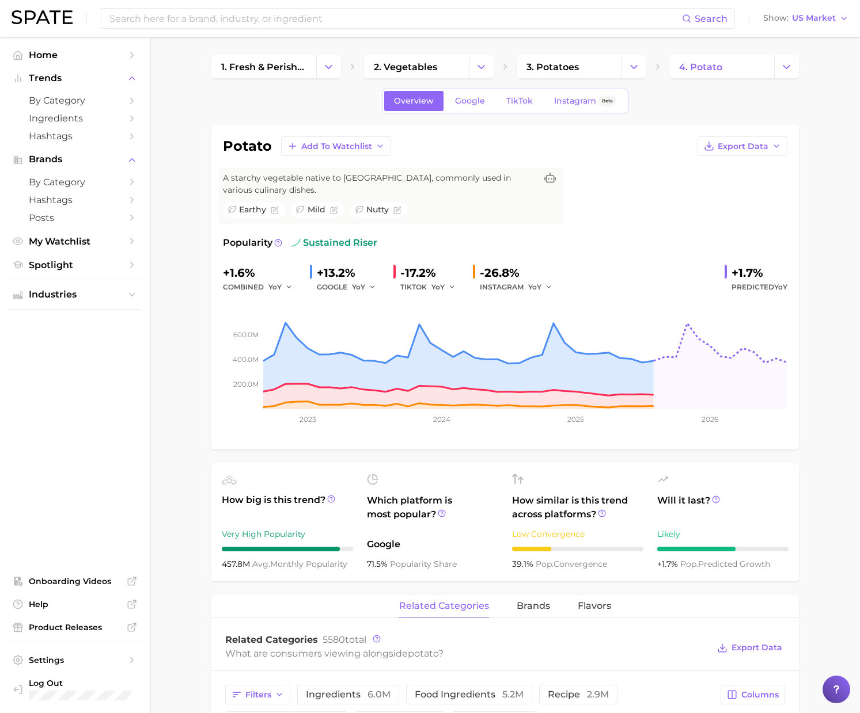
click at [241, 105] on div "Overview Google TikTok Instagram Beta" at bounding box center [504, 101] width 587 height 25
click at [108, 57] on span "Home" at bounding box center [75, 55] width 92 height 11
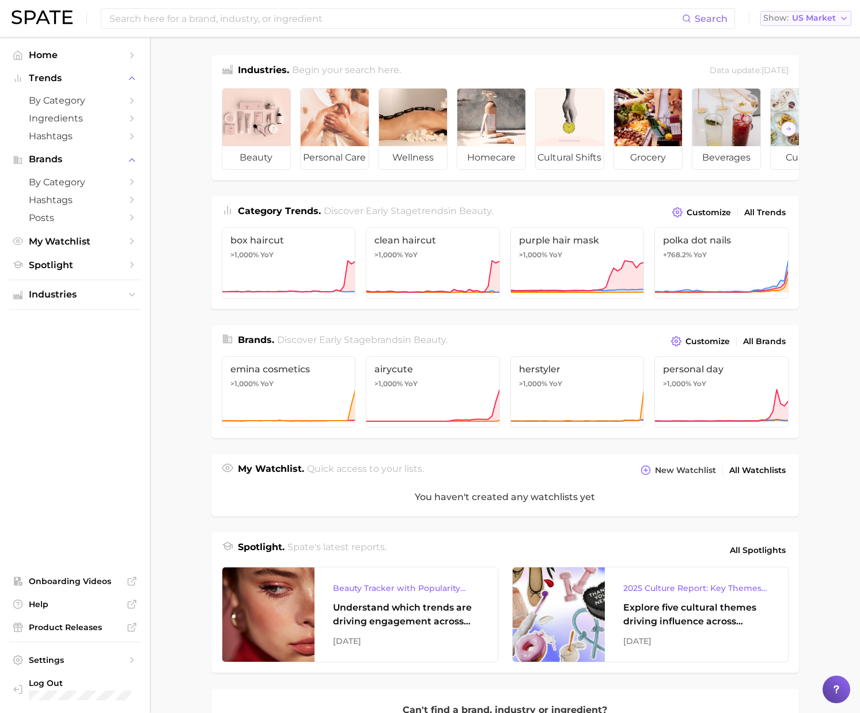
click at [808, 21] on span "US Market" at bounding box center [814, 18] width 44 height 6
click at [799, 60] on span "United Kingdom" at bounding box center [810, 58] width 89 height 10
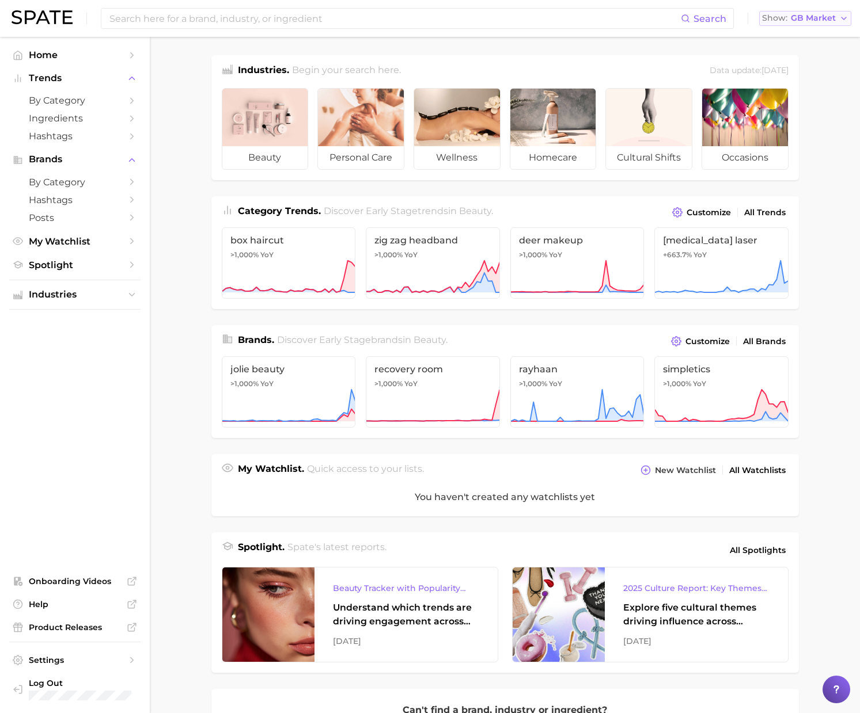
click at [803, 16] on span "GB Market" at bounding box center [813, 18] width 45 height 6
click at [162, 141] on main "Industries. Begin your search here. Data update: August 31st, 2025 beauty perso…" at bounding box center [505, 478] width 710 height 882
click at [116, 104] on span "by Category" at bounding box center [75, 100] width 92 height 11
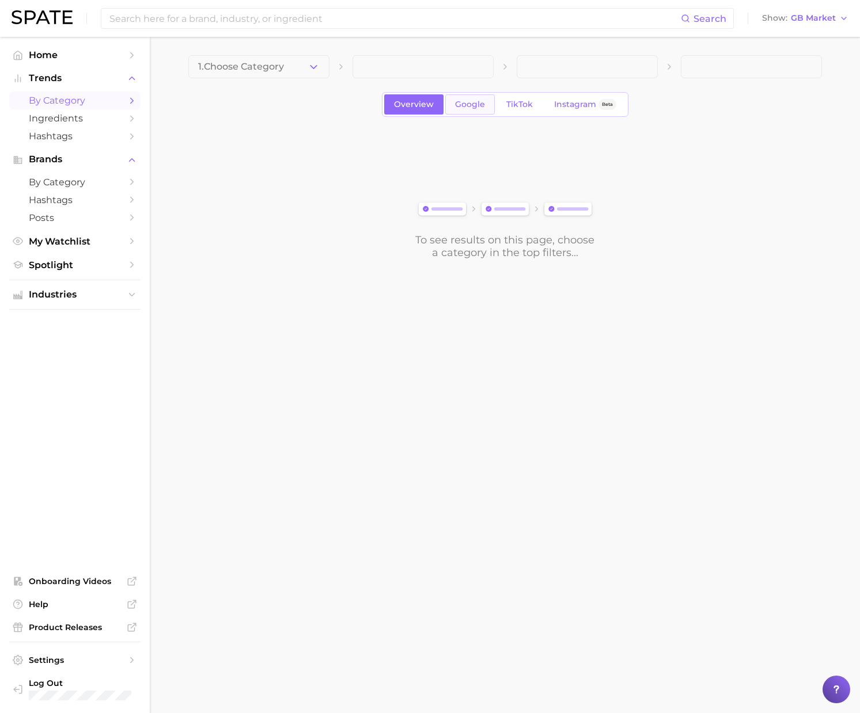
click at [477, 102] on span "Google" at bounding box center [470, 105] width 30 height 10
click at [305, 69] on button "1. Choose Category" at bounding box center [258, 66] width 141 height 23
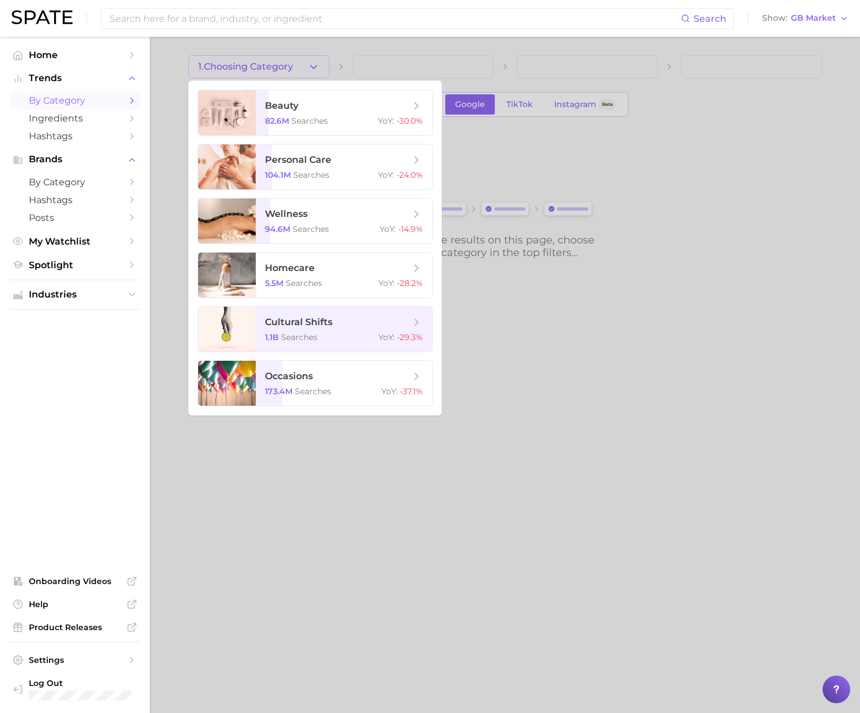
click at [338, 136] on ul "beauty 82.6m searches YoY : -30.0% personal care 104.1m searches YoY : -24.0% w…" at bounding box center [314, 248] width 253 height 335
click at [305, 120] on span "searches" at bounding box center [309, 121] width 36 height 10
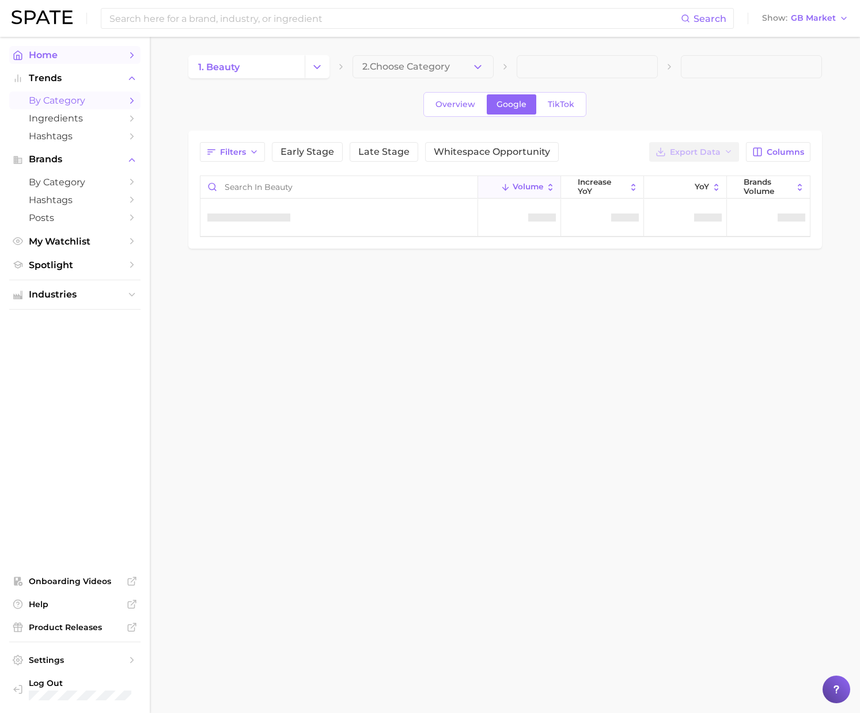
click at [90, 59] on span "Home" at bounding box center [75, 55] width 92 height 11
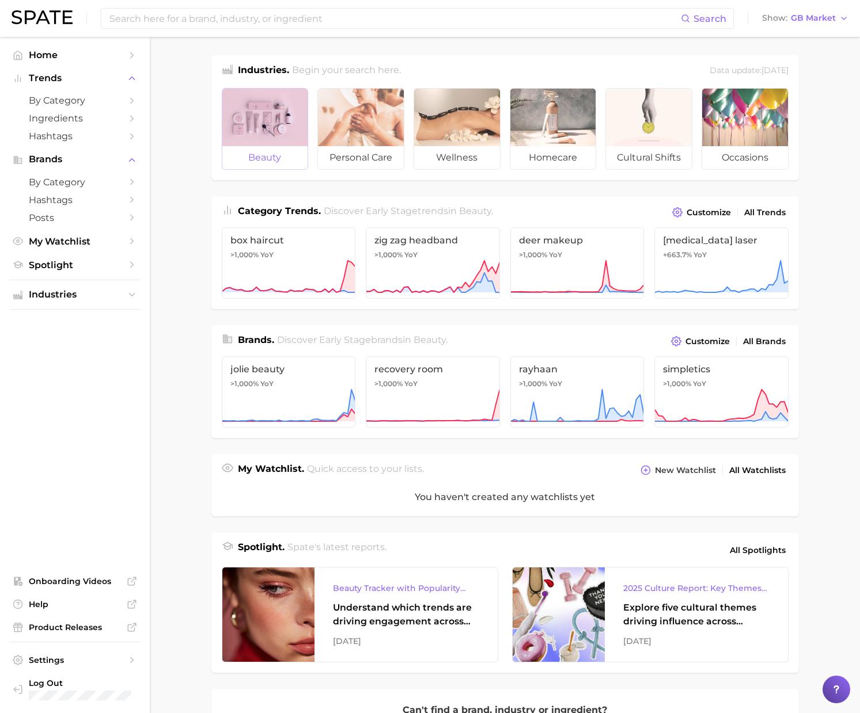
scroll to position [13, 0]
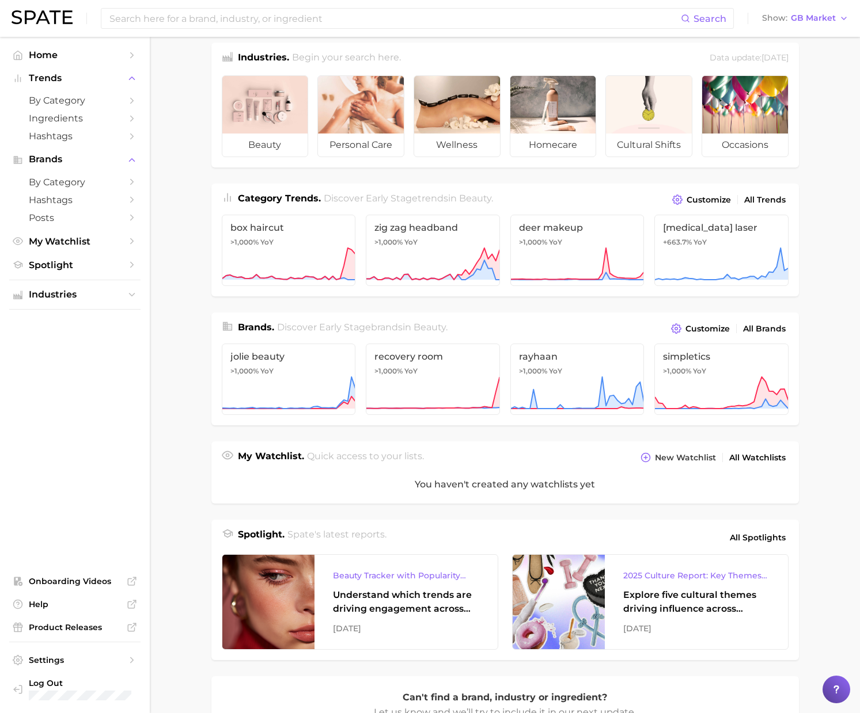
click at [201, 190] on main "Industries. Begin your search here. Data update: August 31st, 2025 beauty perso…" at bounding box center [505, 465] width 710 height 882
